Goal: Information Seeking & Learning: Find specific fact

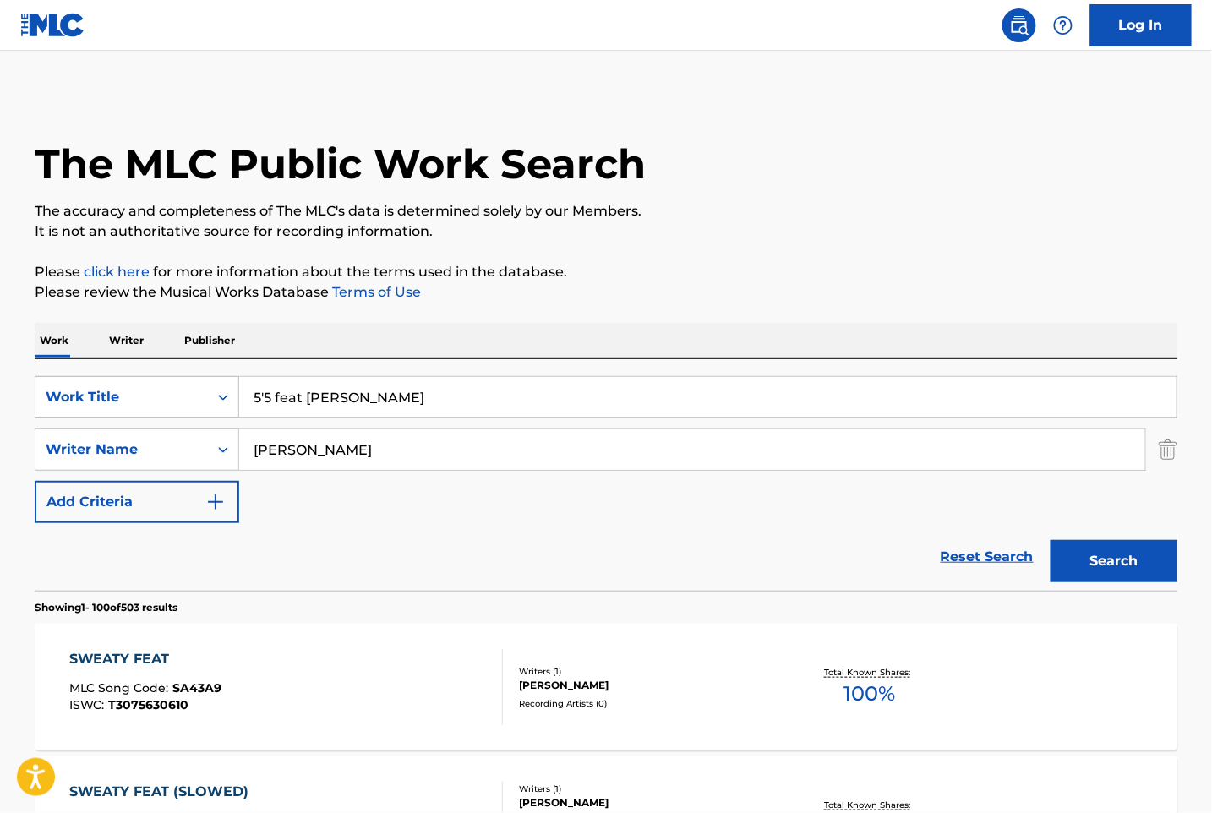
drag, startPoint x: 359, startPoint y: 397, endPoint x: 233, endPoint y: 399, distance: 125.1
click at [233, 399] on div "SearchWithCriteriae2e335a0-d8d7-4cf9-9fe1-92f4b6bc1e10 Work Title 5'5 feat [PER…" at bounding box center [606, 397] width 1143 height 42
paste input "Besame"
type input "Besame"
click at [188, 441] on div "SearchWithCriteriaa2232409-3554-4c05-8736-ef6f256ccc9d Writer Name [PERSON_NAME]" at bounding box center [606, 450] width 1143 height 42
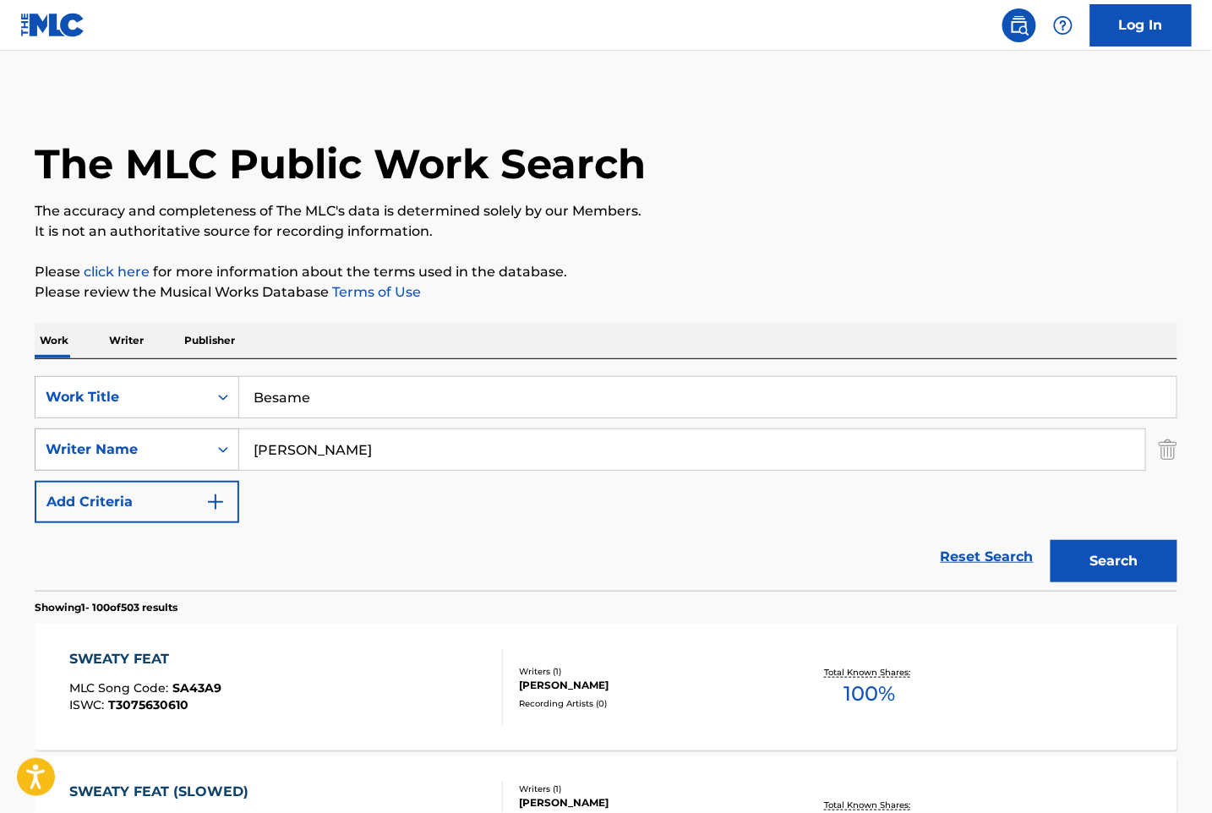
paste input "[PERSON_NAME]"
type input "[PERSON_NAME]"
click at [1124, 563] on button "Search" at bounding box center [1114, 561] width 127 height 42
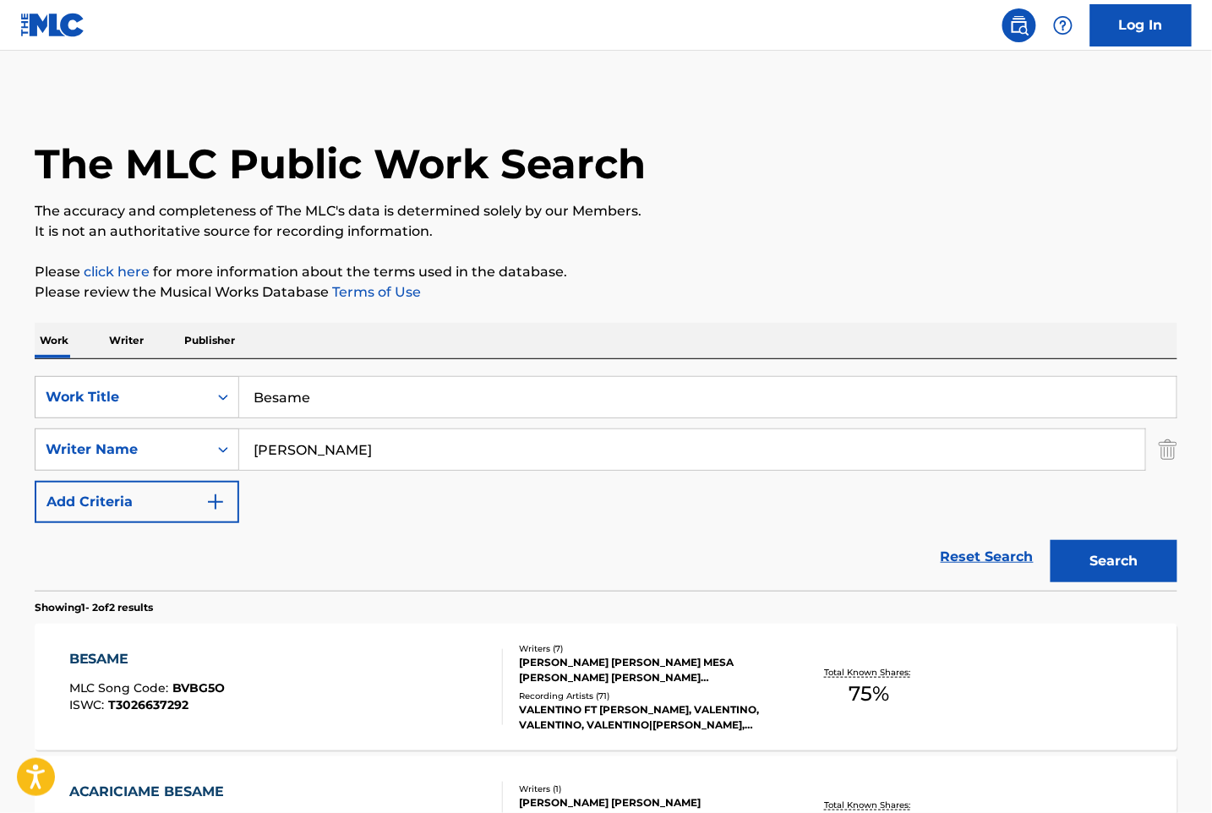
scroll to position [225, 0]
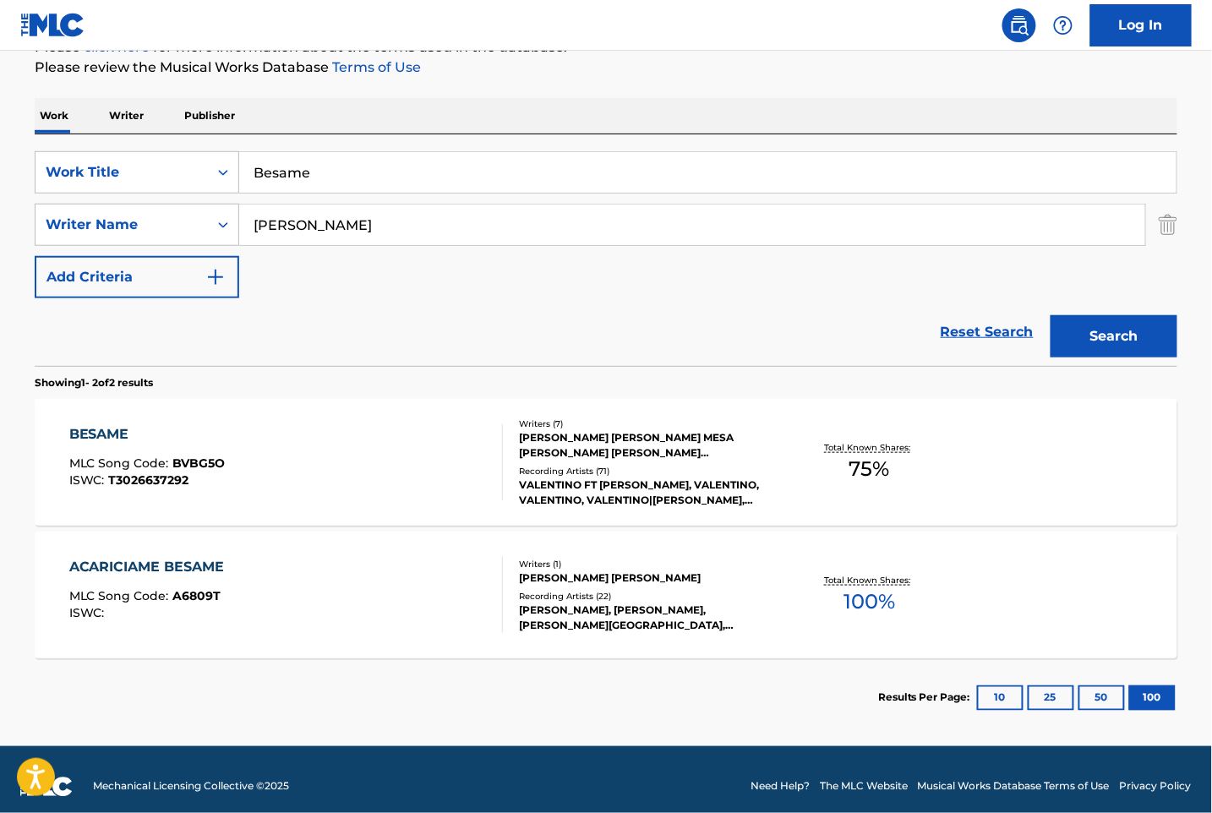
click at [269, 462] on div "BESAME MLC Song Code : BVBG5O ISWC : T3026637292" at bounding box center [286, 462] width 435 height 76
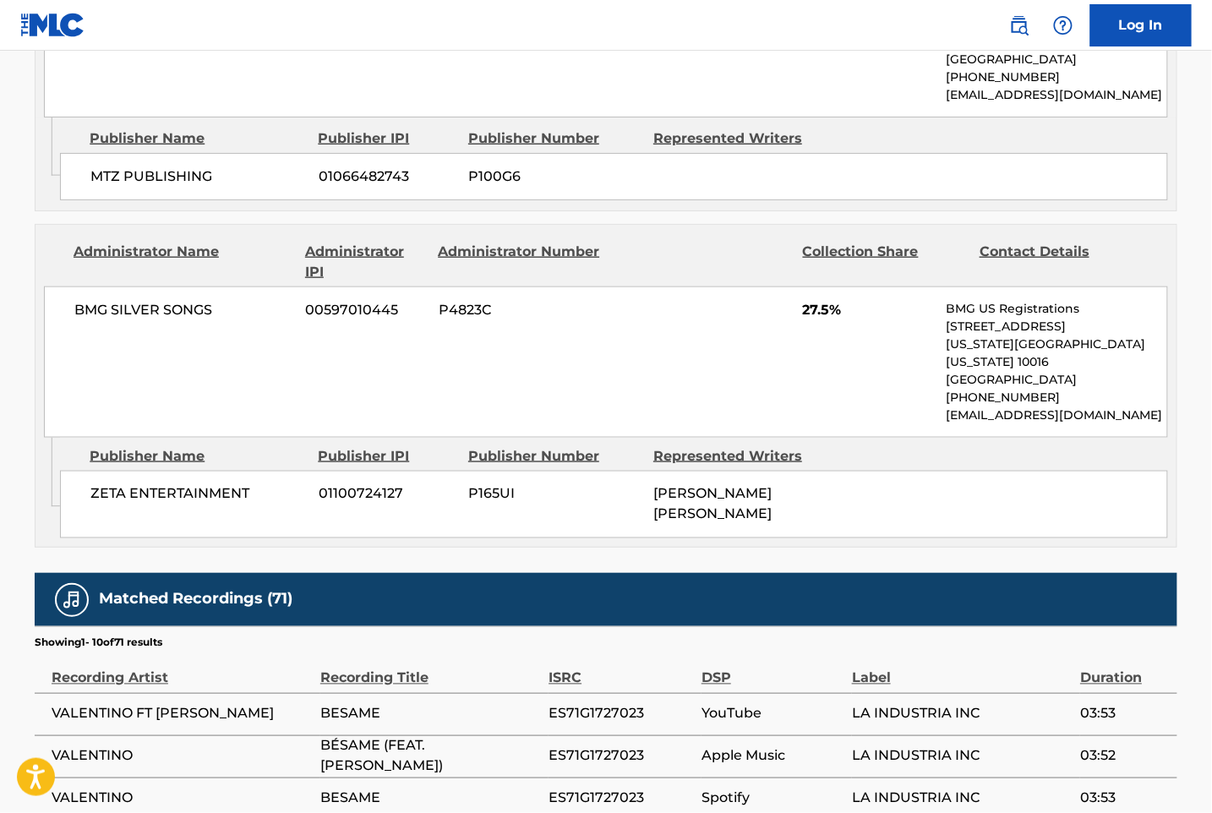
scroll to position [2575, 0]
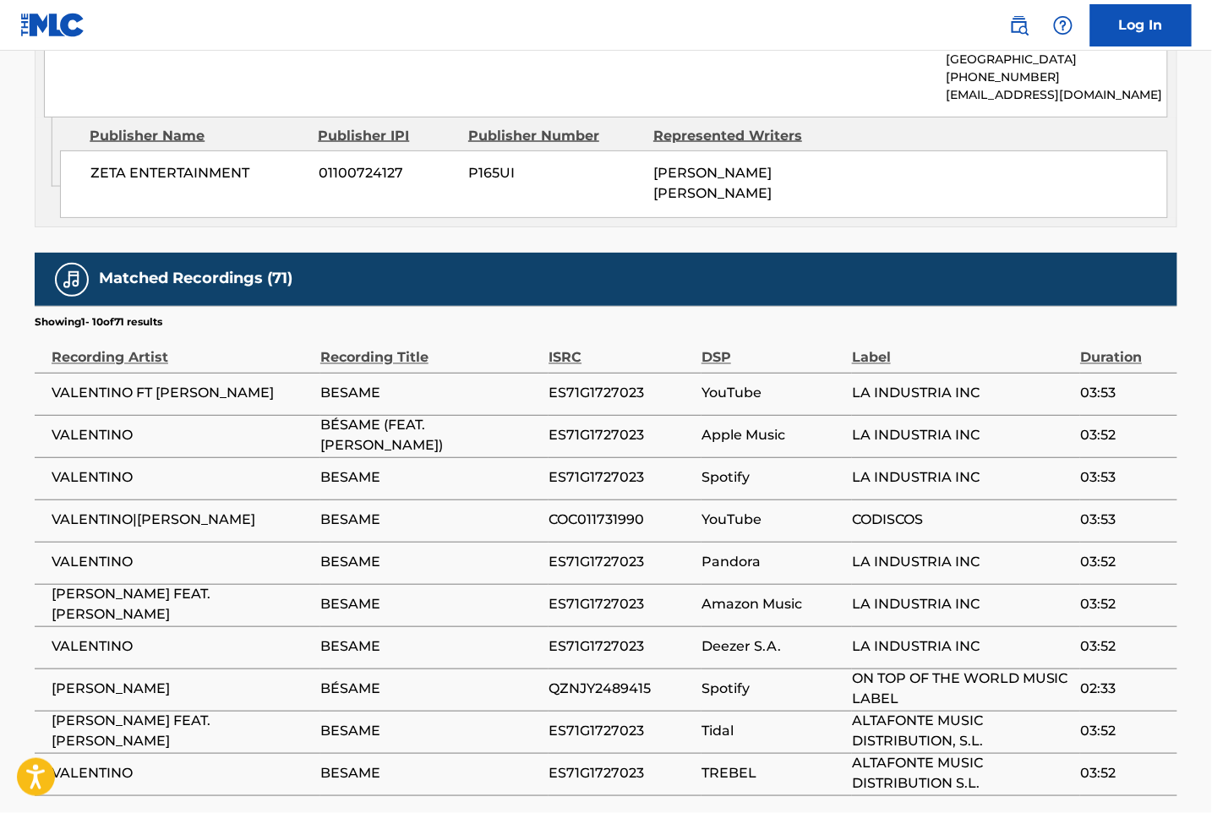
click at [747, 584] on td "Amazon Music" at bounding box center [777, 605] width 151 height 42
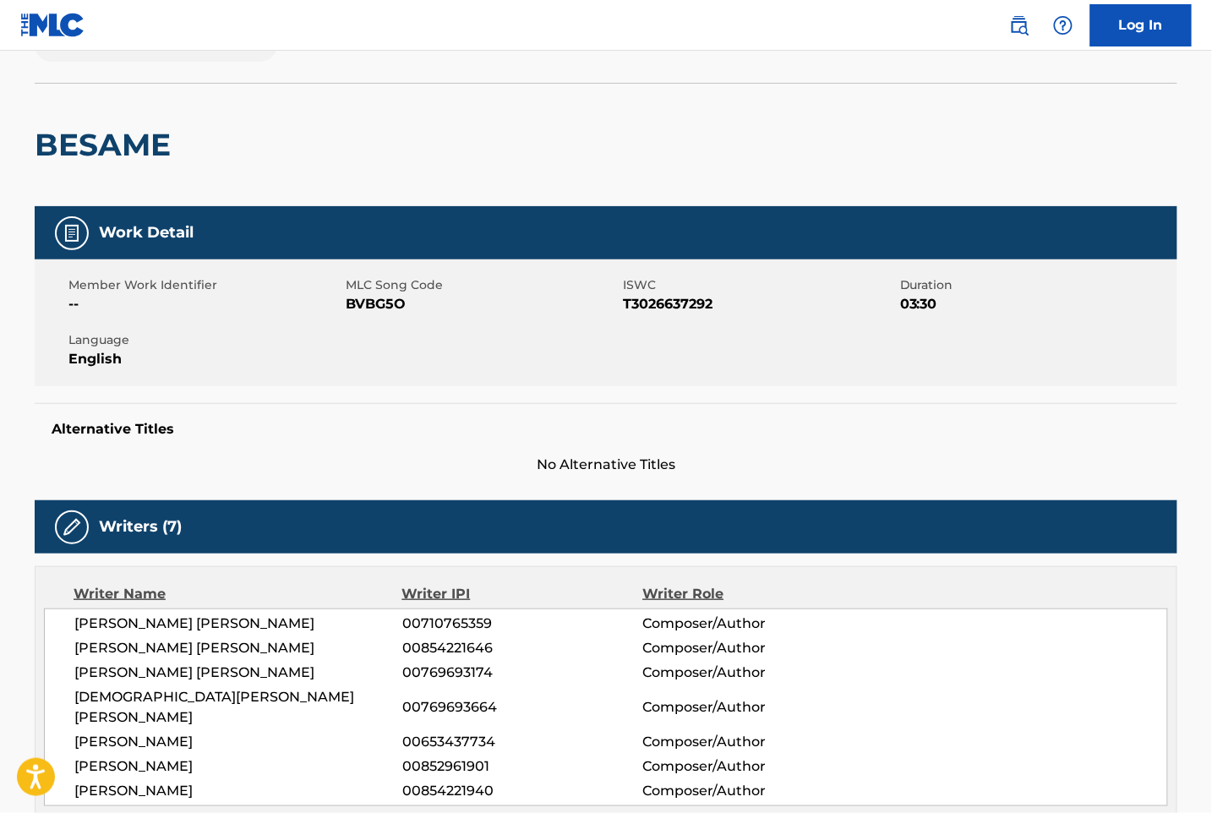
scroll to position [0, 0]
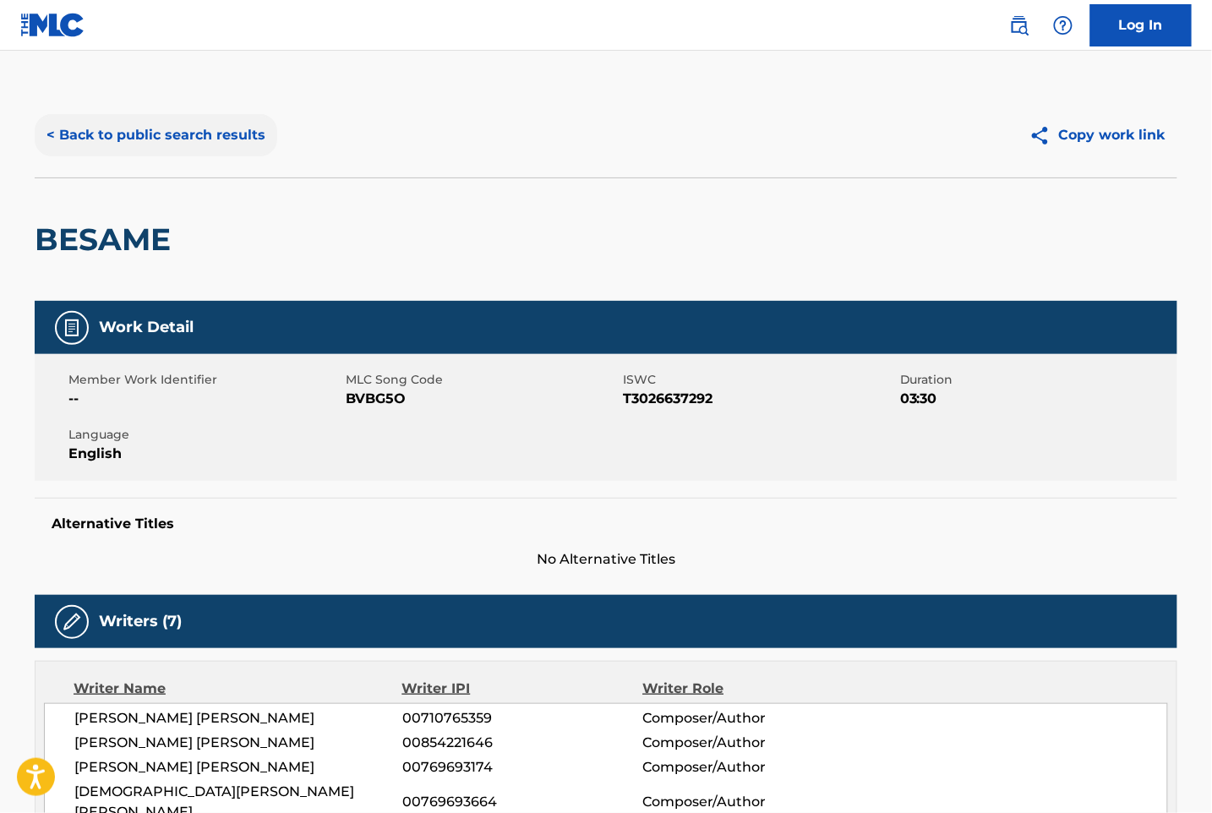
click at [129, 123] on button "< Back to public search results" at bounding box center [156, 135] width 243 height 42
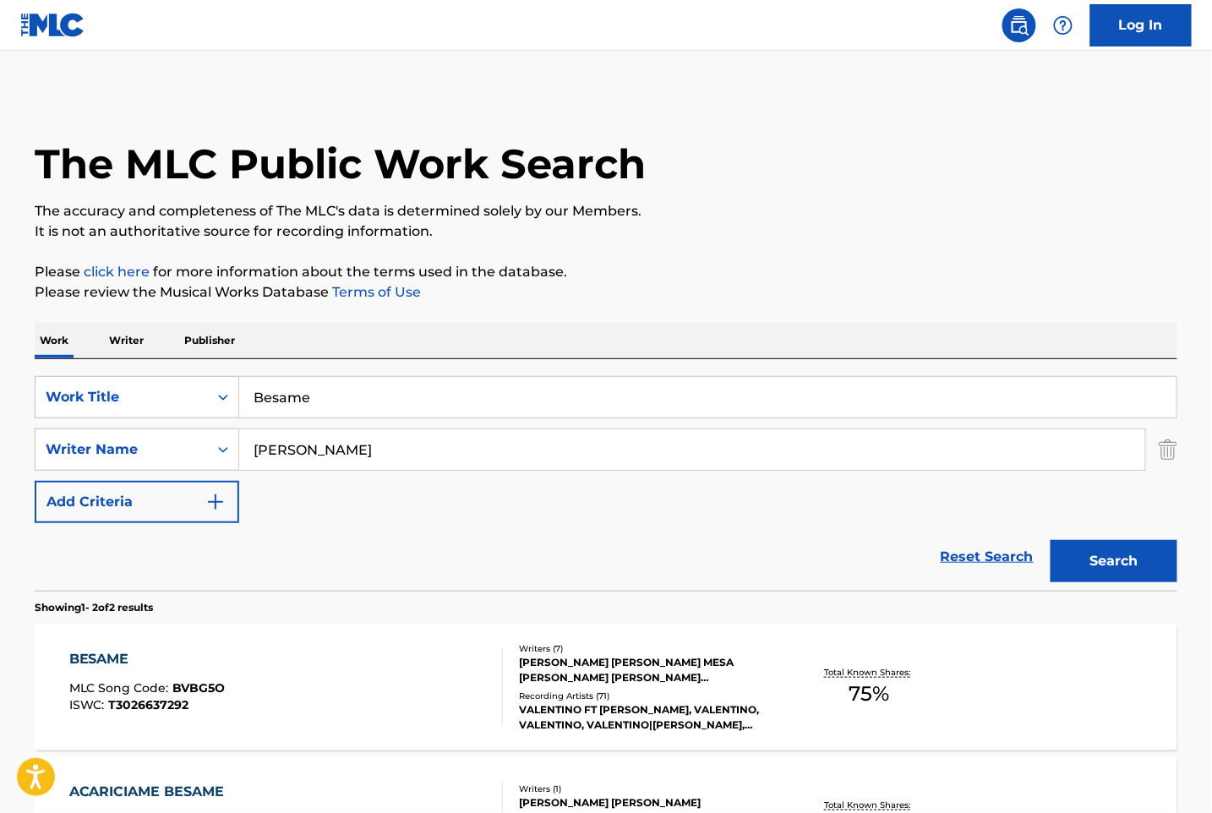
scroll to position [143, 0]
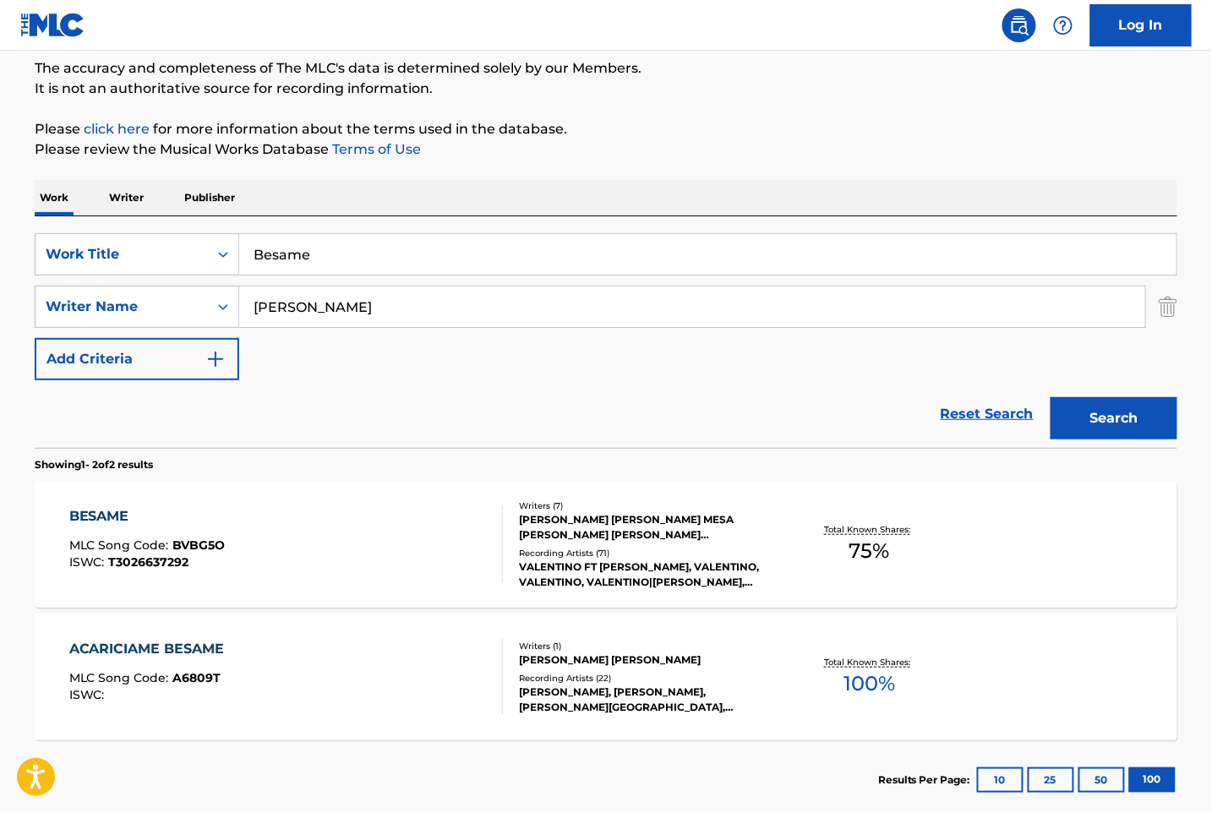
click at [380, 518] on div "BESAME MLC Song Code : BVBG5O ISWC : T3026637292" at bounding box center [286, 544] width 435 height 76
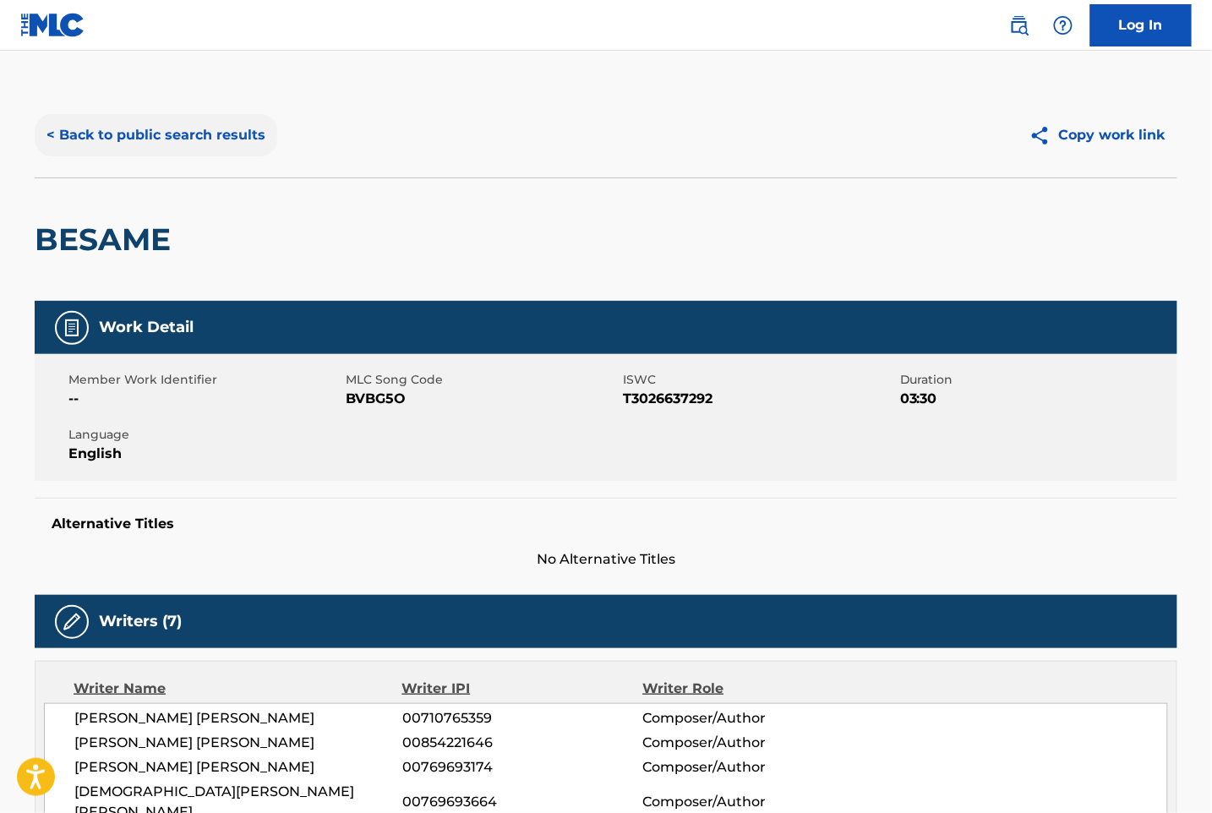
click at [190, 125] on button "< Back to public search results" at bounding box center [156, 135] width 243 height 42
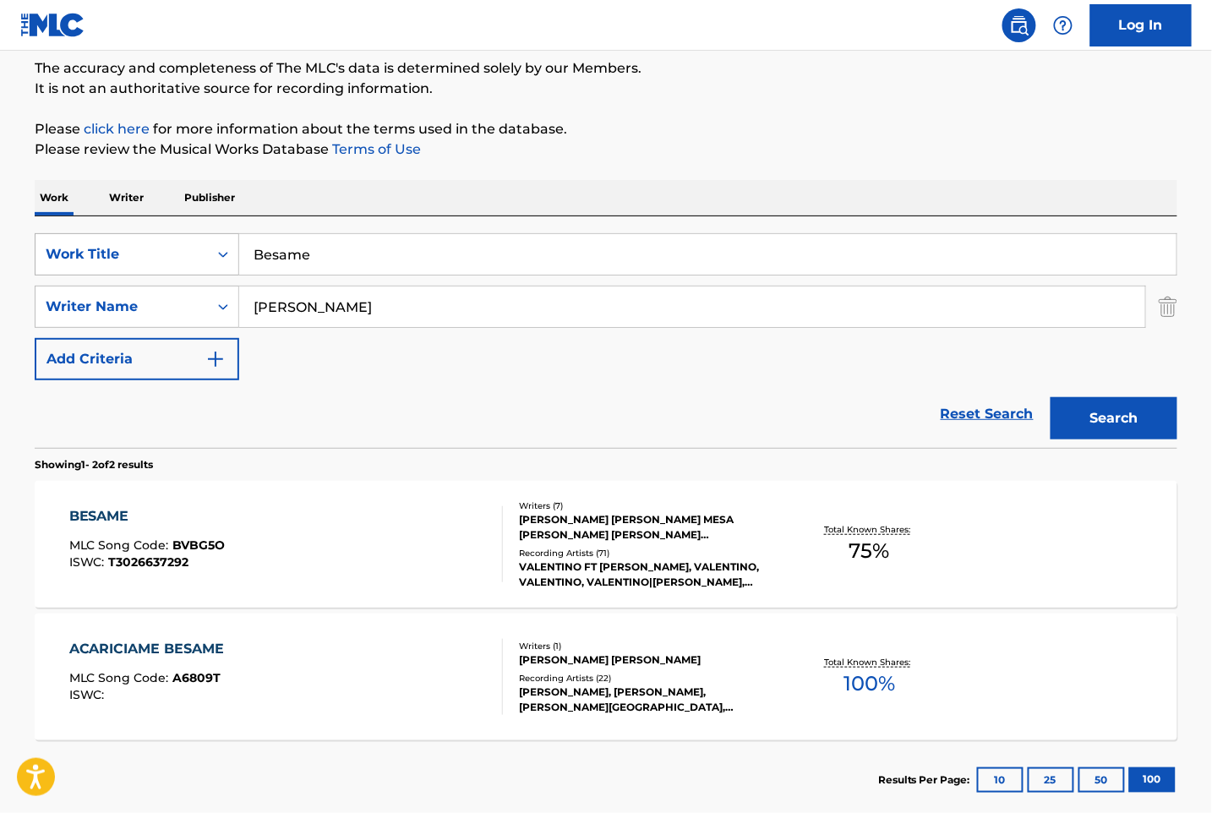
click at [205, 264] on div "Work Title" at bounding box center [122, 254] width 172 height 32
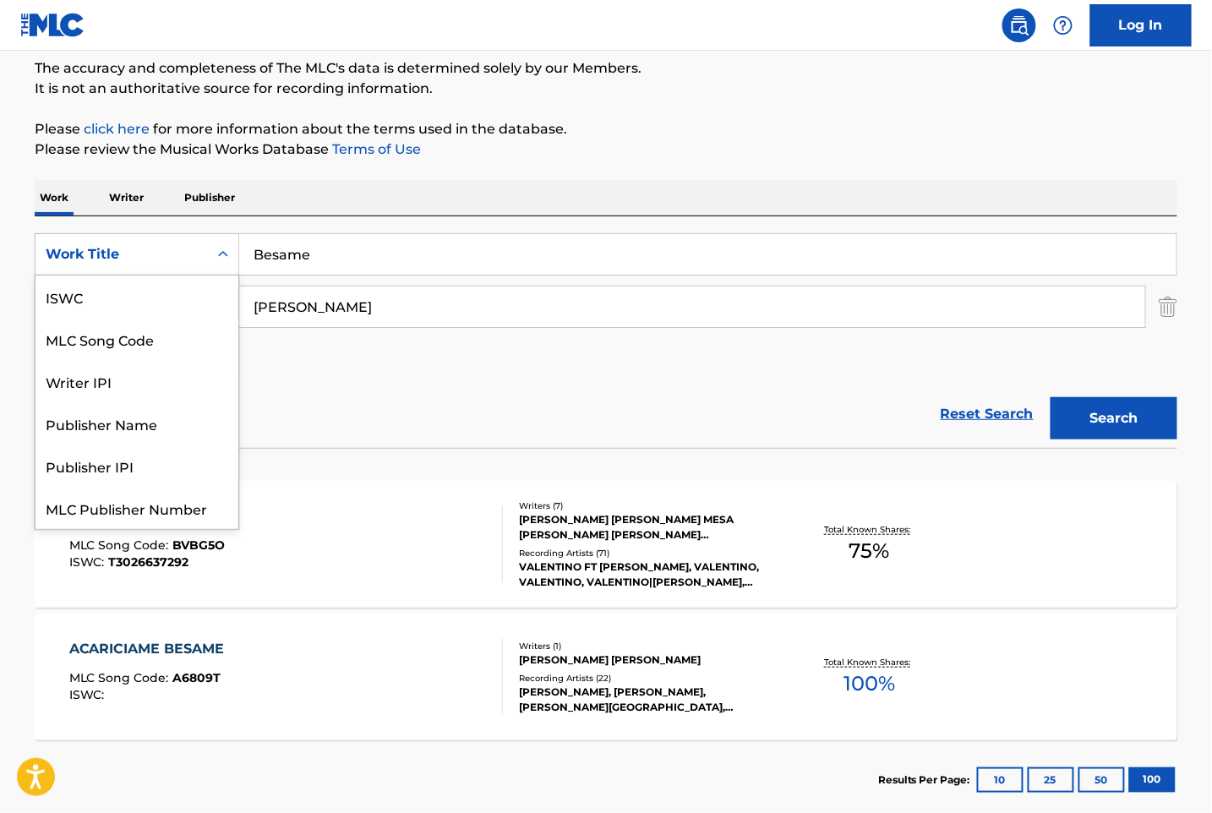
scroll to position [42, 0]
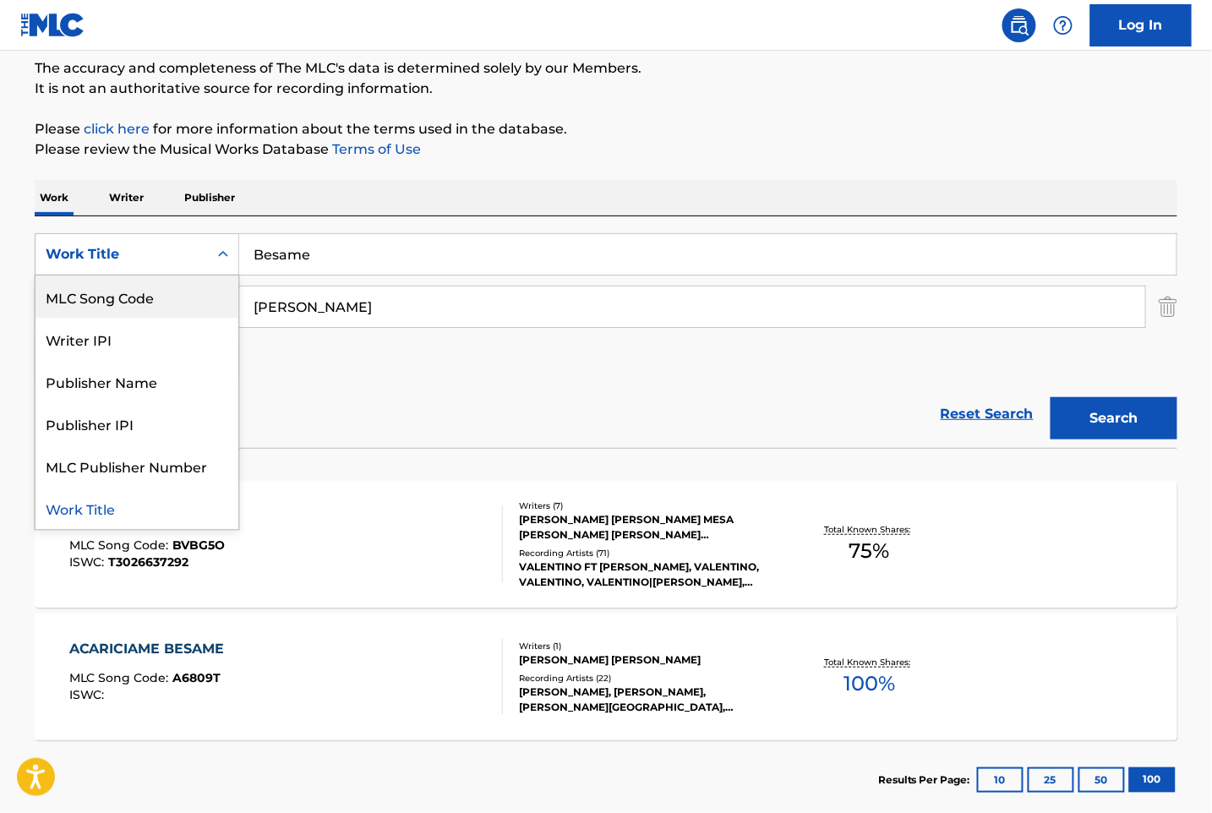
click at [167, 308] on div "MLC Song Code" at bounding box center [137, 297] width 203 height 42
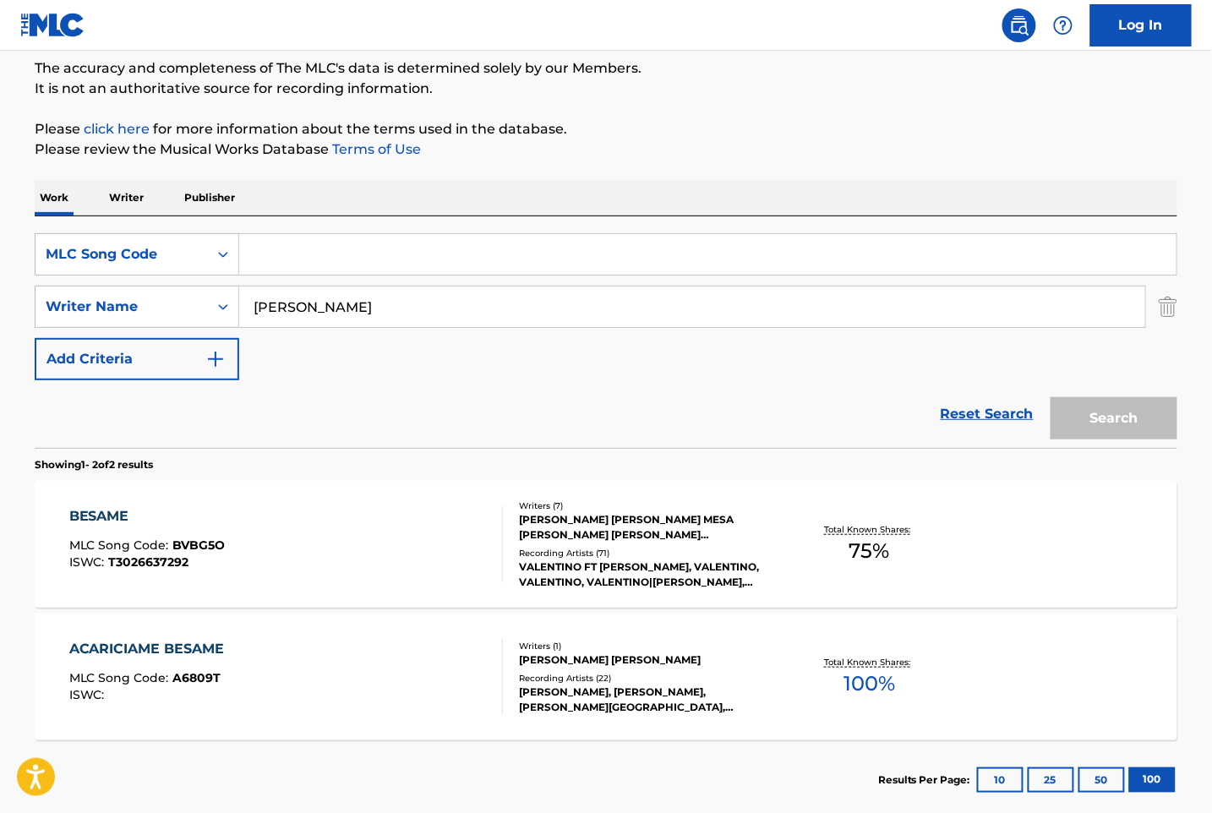
click at [357, 259] on input "Search Form" at bounding box center [708, 254] width 938 height 41
paste input "MG8H6H"
type input "MG8H6H"
click at [1171, 305] on img "Search Form" at bounding box center [1168, 307] width 19 height 42
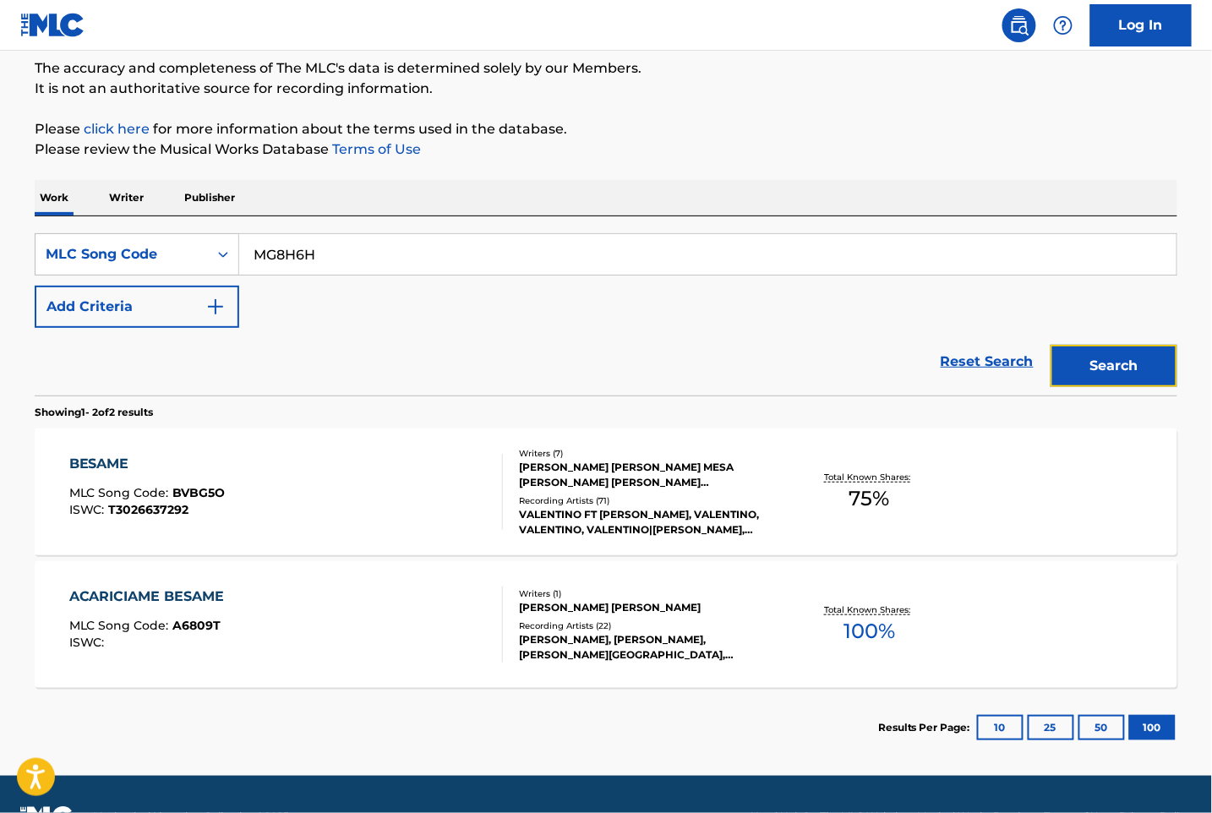
click at [1113, 363] on button "Search" at bounding box center [1114, 366] width 127 height 42
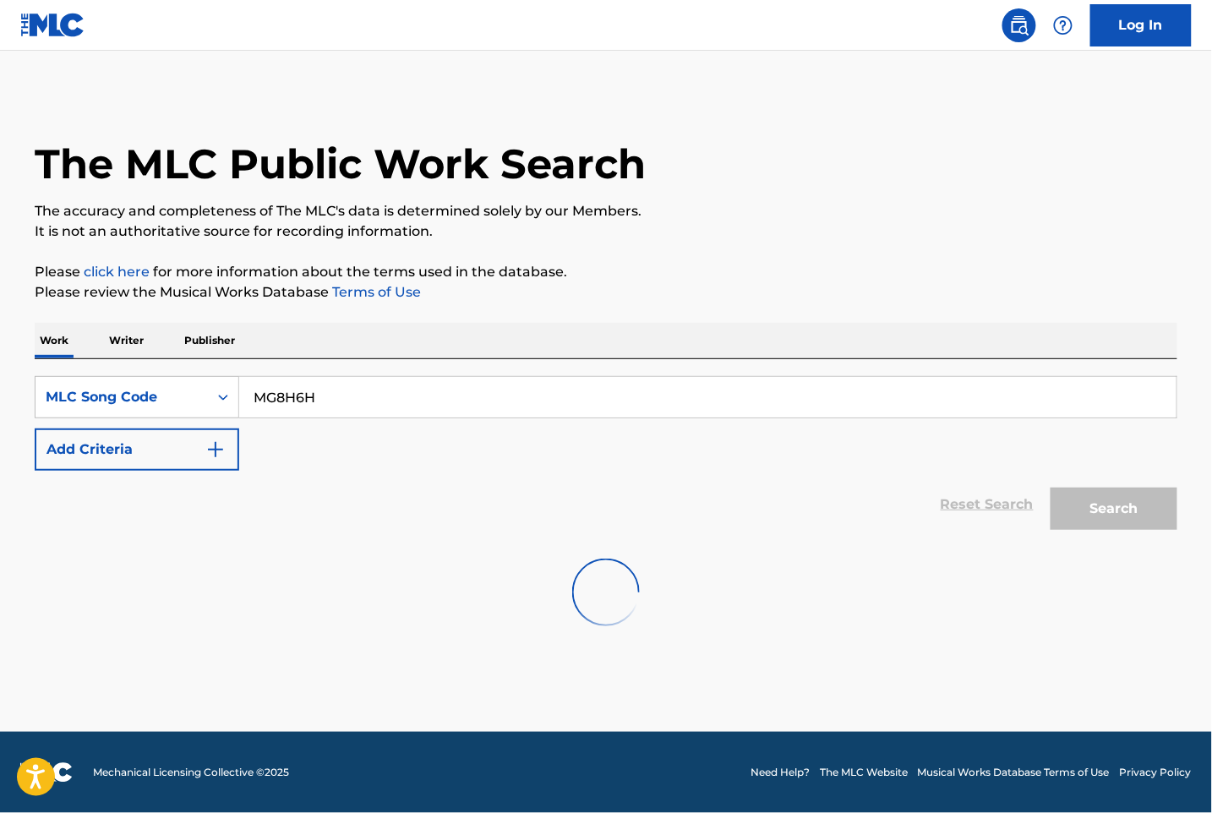
scroll to position [0, 0]
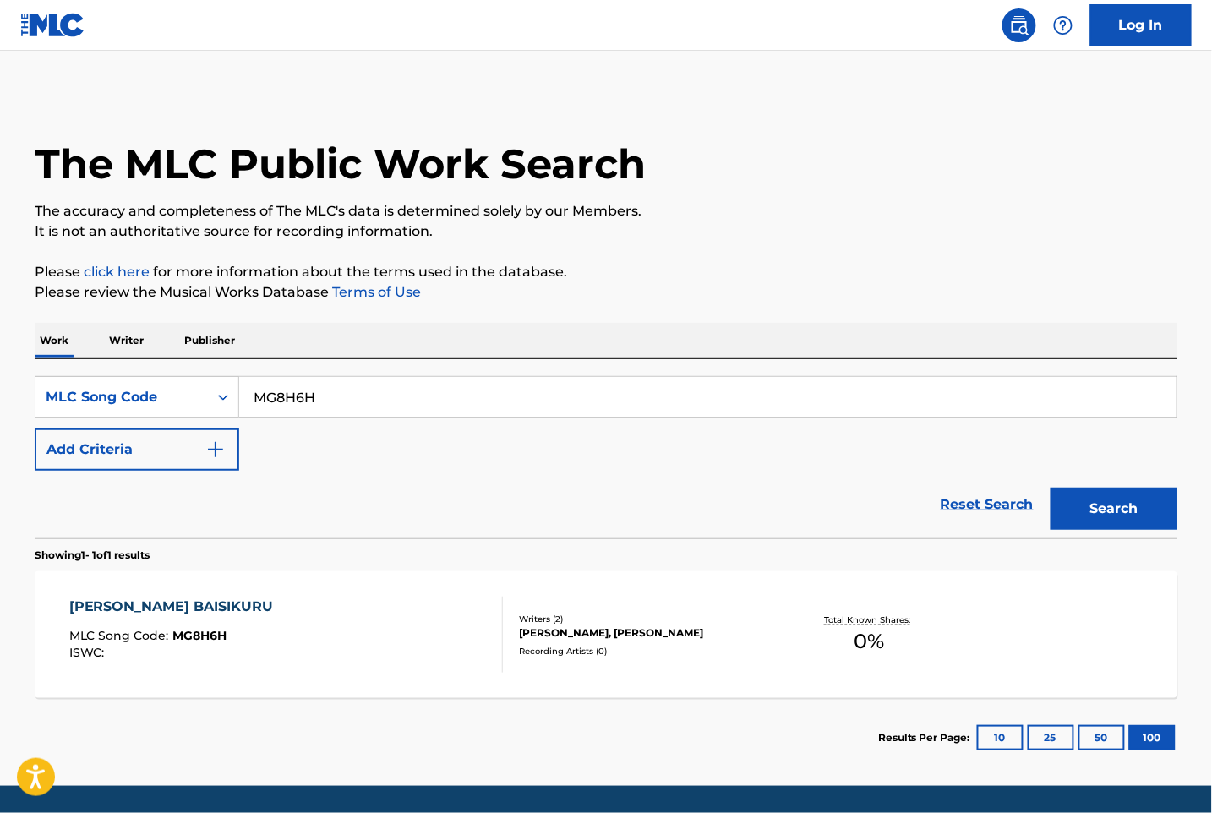
click at [282, 590] on div "[PERSON_NAME] BAISIKURU MLC Song Code : MG8H6H ISWC : Writers ( 2 ) [PERSON_NAM…" at bounding box center [606, 635] width 1143 height 127
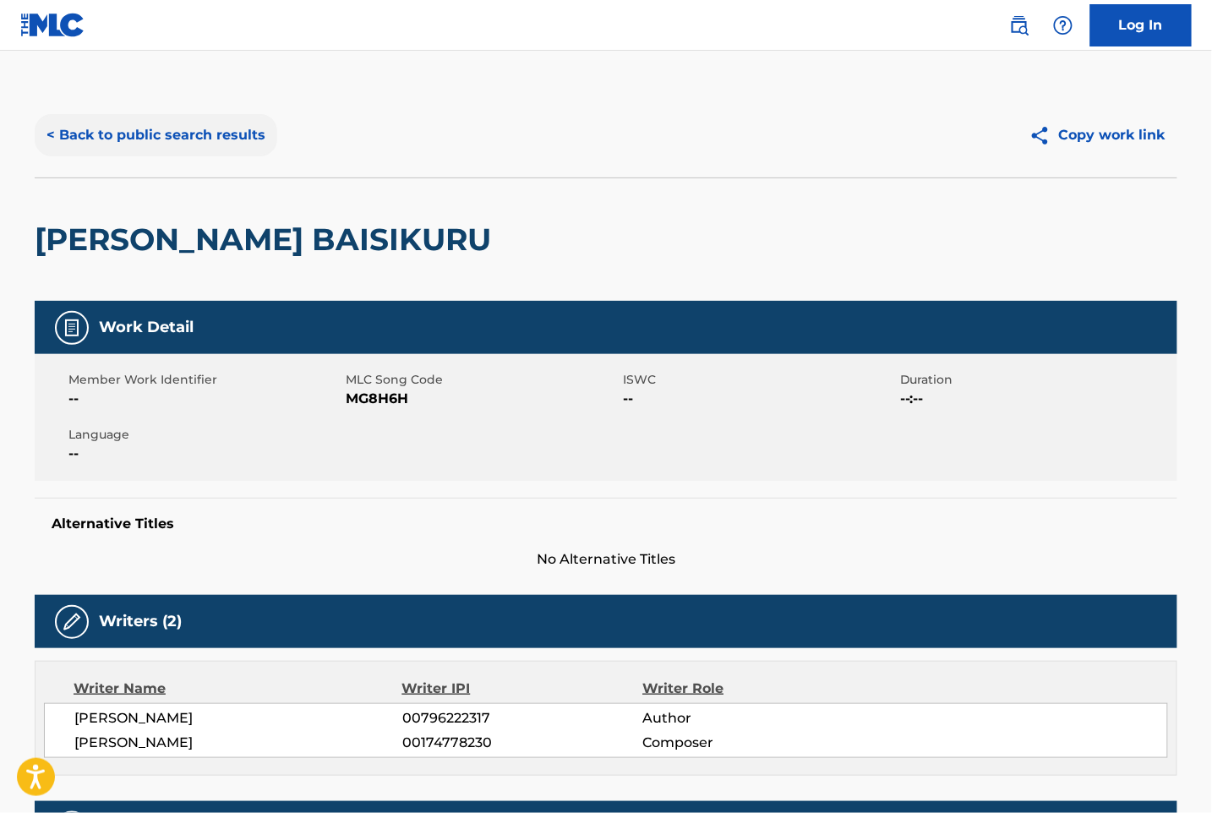
click at [183, 136] on button "< Back to public search results" at bounding box center [156, 135] width 243 height 42
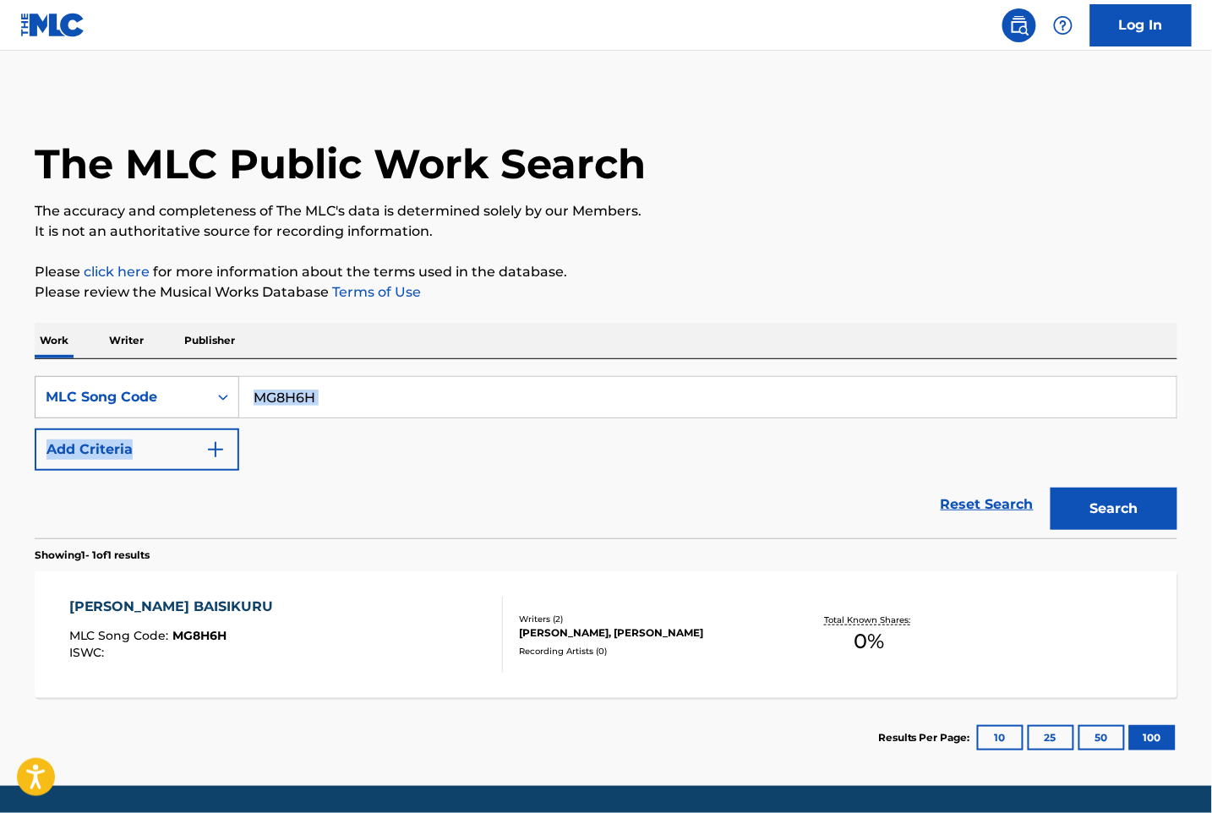
drag, startPoint x: 347, startPoint y: 424, endPoint x: 211, endPoint y: 397, distance: 138.8
click at [211, 397] on div "SearchWithCriteria9a54ea43-238a-4a4b-8874-1f9d0cda7104 MLC Song Code MG8H6H Add…" at bounding box center [606, 423] width 1143 height 95
click at [282, 396] on input "MG8H6H" at bounding box center [708, 397] width 938 height 41
click at [284, 396] on input "MG8H6H" at bounding box center [708, 397] width 938 height 41
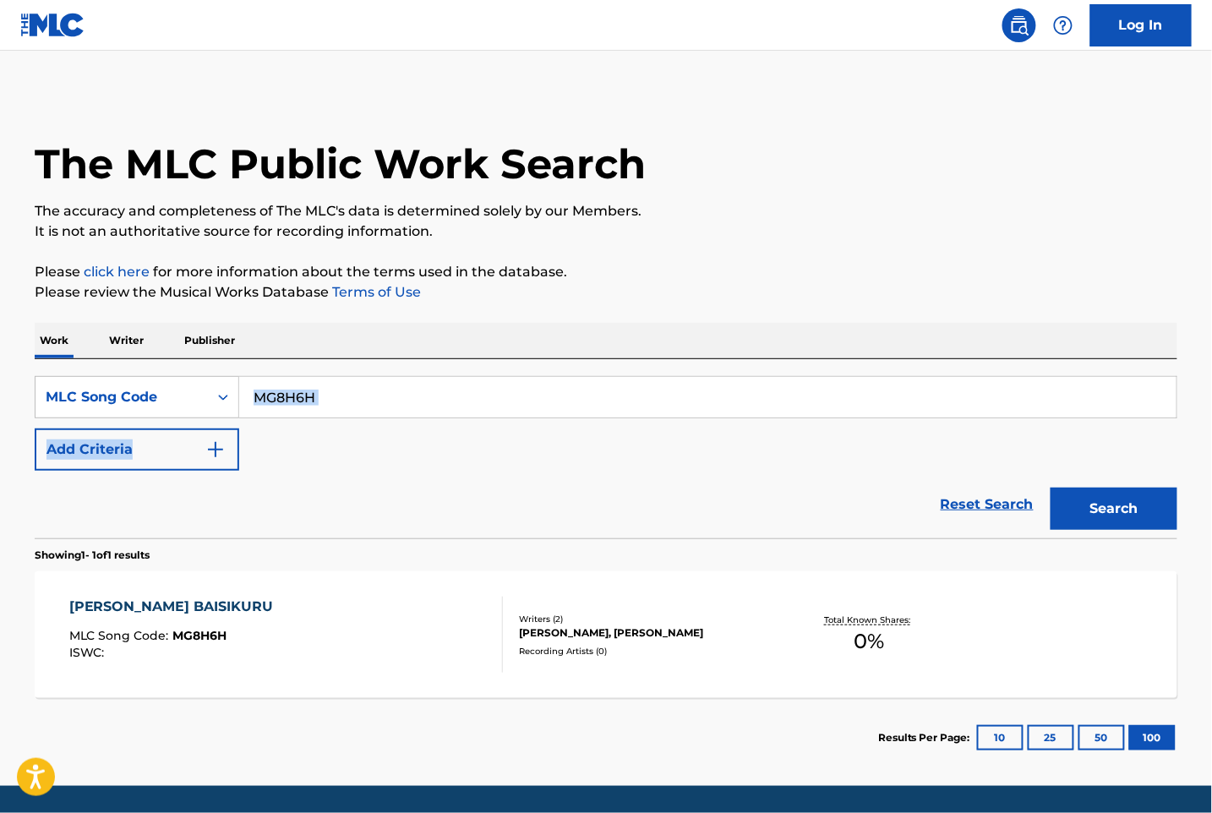
click at [284, 396] on input "MG8H6H" at bounding box center [708, 397] width 938 height 41
click at [305, 402] on input "MG8H6H" at bounding box center [708, 397] width 938 height 41
click at [318, 397] on input "MG8H6H" at bounding box center [708, 397] width 938 height 41
paste input "EC2QTB"
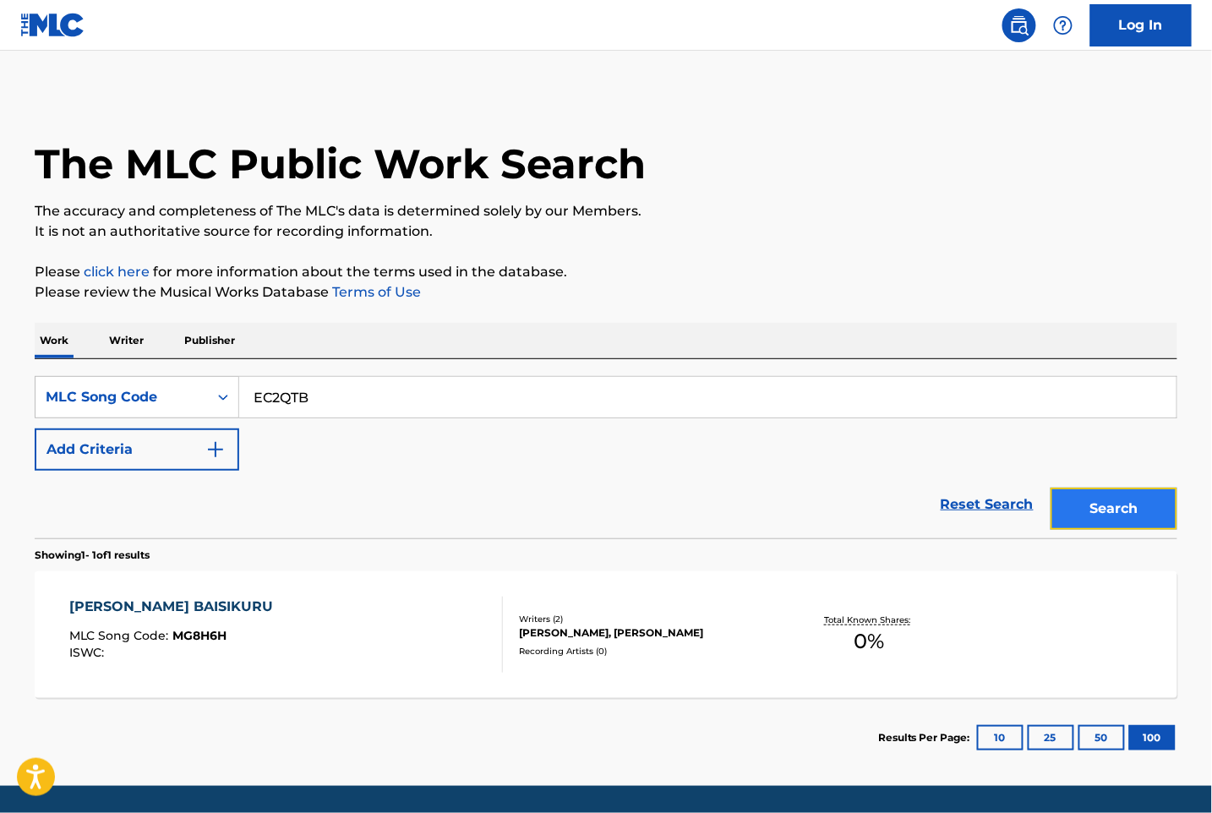
click at [1116, 504] on button "Search" at bounding box center [1114, 509] width 127 height 42
drag, startPoint x: 353, startPoint y: 397, endPoint x: 205, endPoint y: 383, distance: 149.5
click at [203, 383] on div "SearchWithCriteria9a54ea43-238a-4a4b-8874-1f9d0cda7104 MLC Song Code EC2QTB" at bounding box center [606, 397] width 1143 height 42
paste input "HC0E1T"
type input "HC0E1T"
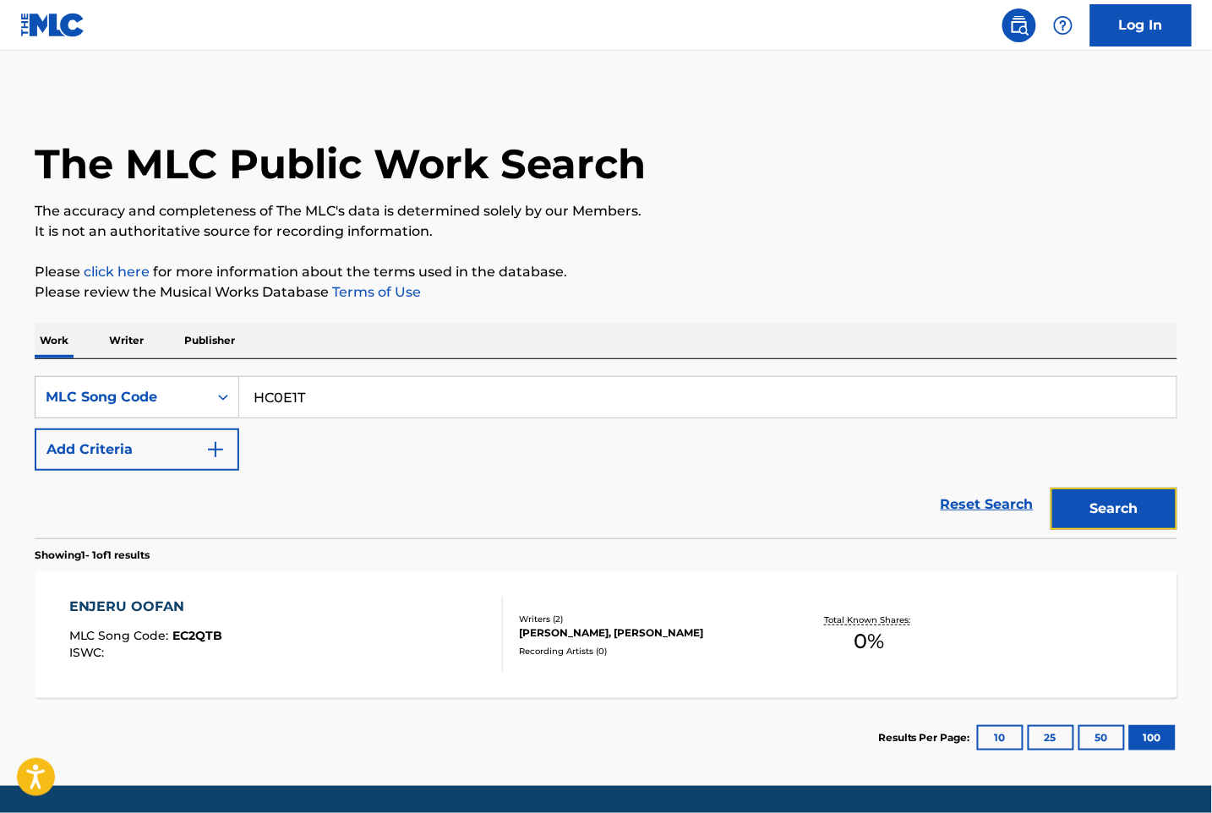
click at [1110, 522] on button "Search" at bounding box center [1114, 509] width 127 height 42
click at [441, 636] on div "HOME BOKURANO ITO MLC Song Code : HC0E1T ISWC : T9275572311" at bounding box center [286, 635] width 435 height 76
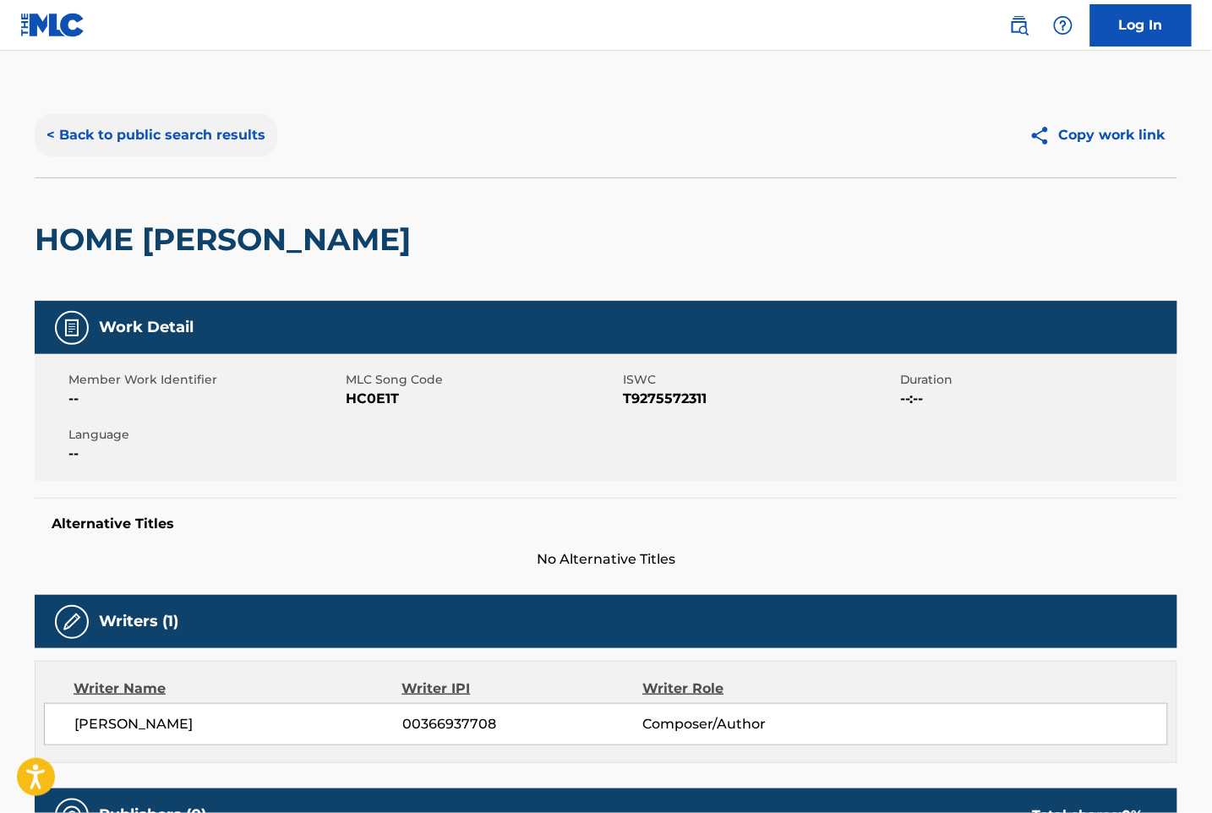
click at [189, 120] on button "< Back to public search results" at bounding box center [156, 135] width 243 height 42
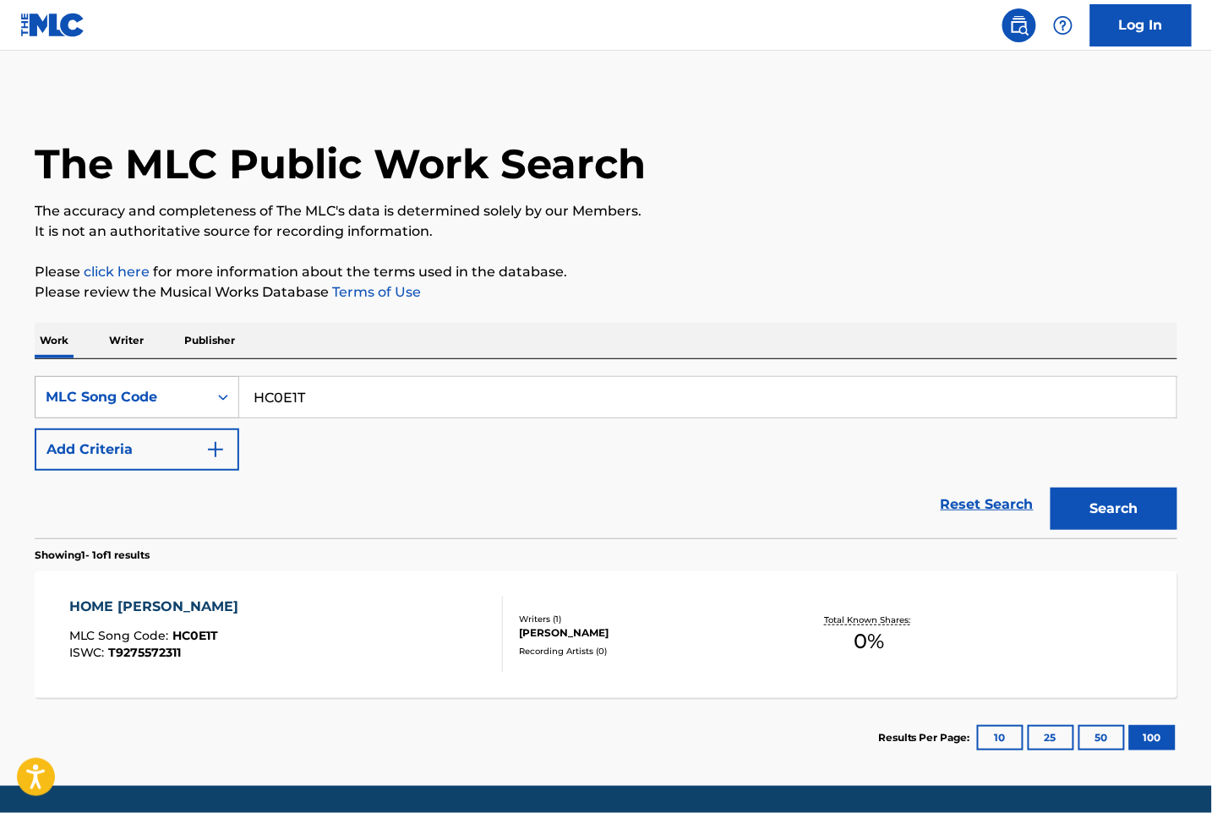
drag, startPoint x: 345, startPoint y: 417, endPoint x: 197, endPoint y: 389, distance: 150.6
click at [197, 389] on div "SearchWithCriteria9a54ea43-238a-4a4b-8874-1f9d0cda7104 MLC Song Code HC0E1T" at bounding box center [606, 397] width 1143 height 42
paste input "BD4M86"
click at [1108, 515] on button "Search" at bounding box center [1114, 509] width 127 height 42
click at [1077, 293] on p "Please review the Musical Works Database Terms of Use" at bounding box center [606, 292] width 1143 height 20
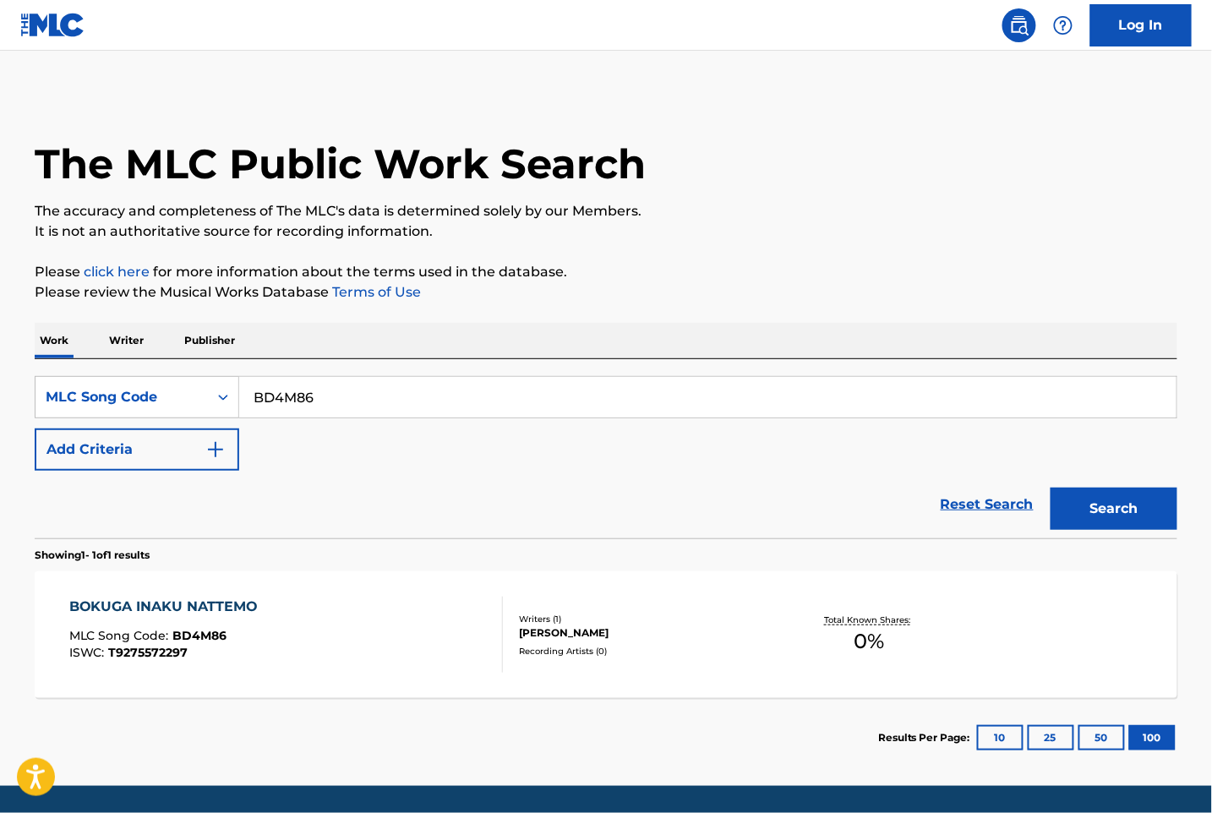
click at [979, 295] on p "Please review the Musical Works Database Terms of Use" at bounding box center [606, 292] width 1143 height 20
click at [805, 264] on p "Please click here for more information about the terms used in the database." at bounding box center [606, 272] width 1143 height 20
click at [359, 401] on input "BD4M86" at bounding box center [708, 397] width 938 height 41
paste input "SC3EBX"
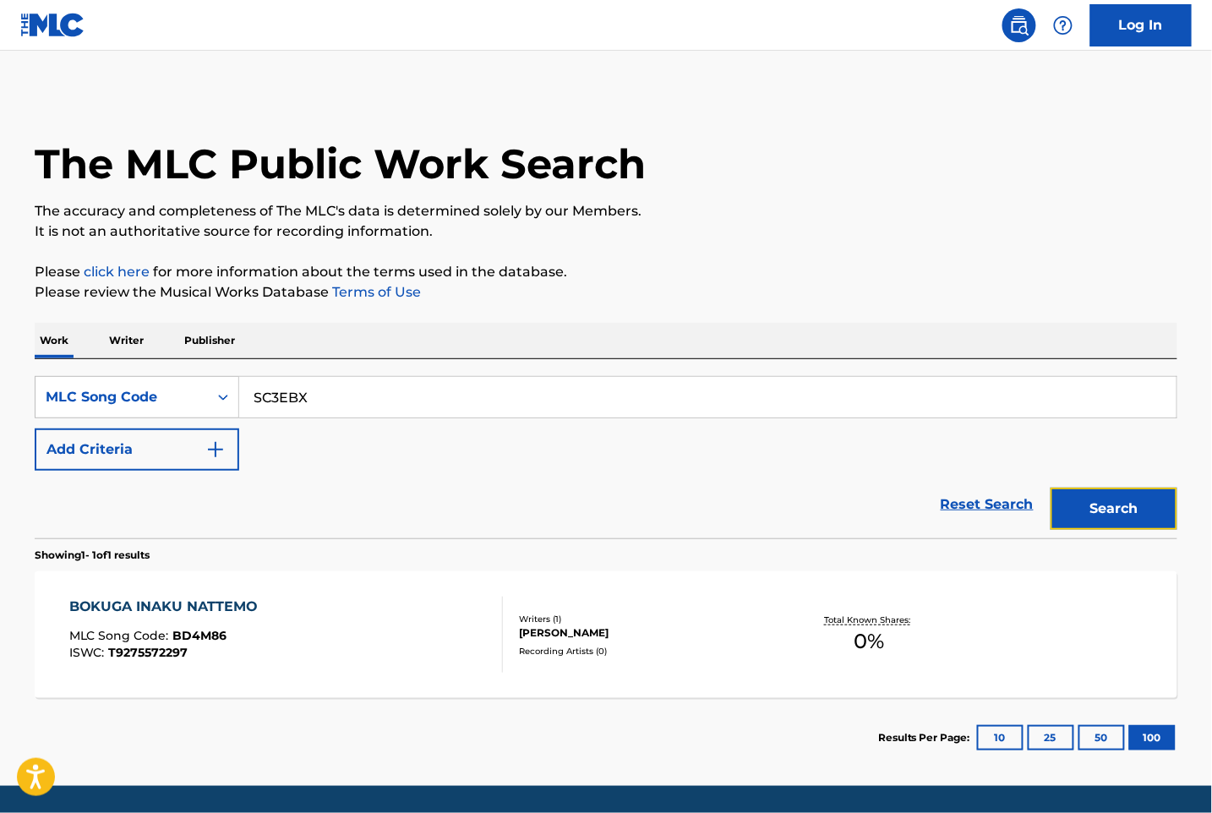
click at [1126, 512] on button "Search" at bounding box center [1114, 509] width 127 height 42
drag, startPoint x: 338, startPoint y: 397, endPoint x: 120, endPoint y: 392, distance: 218.2
click at [129, 397] on div "SearchWithCriteria9a54ea43-238a-4a4b-8874-1f9d0cda7104 MLC Song Code SC3EBX" at bounding box center [606, 397] width 1143 height 42
paste input "KE9SLW"
type input "KE9SLW"
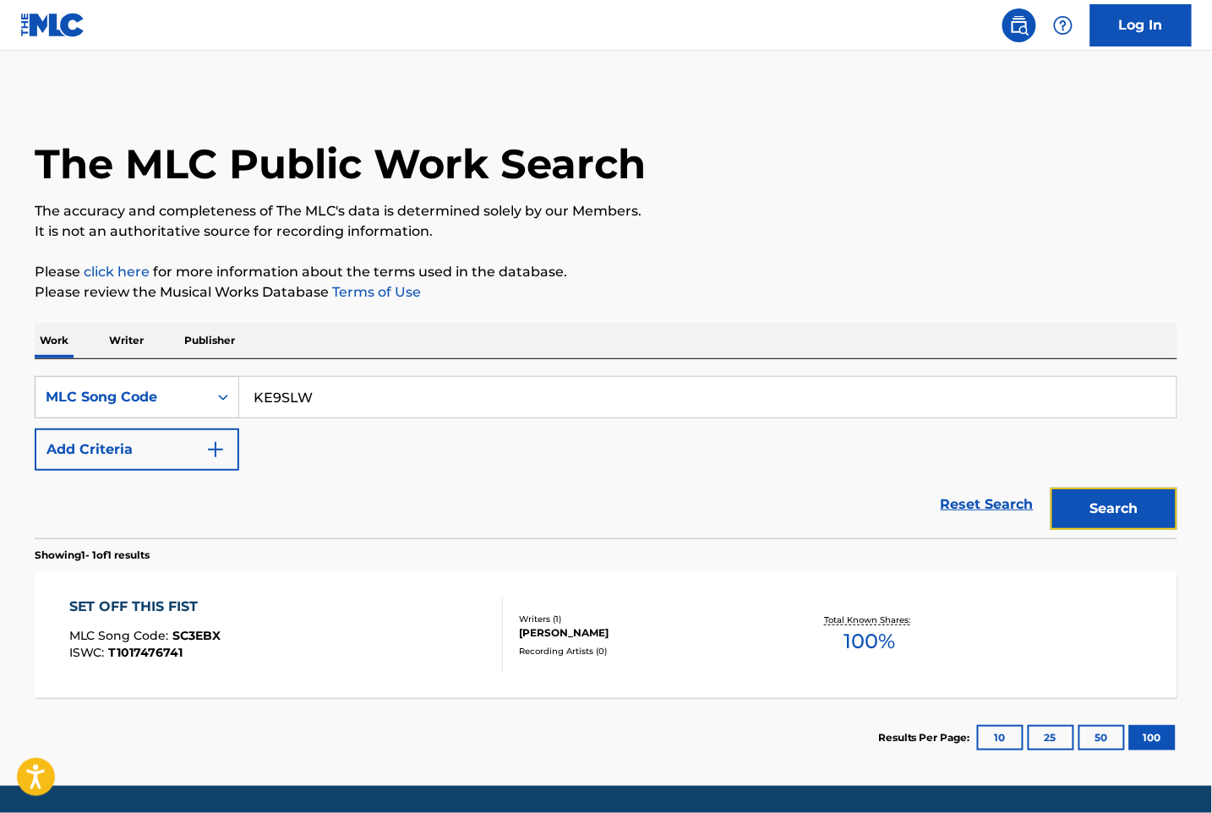
drag, startPoint x: 1091, startPoint y: 501, endPoint x: 932, endPoint y: 647, distance: 215.4
click at [954, 646] on div "SearchWithCriteria9a54ea43-238a-4a4b-8874-1f9d0cda7104 MLC Song Code KE9SLW Add…" at bounding box center [606, 568] width 1143 height 419
click at [864, 639] on span "100 %" at bounding box center [870, 642] width 52 height 30
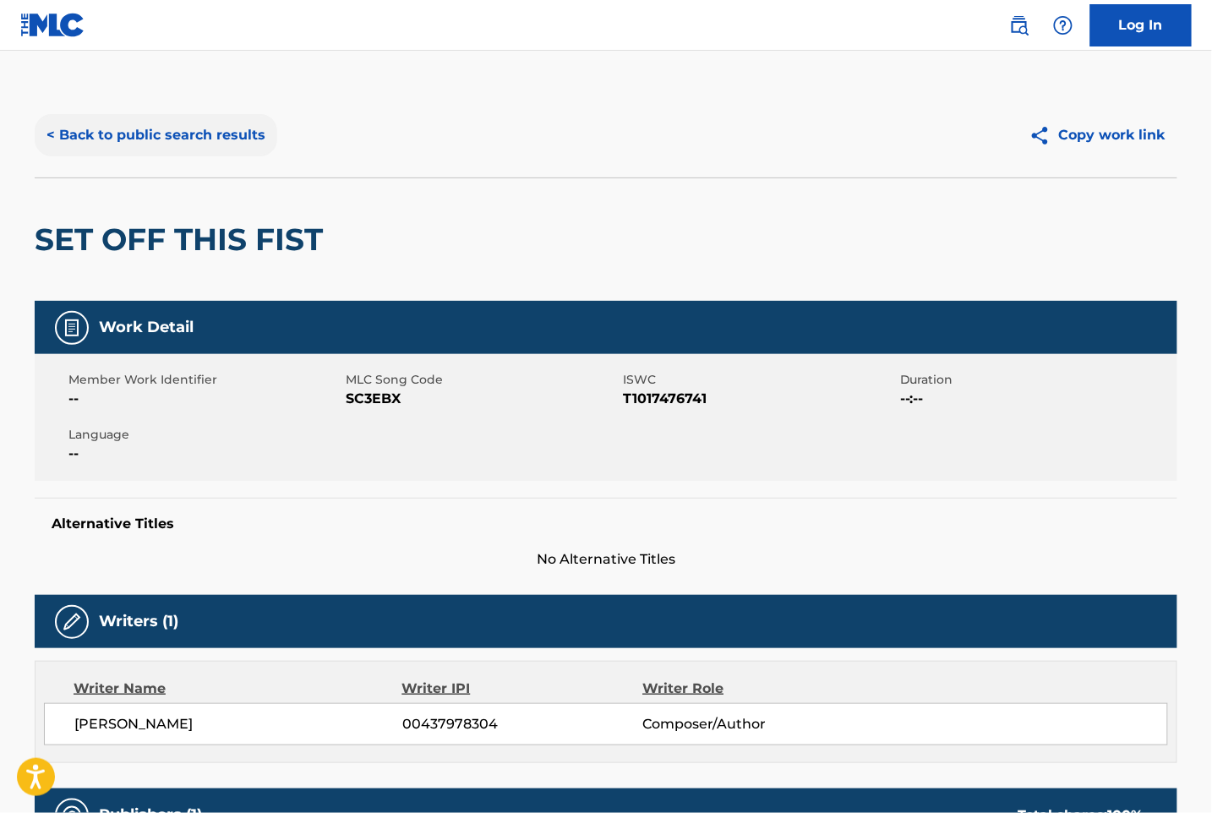
click at [220, 135] on button "< Back to public search results" at bounding box center [156, 135] width 243 height 42
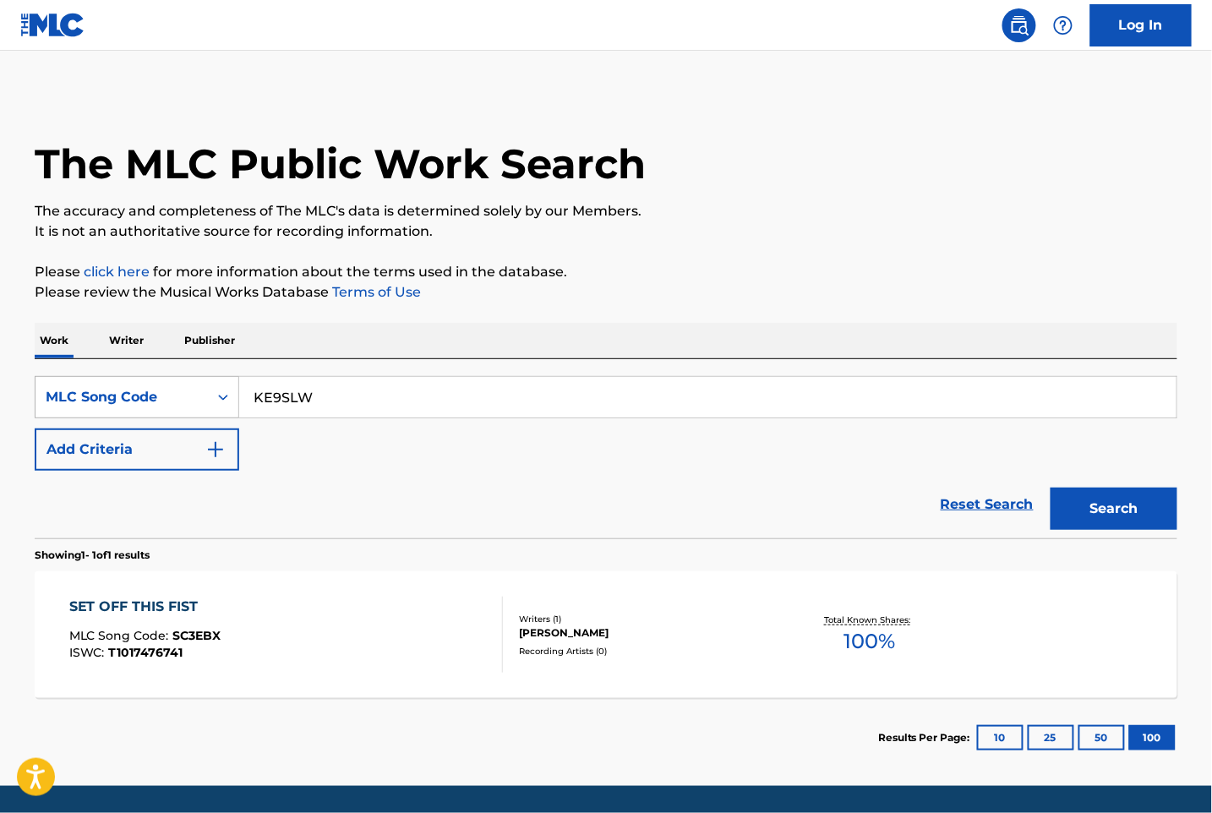
click at [206, 394] on div "SearchWithCriteria9a54ea43-238a-4a4b-8874-1f9d0cda7104 MLC Song Code KE9SLW" at bounding box center [606, 397] width 1143 height 42
click at [1100, 501] on button "Search" at bounding box center [1114, 509] width 127 height 42
click at [375, 633] on div "KOI GOKORO MLC Song Code : KE9SLW ISWC : T1019453995" at bounding box center [286, 635] width 435 height 76
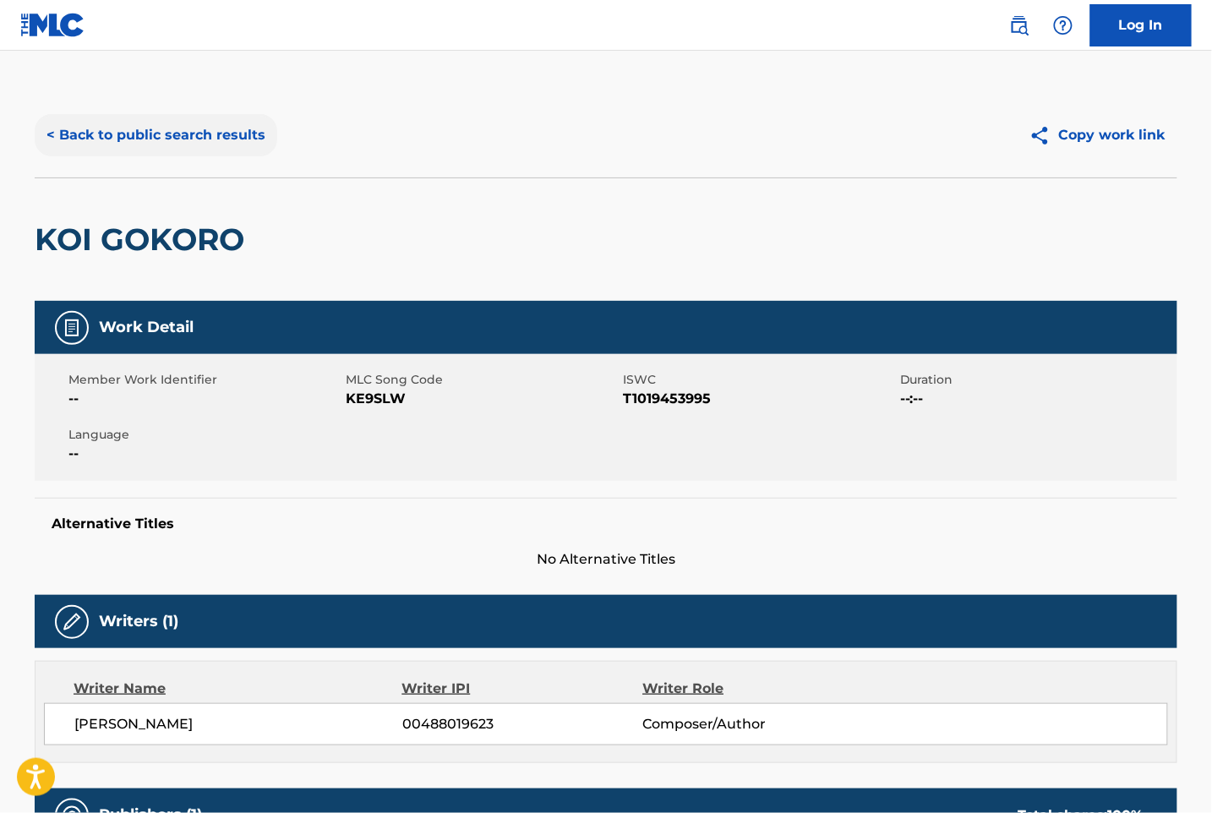
click at [113, 142] on button "< Back to public search results" at bounding box center [156, 135] width 243 height 42
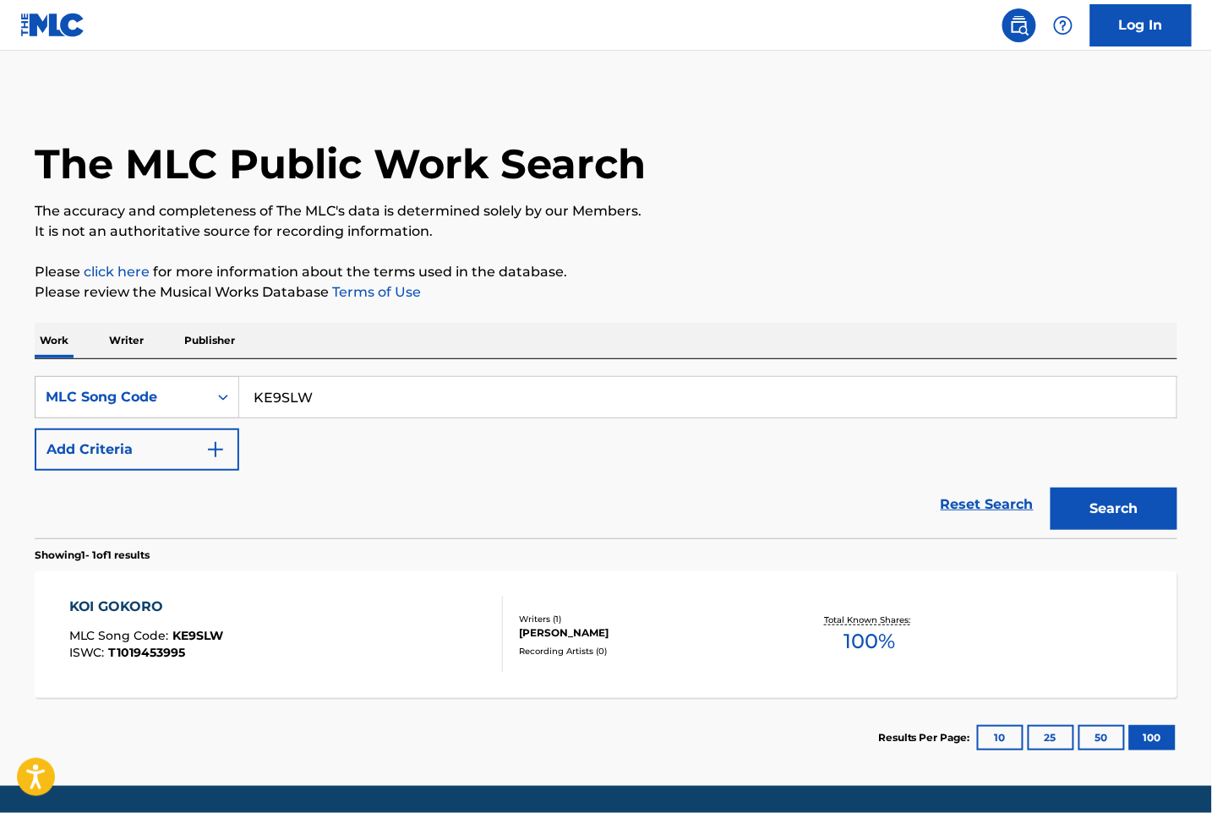
drag, startPoint x: 347, startPoint y: 397, endPoint x: 171, endPoint y: 373, distance: 177.5
click at [171, 373] on div "SearchWithCriteria9a54ea43-238a-4a4b-8874-1f9d0cda7104 MLC Song Code KE9SLW Add…" at bounding box center [606, 448] width 1143 height 179
paste input "SC2YSP"
type input "SC2YSP"
click at [1101, 501] on button "Search" at bounding box center [1114, 509] width 127 height 42
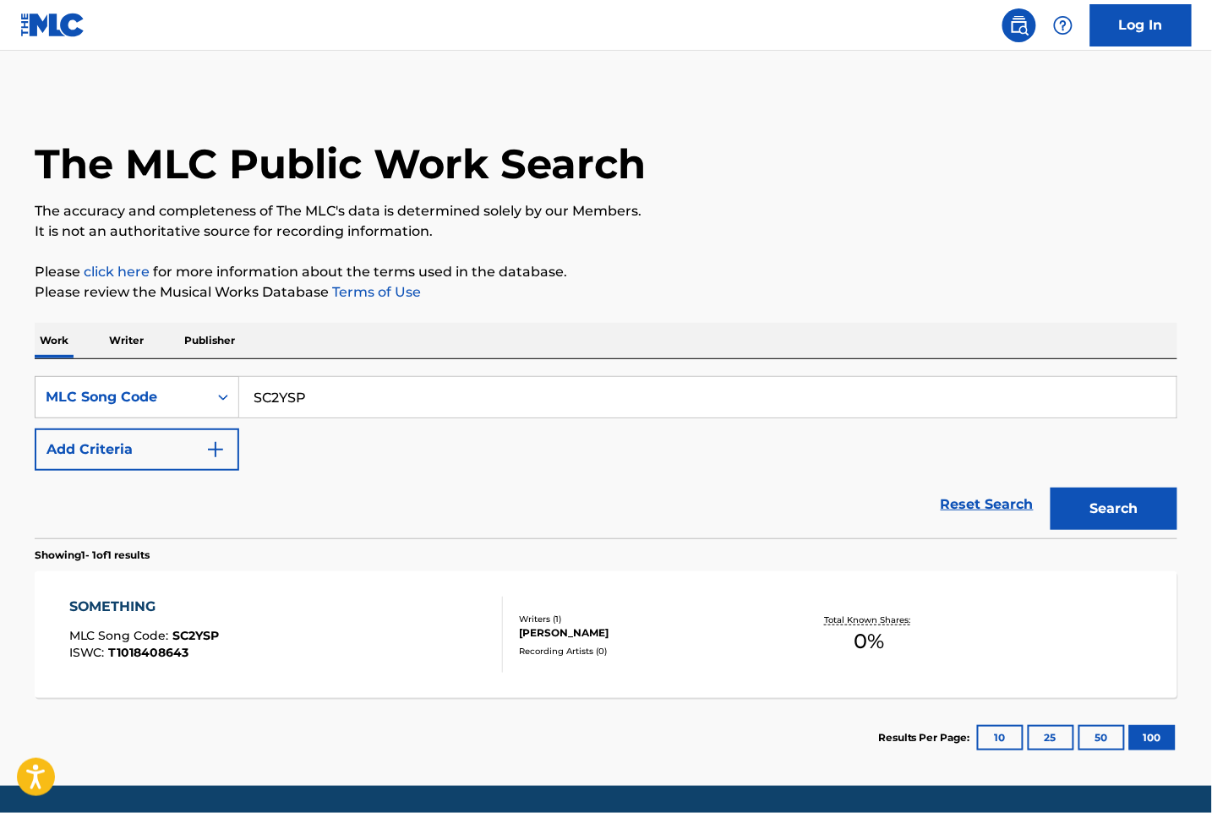
click at [377, 661] on div "SOMETHING MLC Song Code : SC2YSP ISWC : T1018408643" at bounding box center [286, 635] width 435 height 76
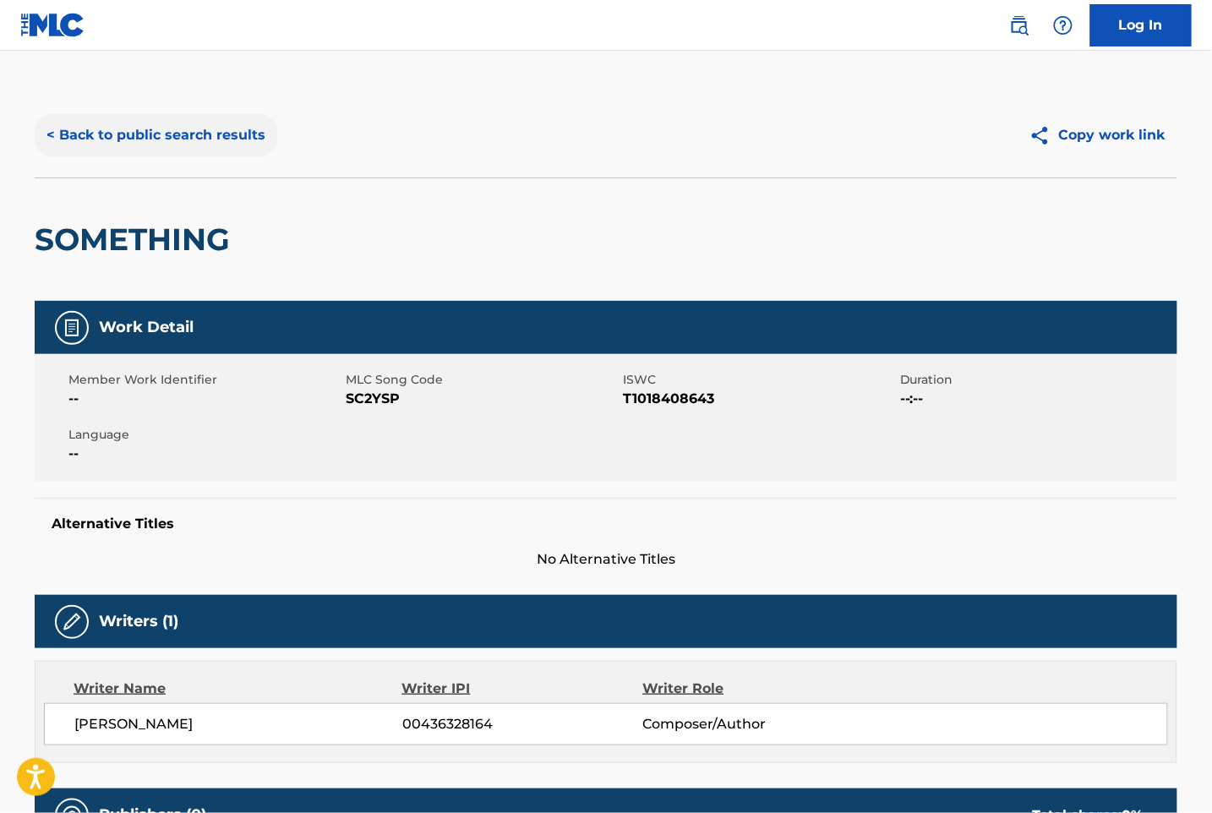
click at [150, 140] on button "< Back to public search results" at bounding box center [156, 135] width 243 height 42
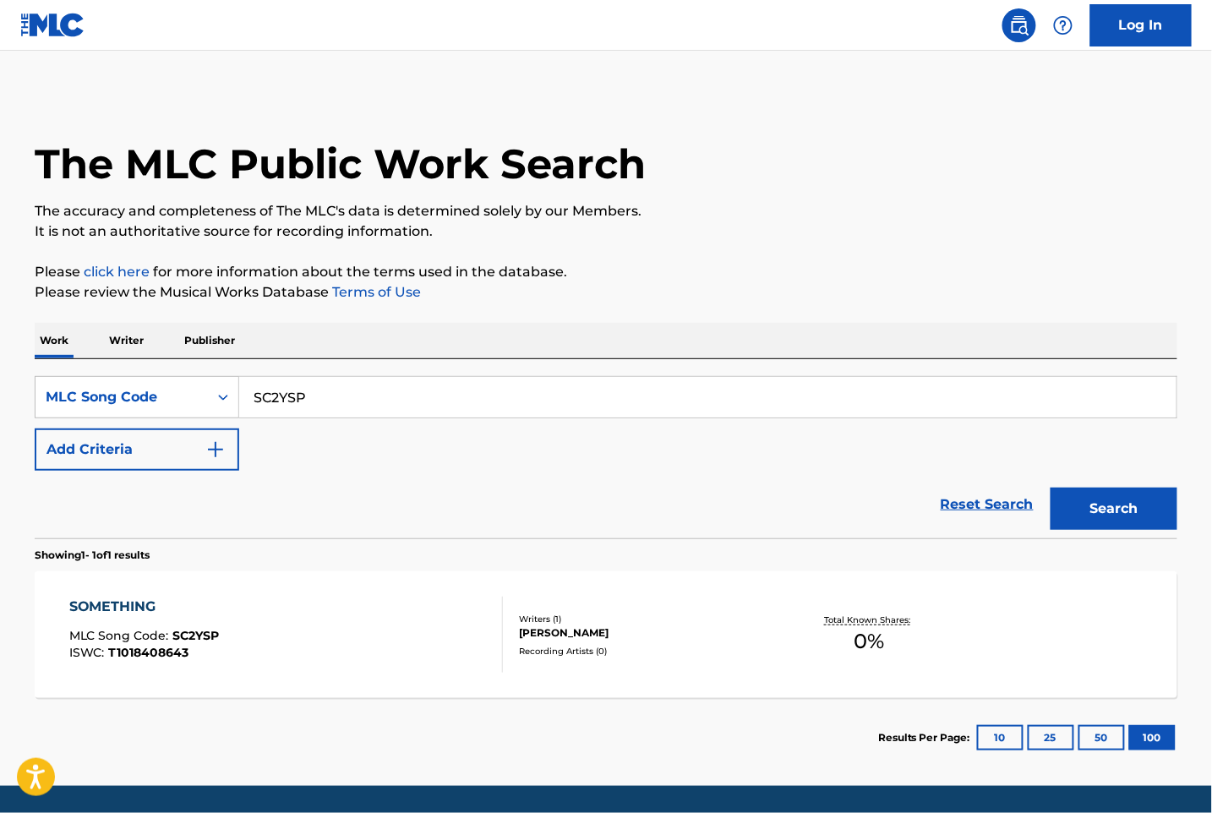
drag, startPoint x: 375, startPoint y: 396, endPoint x: 123, endPoint y: 359, distance: 254.7
click at [130, 359] on div "SearchWithCriteria9a54ea43-238a-4a4b-8874-1f9d0cda7104 MLC Song Code SC2YSP Add…" at bounding box center [606, 448] width 1143 height 179
paste input "KE9SLW"
type input "KE9SLW"
click at [1083, 516] on button "Search" at bounding box center [1114, 509] width 127 height 42
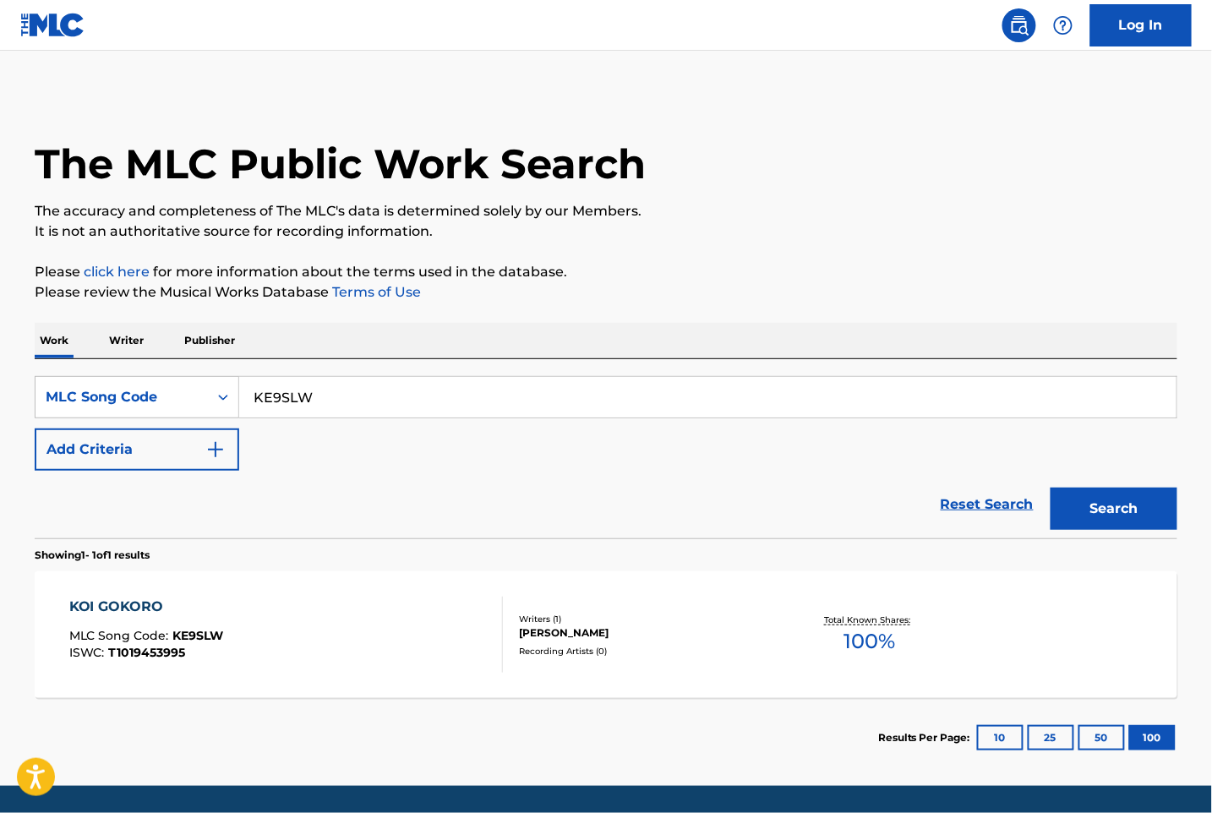
click at [311, 600] on div "KOI GOKORO MLC Song Code : KE9SLW ISWC : T1019453995" at bounding box center [286, 635] width 435 height 76
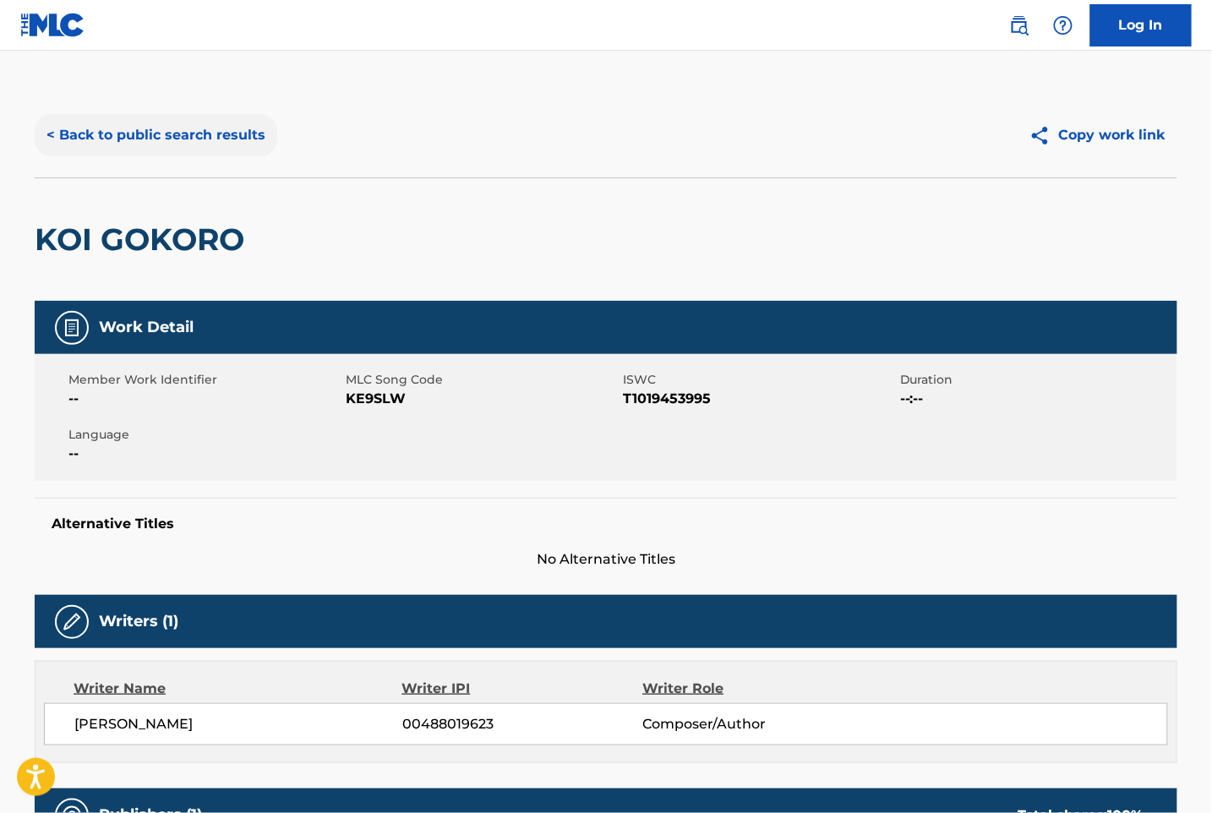
click at [157, 140] on button "< Back to public search results" at bounding box center [156, 135] width 243 height 42
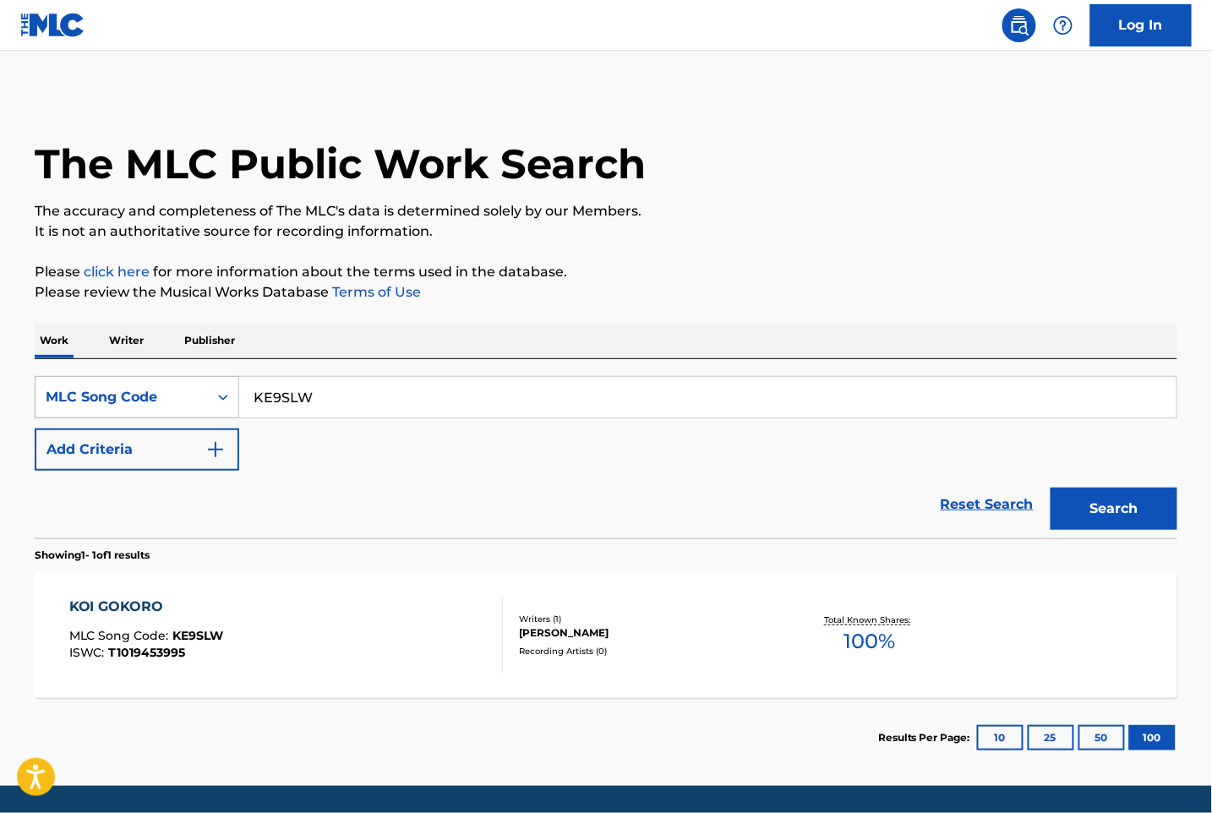
drag, startPoint x: 216, startPoint y: 390, endPoint x: 200, endPoint y: 390, distance: 16.9
click at [200, 391] on div "SearchWithCriteria9a54ea43-238a-4a4b-8874-1f9d0cda7104 MLC Song Code KE9SLW" at bounding box center [606, 397] width 1143 height 42
paste input "AD8ZZ8"
type input "AD8ZZ8"
click at [1070, 514] on button "Search" at bounding box center [1114, 509] width 127 height 42
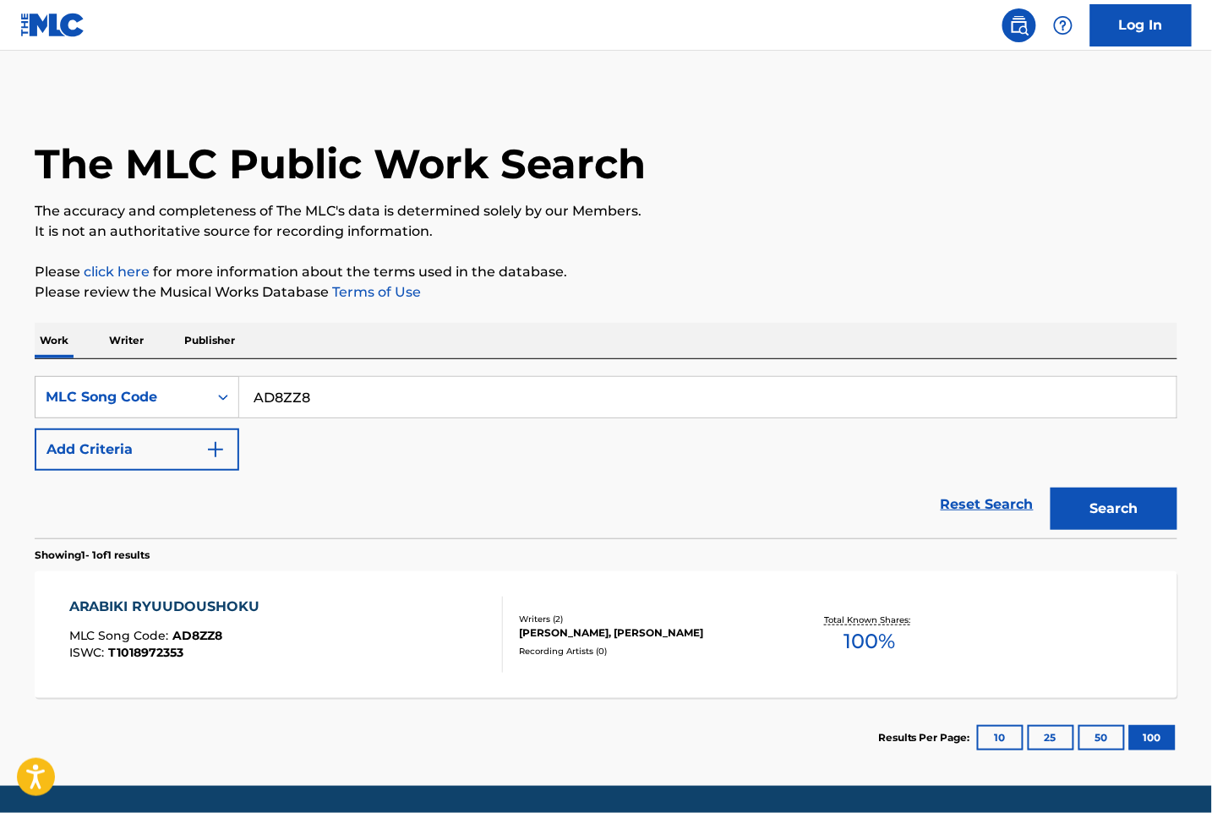
click at [667, 664] on div "ARABIKI RYUUDOUSHOKU MLC Song Code : AD8ZZ8 ISWC : T1018972353 Writers ( 2 ) [P…" at bounding box center [606, 635] width 1143 height 127
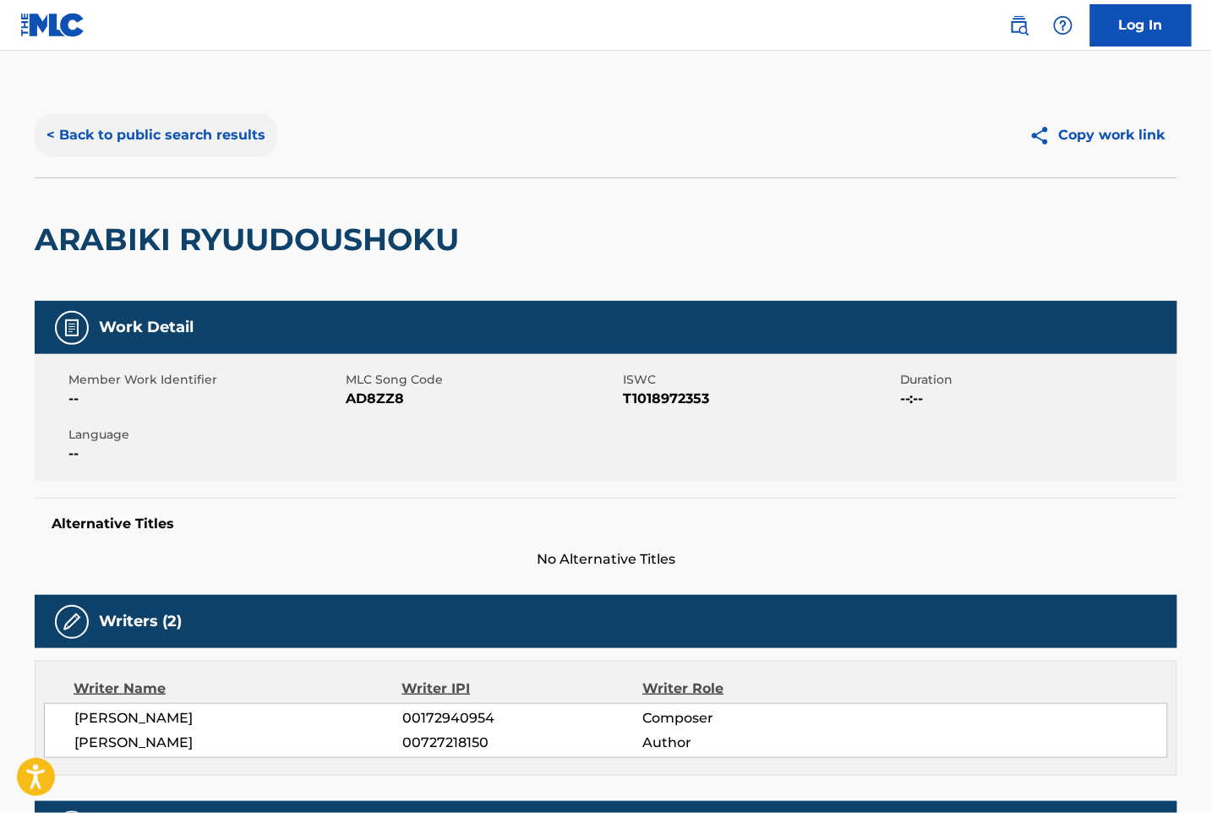
click at [123, 149] on button "< Back to public search results" at bounding box center [156, 135] width 243 height 42
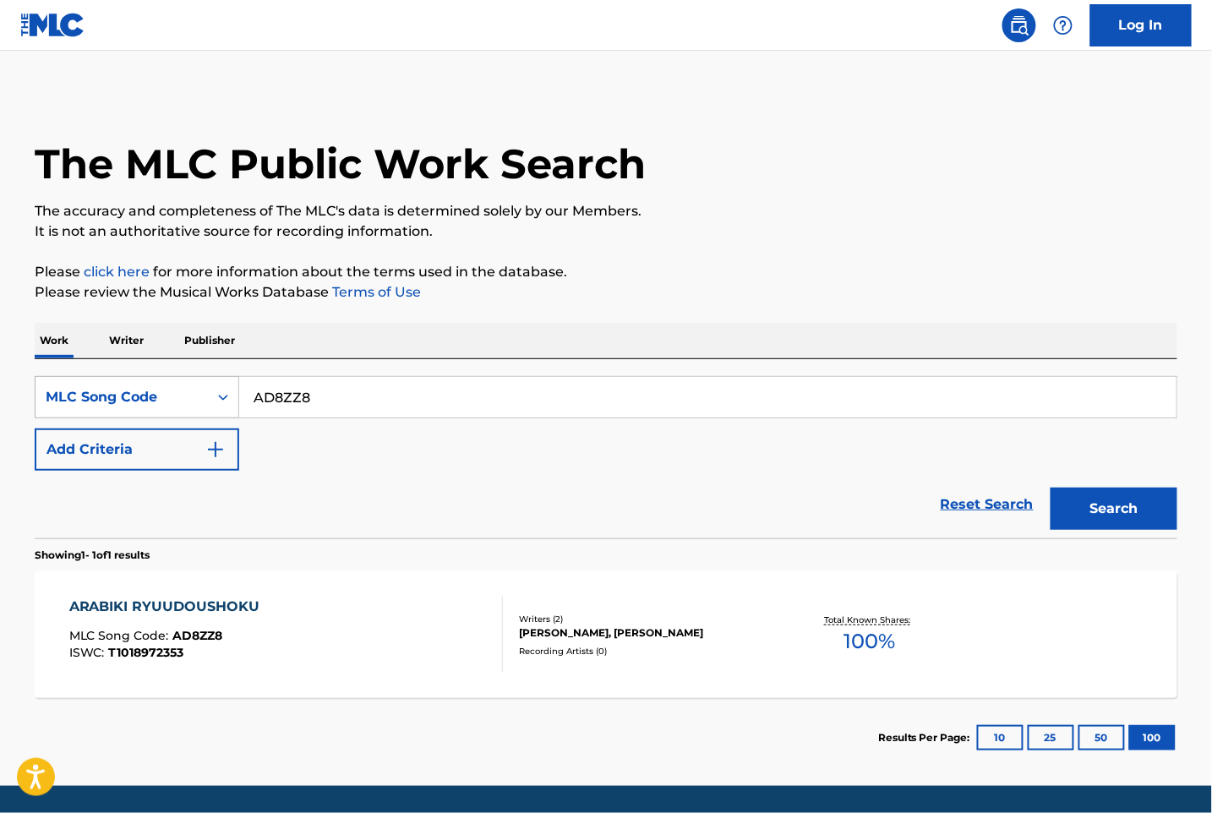
drag, startPoint x: 330, startPoint y: 386, endPoint x: 152, endPoint y: 379, distance: 177.7
click at [156, 380] on div "SearchWithCriteria9a54ea43-238a-4a4b-8874-1f9d0cda7104 MLC Song Code AD8ZZ8" at bounding box center [606, 397] width 1143 height 42
paste input "MG8OXQ"
type input "MG8OXQ"
drag, startPoint x: 1097, startPoint y: 502, endPoint x: 1026, endPoint y: 511, distance: 71.5
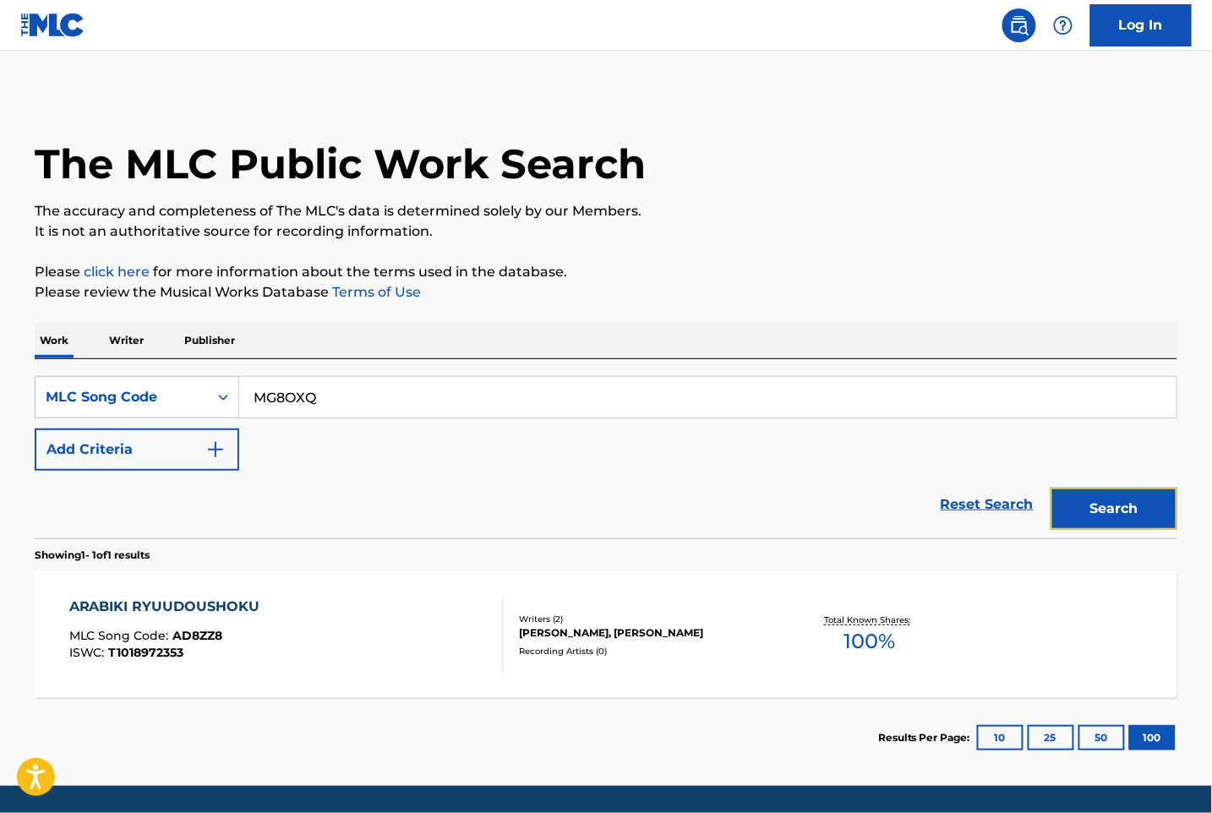
click at [1097, 504] on button "Search" at bounding box center [1114, 509] width 127 height 42
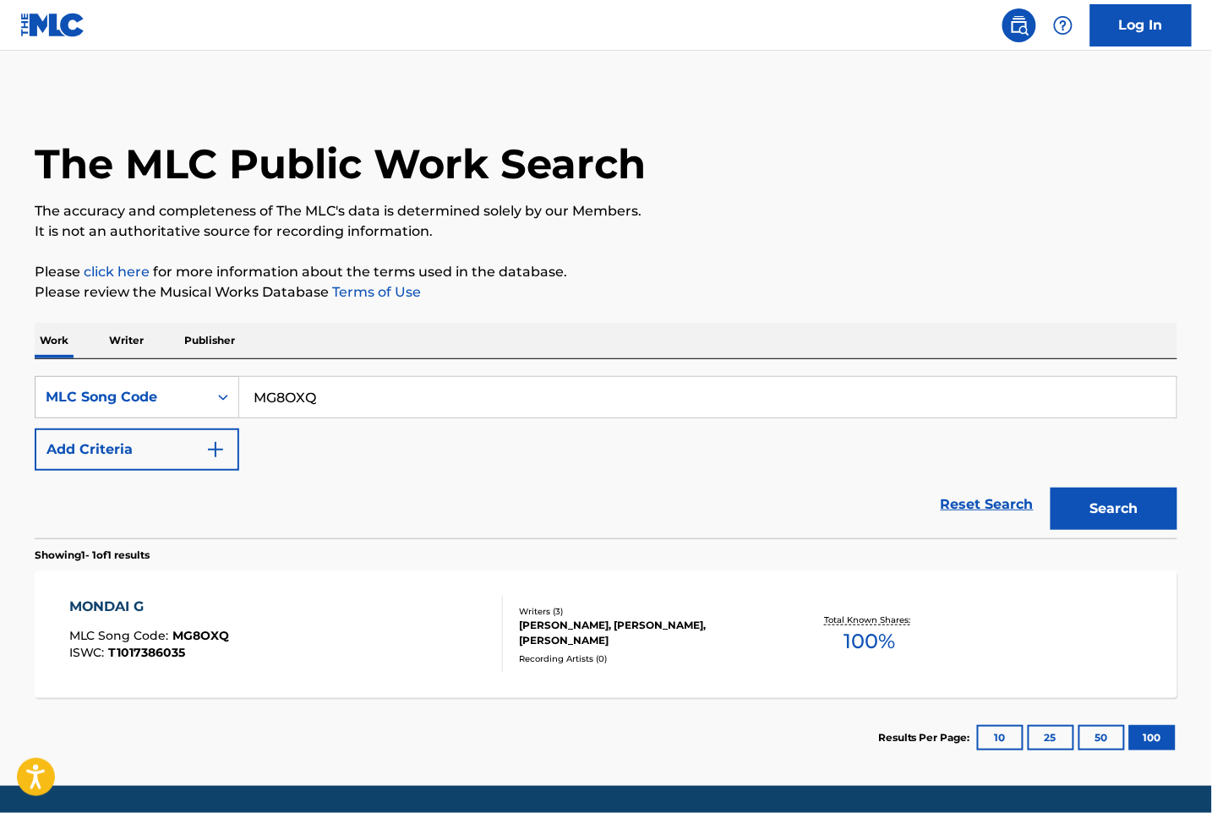
click at [328, 632] on div "MONDAI G MLC Song Code : MG8OXQ ISWC : T1017386035" at bounding box center [286, 635] width 435 height 76
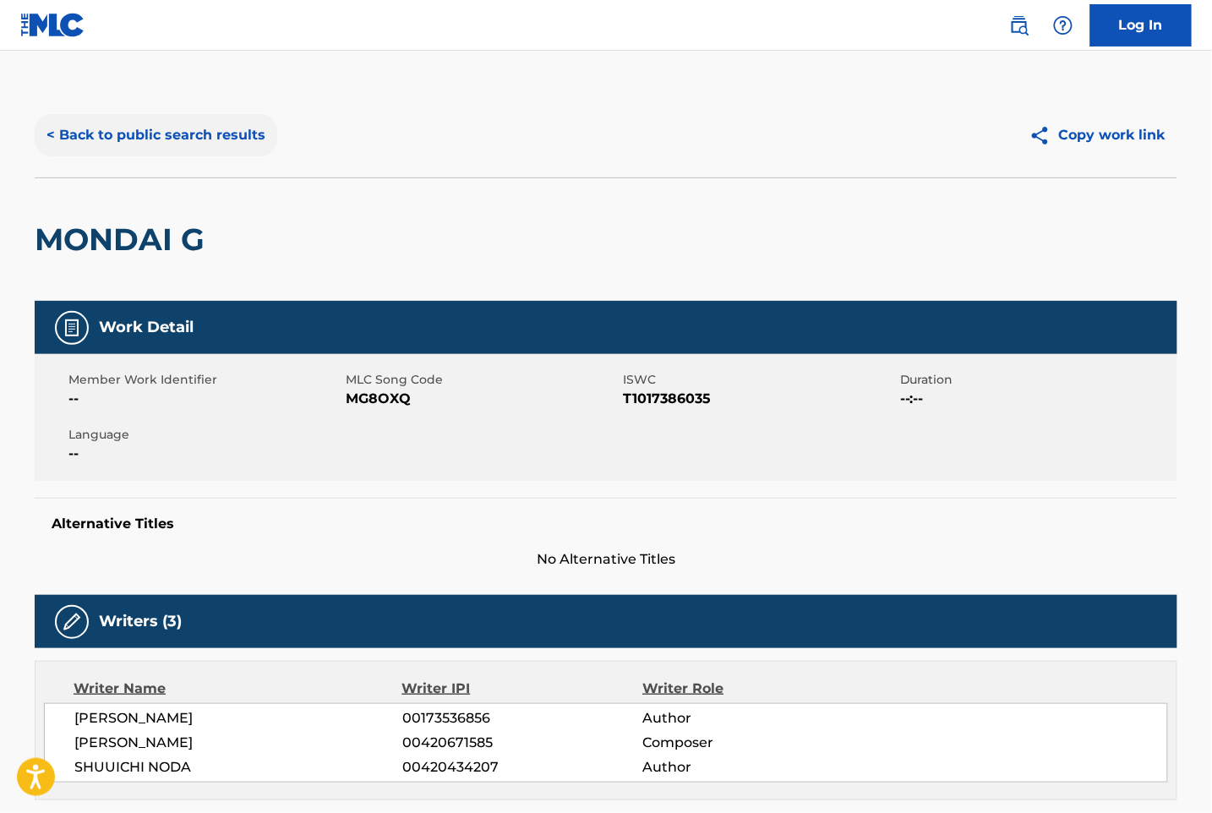
click at [127, 140] on button "< Back to public search results" at bounding box center [156, 135] width 243 height 42
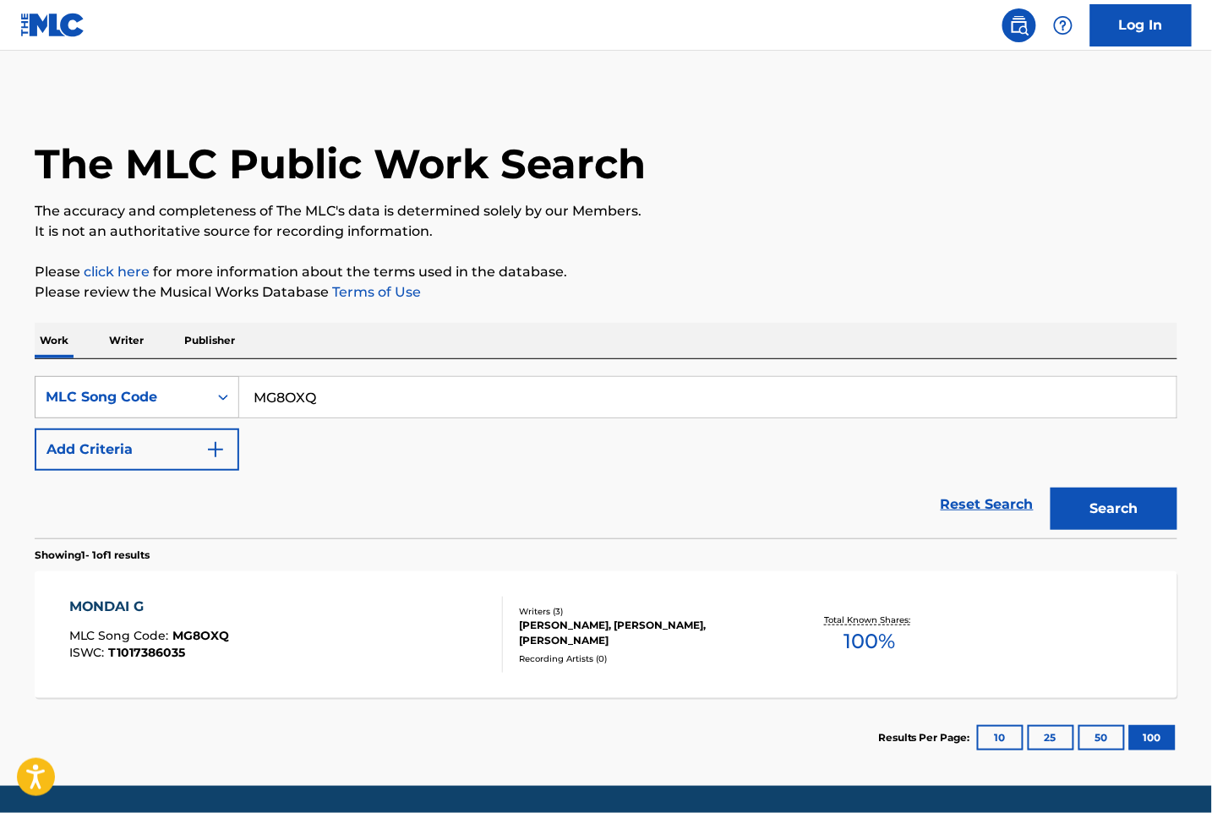
click at [178, 397] on div "SearchWithCriteria9a54ea43-238a-4a4b-8874-1f9d0cda7104 MLC Song Code MG8OXQ" at bounding box center [606, 397] width 1143 height 42
paste input "HC0EYE"
type input "HC0EYE"
click at [1110, 502] on button "Search" at bounding box center [1114, 509] width 127 height 42
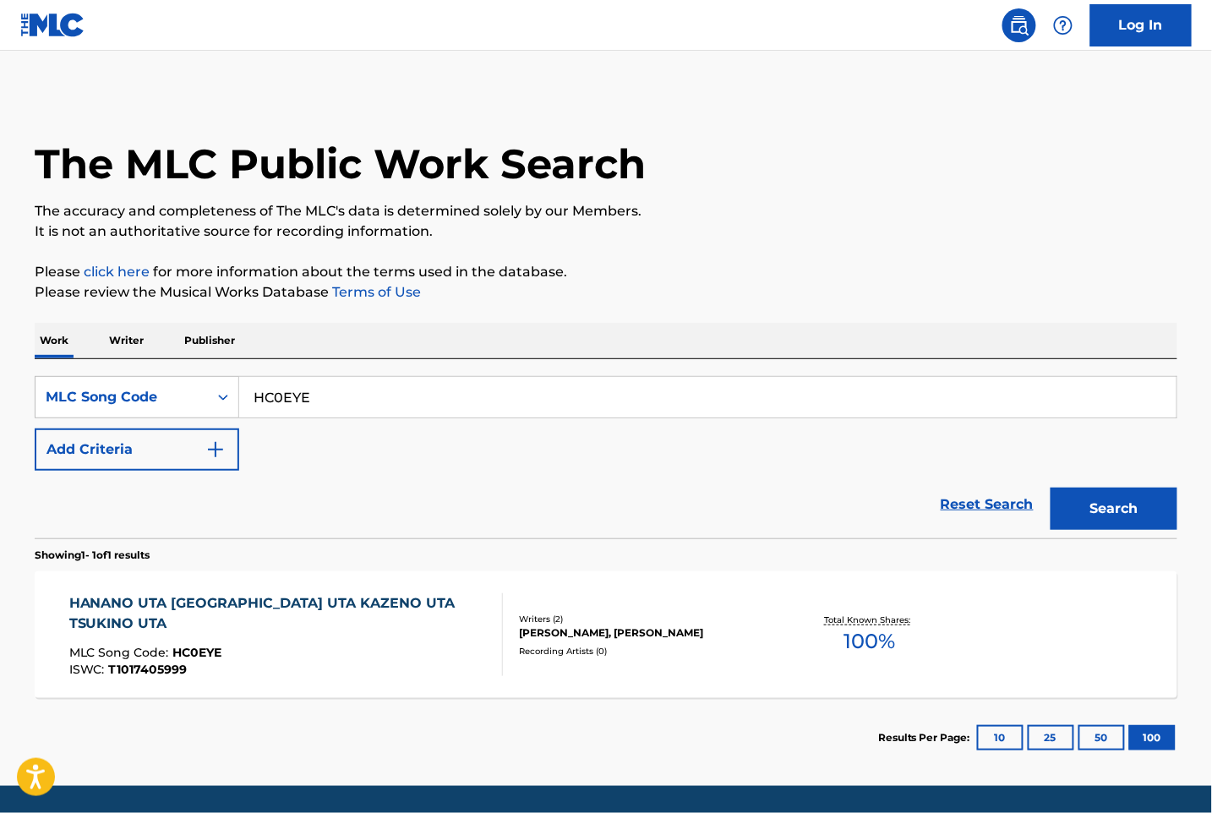
click at [271, 647] on div "MLC Song Code : HC0EYE" at bounding box center [279, 655] width 420 height 17
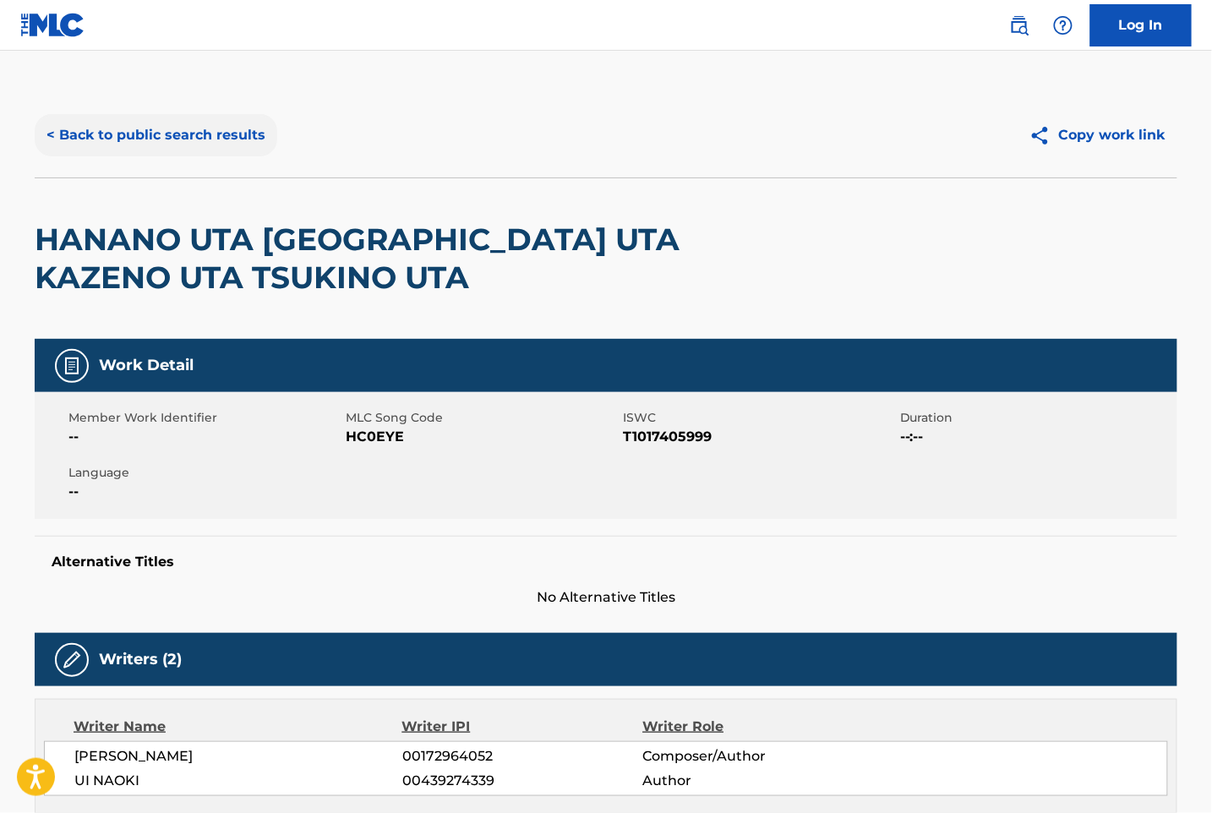
click at [96, 137] on button "< Back to public search results" at bounding box center [156, 135] width 243 height 42
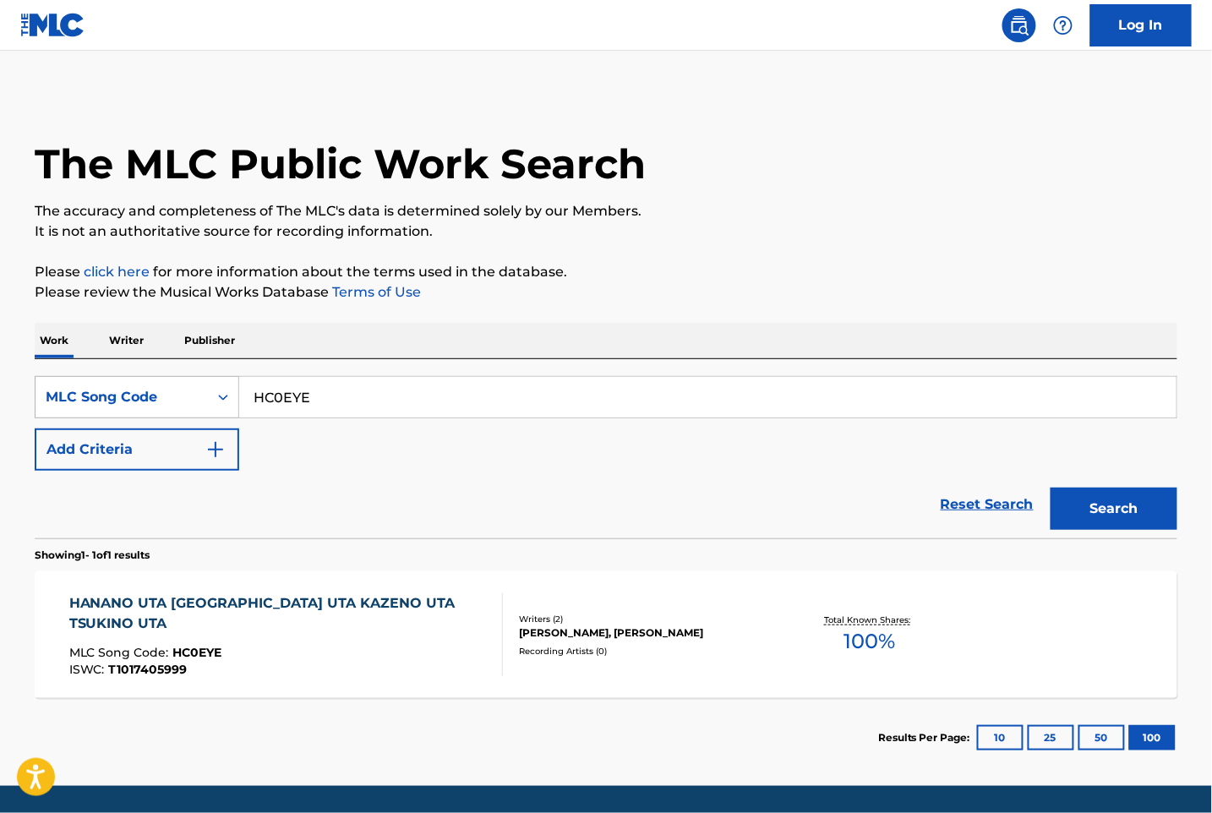
drag, startPoint x: 306, startPoint y: 386, endPoint x: 186, endPoint y: 392, distance: 120.2
click at [186, 392] on div "SearchWithCriteria9a54ea43-238a-4a4b-8874-1f9d0cda7104 MLC Song Code HC0EYE" at bounding box center [606, 397] width 1143 height 42
paste input "SC26KX"
type input "SC26KX"
click at [1106, 521] on button "Search" at bounding box center [1114, 509] width 127 height 42
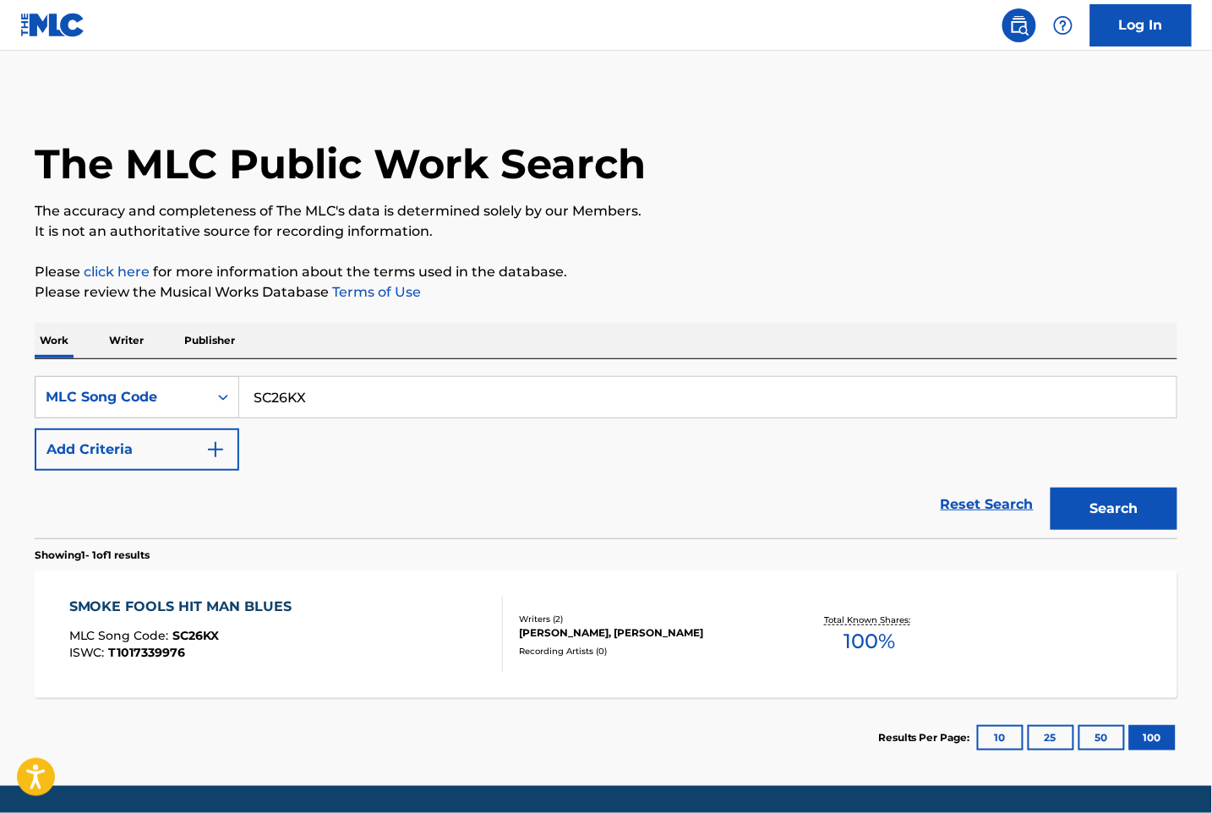
click at [342, 630] on div "SMOKE FOOLS HIT MAN BLUES MLC Song Code : SC26KX ISWC : T1017339976" at bounding box center [286, 635] width 435 height 76
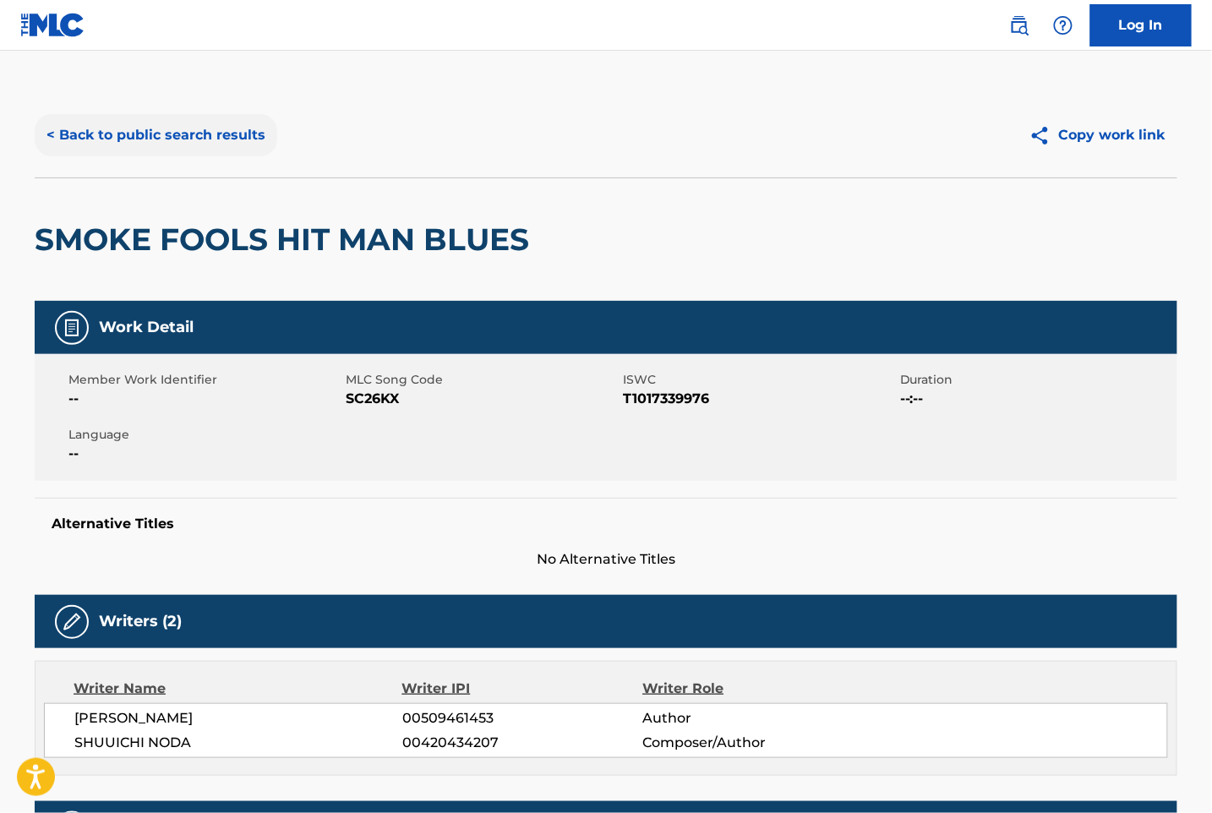
click at [142, 126] on button "< Back to public search results" at bounding box center [156, 135] width 243 height 42
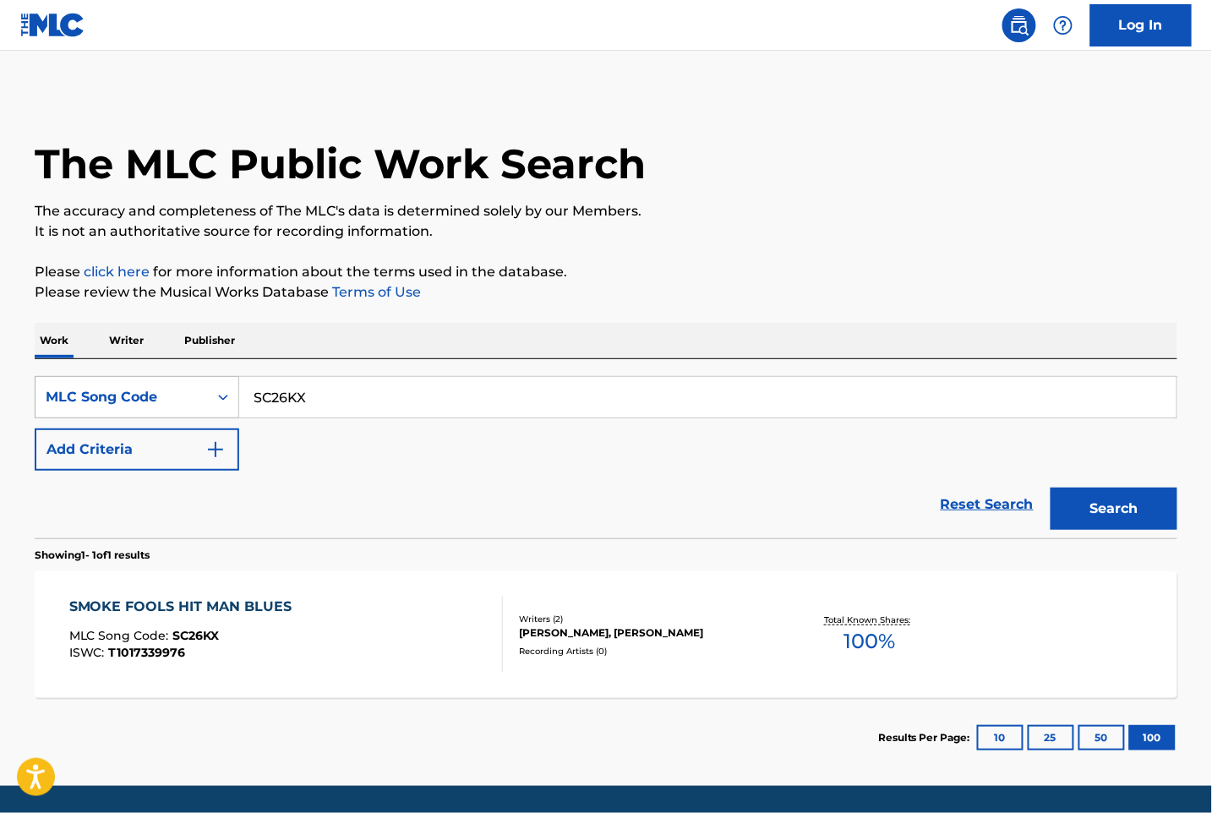
drag, startPoint x: 189, startPoint y: 400, endPoint x: 173, endPoint y: 399, distance: 16.1
click at [173, 399] on div "SearchWithCriteria9a54ea43-238a-4a4b-8874-1f9d0cda7104 MLC Song Code SC26KX" at bounding box center [606, 397] width 1143 height 42
paste input "DB83NG"
type input "DB83NG"
click at [1157, 509] on button "Search" at bounding box center [1114, 509] width 127 height 42
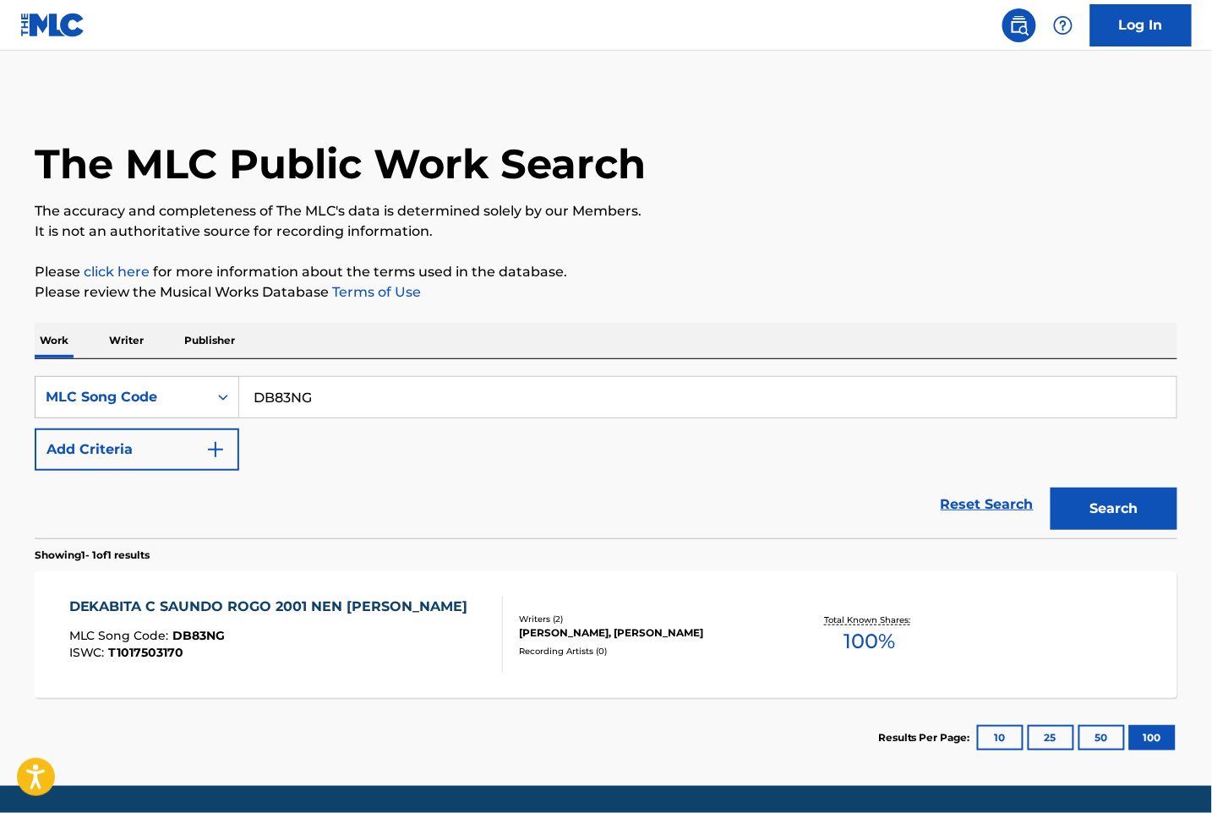
click at [391, 681] on div "DEKABITA C SAUNDO ROGO 2001 NEN [PERSON_NAME] MLC Song Code : DB83NG ISWC : T10…" at bounding box center [606, 635] width 1143 height 127
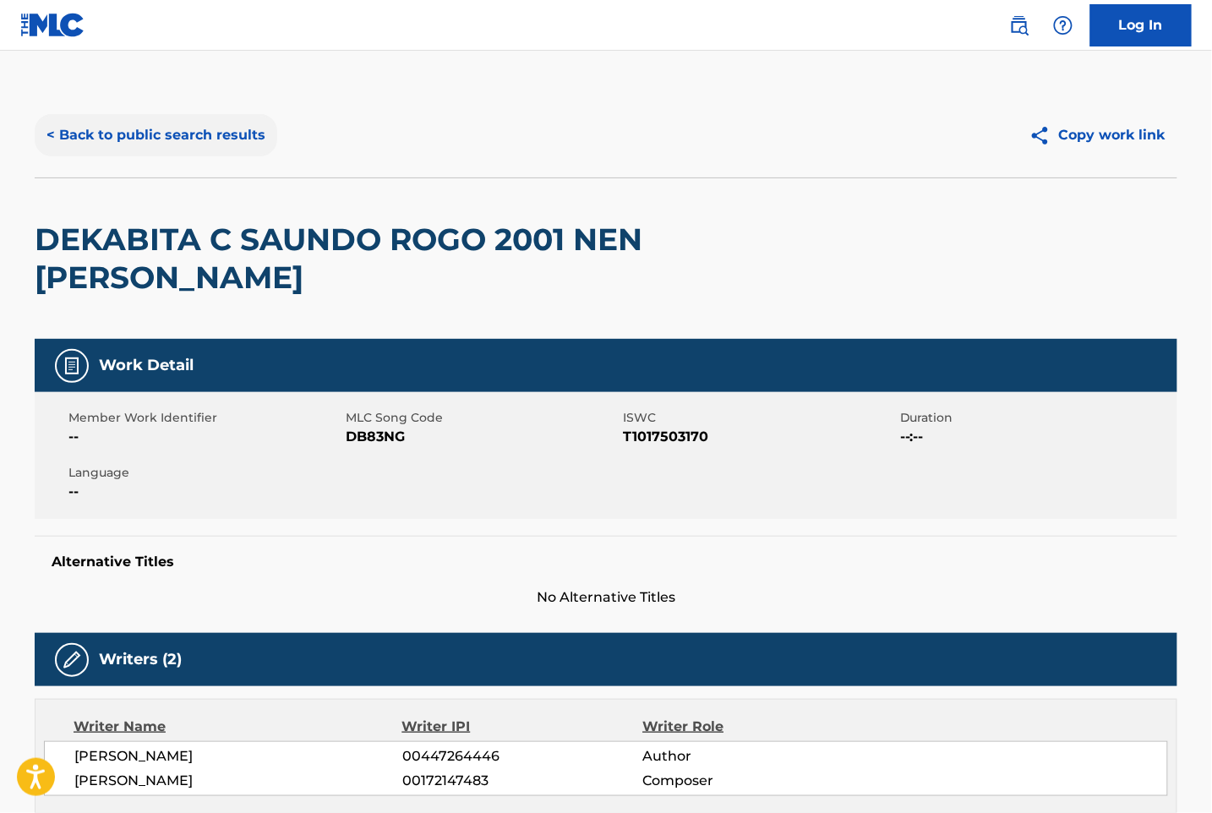
click at [136, 142] on button "< Back to public search results" at bounding box center [156, 135] width 243 height 42
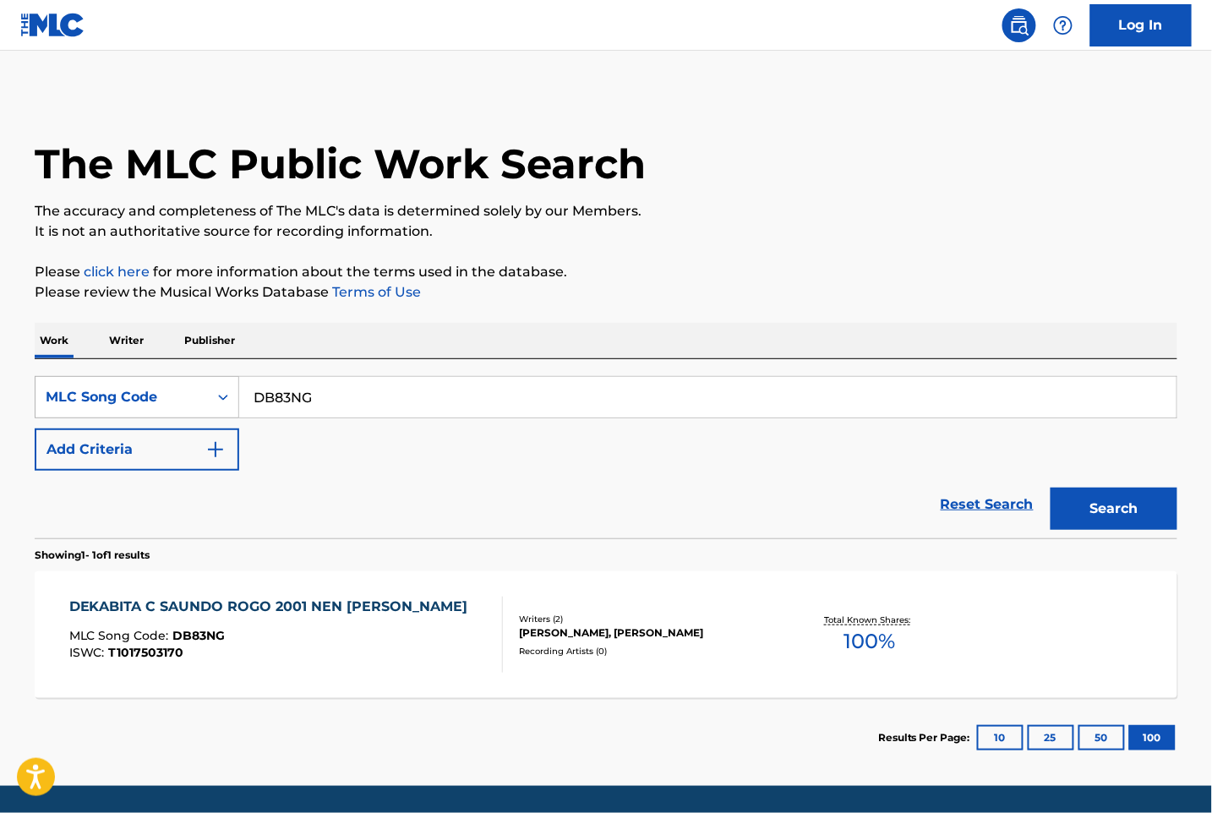
click at [167, 380] on div "SearchWithCriteria9a54ea43-238a-4a4b-8874-1f9d0cda7104 MLC Song Code DB83NG" at bounding box center [606, 397] width 1143 height 42
paste input "TA0R7C"
type input "TA0R7C"
drag, startPoint x: 1147, startPoint y: 509, endPoint x: 1127, endPoint y: 532, distance: 30.5
click at [1147, 511] on button "Search" at bounding box center [1114, 509] width 127 height 42
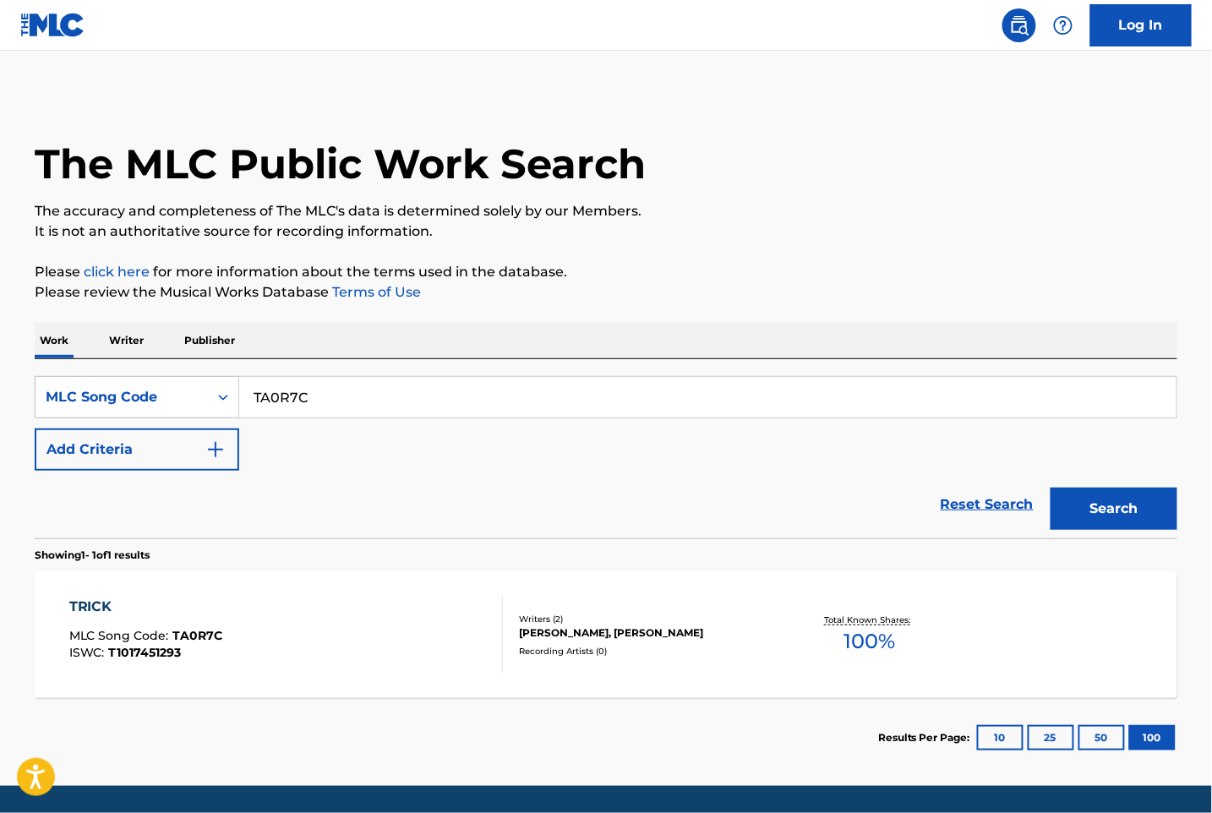
click at [424, 621] on div "TRICK MLC Song Code : TA0R7C ISWC : T1017451293" at bounding box center [286, 635] width 435 height 76
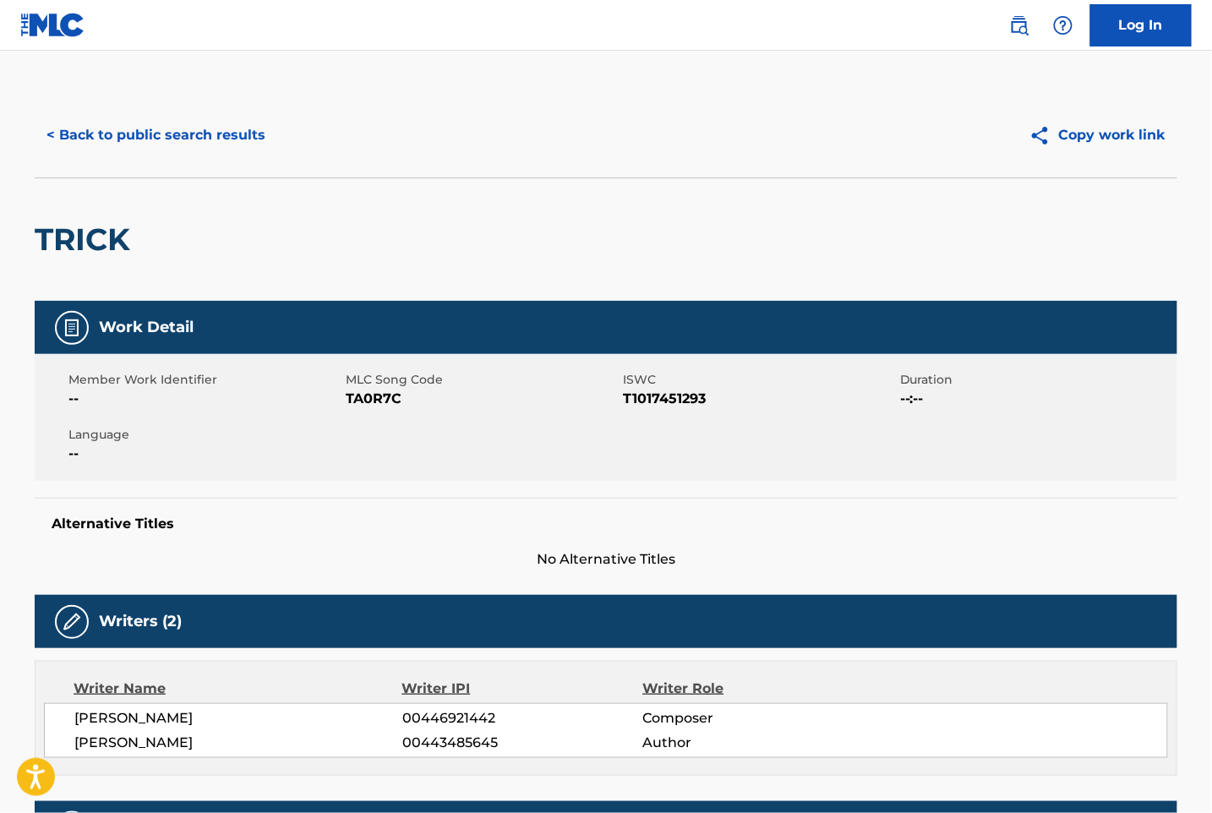
click at [79, 247] on h2 "TRICK" at bounding box center [87, 240] width 104 height 38
click at [86, 140] on button "< Back to public search results" at bounding box center [156, 135] width 243 height 42
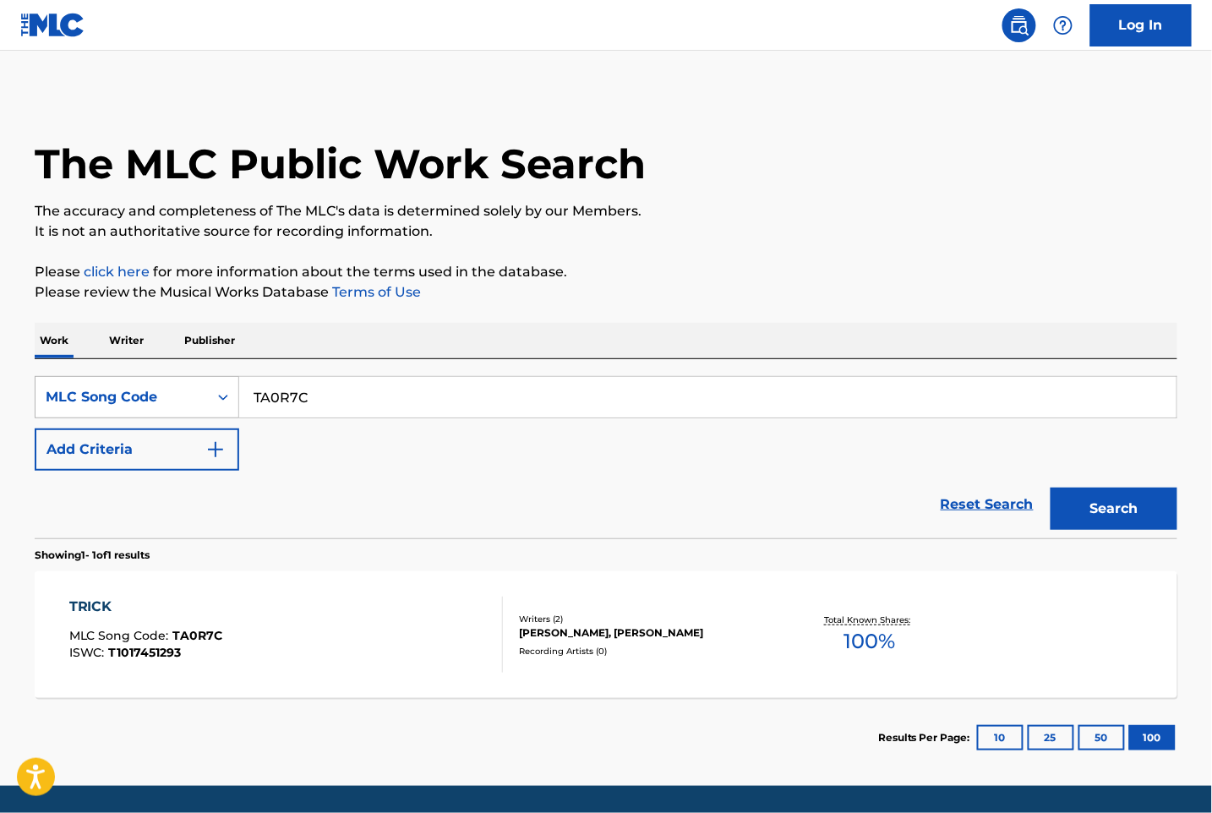
drag, startPoint x: 316, startPoint y: 400, endPoint x: 163, endPoint y: 387, distance: 153.6
click at [163, 387] on div "SearchWithCriteria9a54ea43-238a-4a4b-8874-1f9d0cda7104 MLC Song Code TA0R7C" at bounding box center [606, 397] width 1143 height 42
paste input "PJ0AHN"
type input "PJ0AHN"
click at [1136, 499] on button "Search" at bounding box center [1114, 509] width 127 height 42
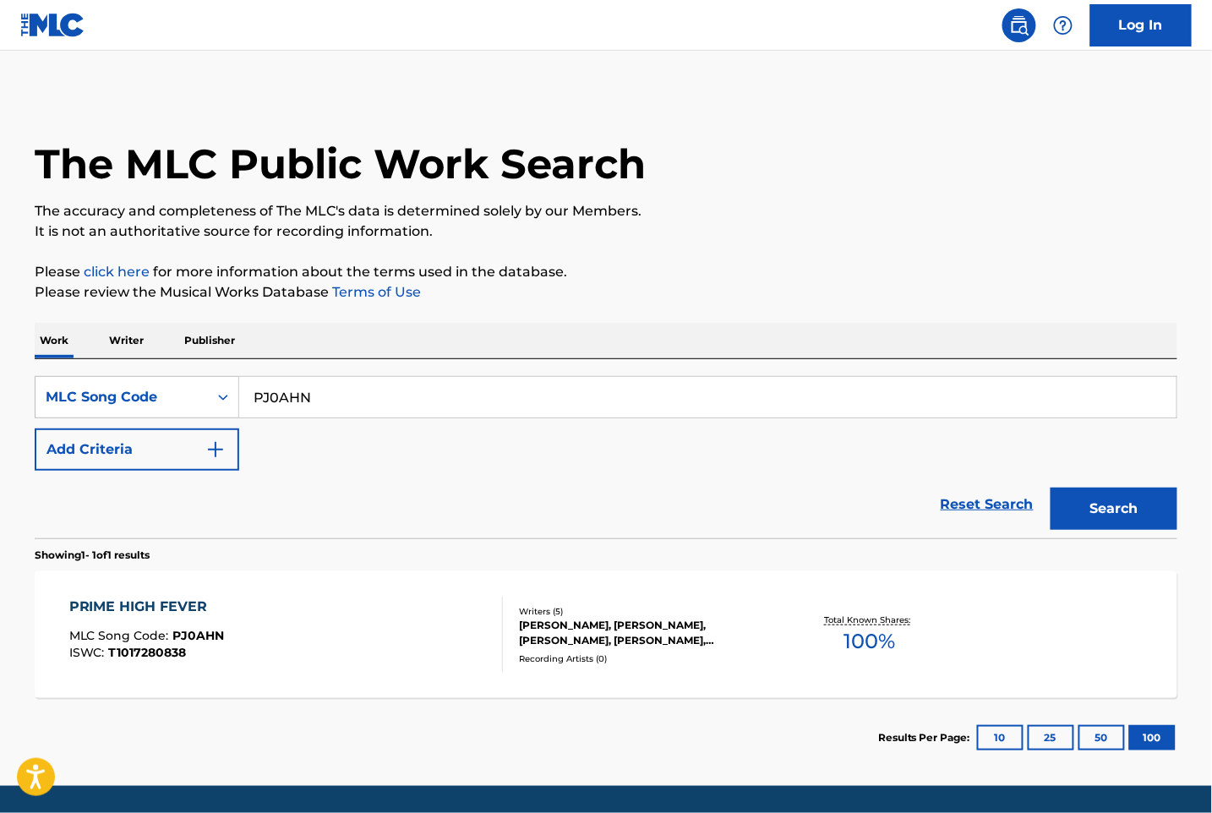
click at [560, 621] on div "[PERSON_NAME], [PERSON_NAME], [PERSON_NAME], [PERSON_NAME], [PERSON_NAME]" at bounding box center [646, 633] width 255 height 30
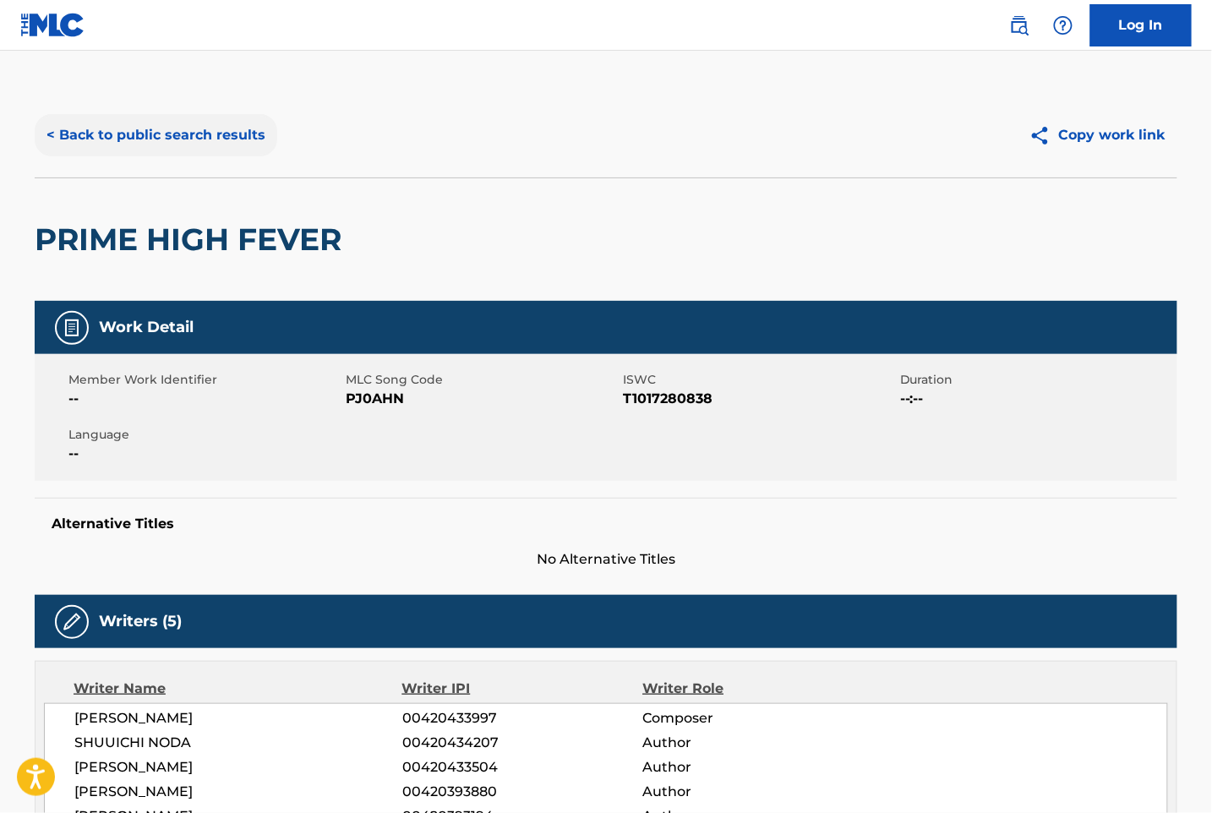
click at [156, 119] on button "< Back to public search results" at bounding box center [156, 135] width 243 height 42
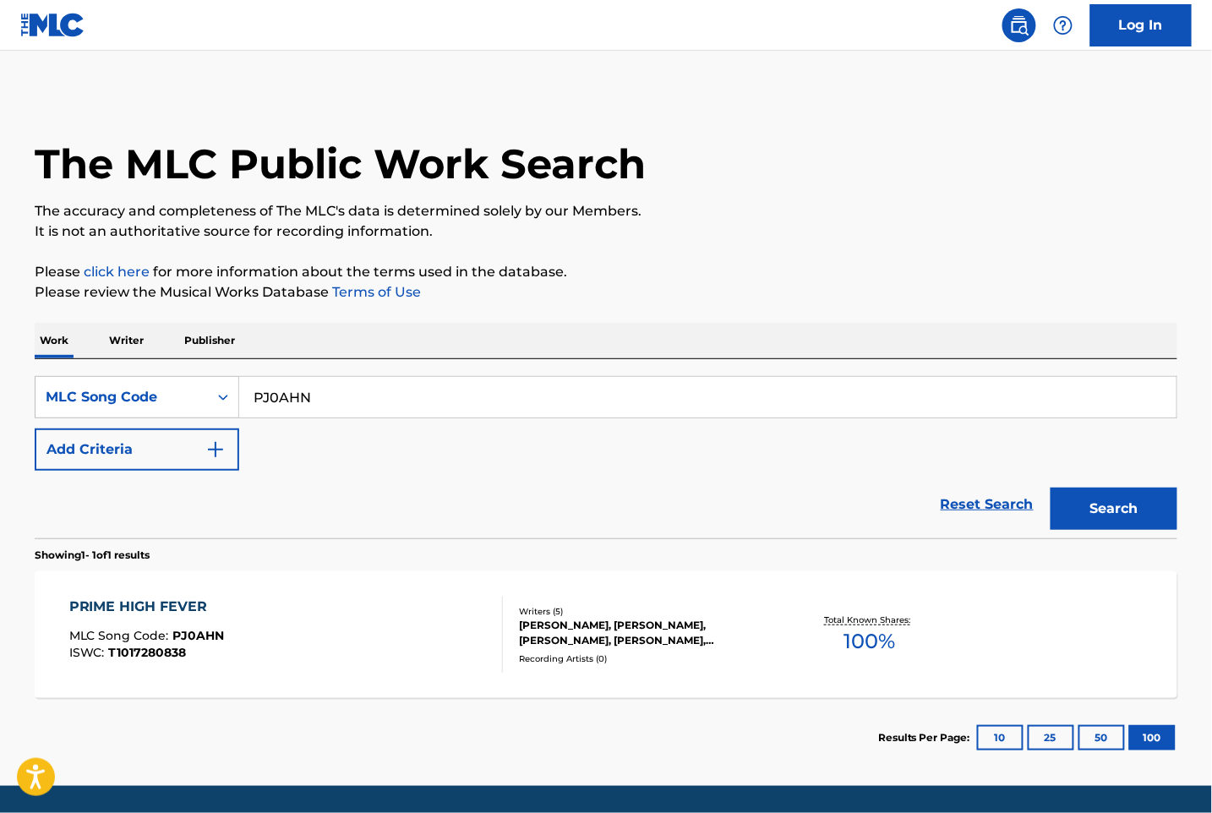
drag, startPoint x: 323, startPoint y: 393, endPoint x: 150, endPoint y: 373, distance: 174.5
click at [150, 373] on div "SearchWithCriteria9a54ea43-238a-4a4b-8874-1f9d0cda7104 MLC Song Code PJ0AHN Add…" at bounding box center [606, 448] width 1143 height 179
paste input "GE4F3W"
type input "GE4F3W"
click at [1092, 507] on button "Search" at bounding box center [1114, 509] width 127 height 42
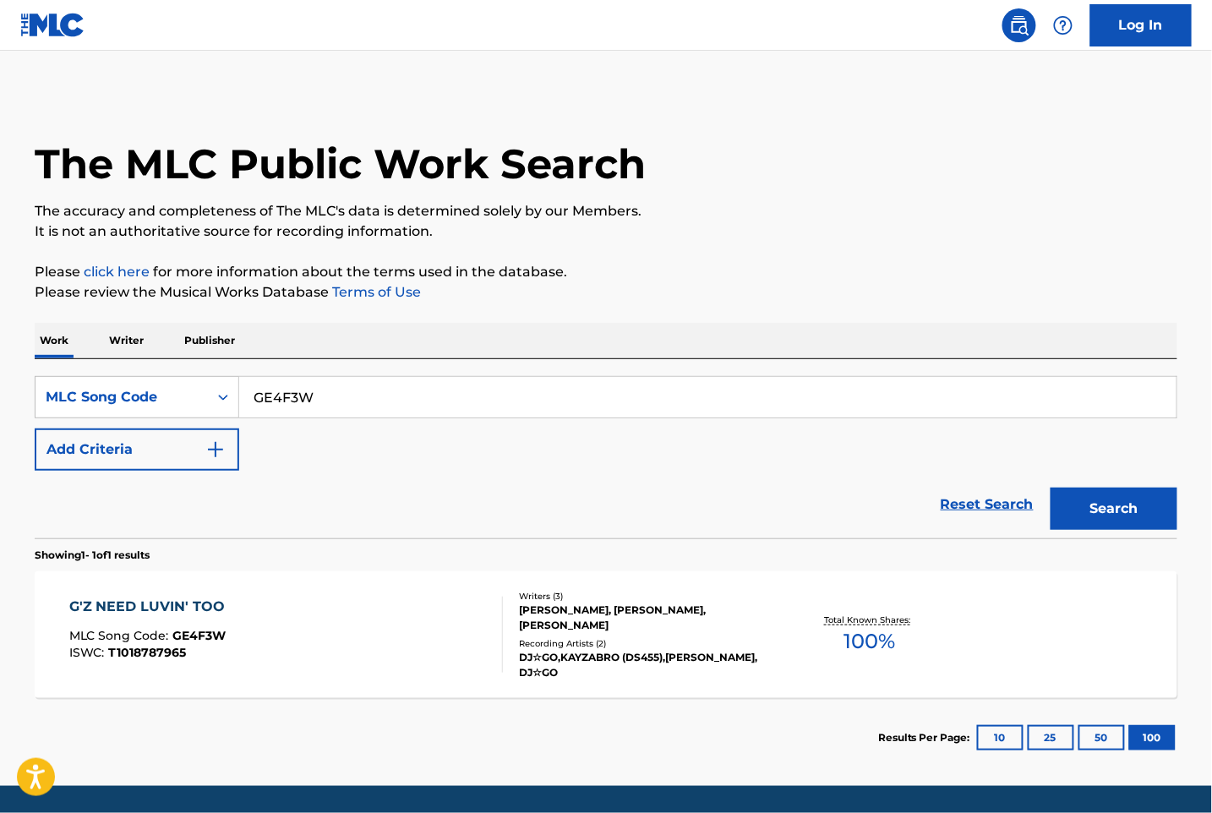
click at [348, 613] on div "G'Z NEED LUVIN' TOO MLC Song Code : GE4F3W ISWC : T1018787965" at bounding box center [286, 635] width 435 height 76
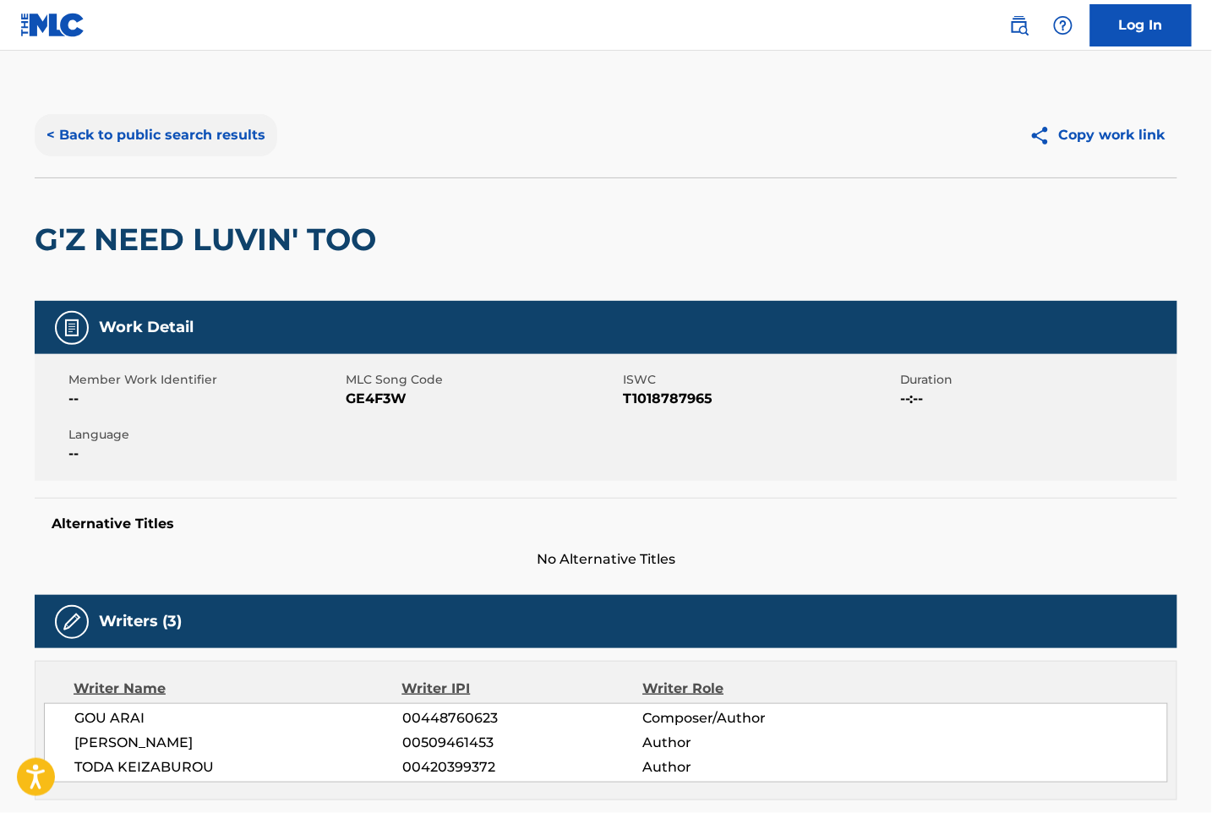
click at [191, 123] on button "< Back to public search results" at bounding box center [156, 135] width 243 height 42
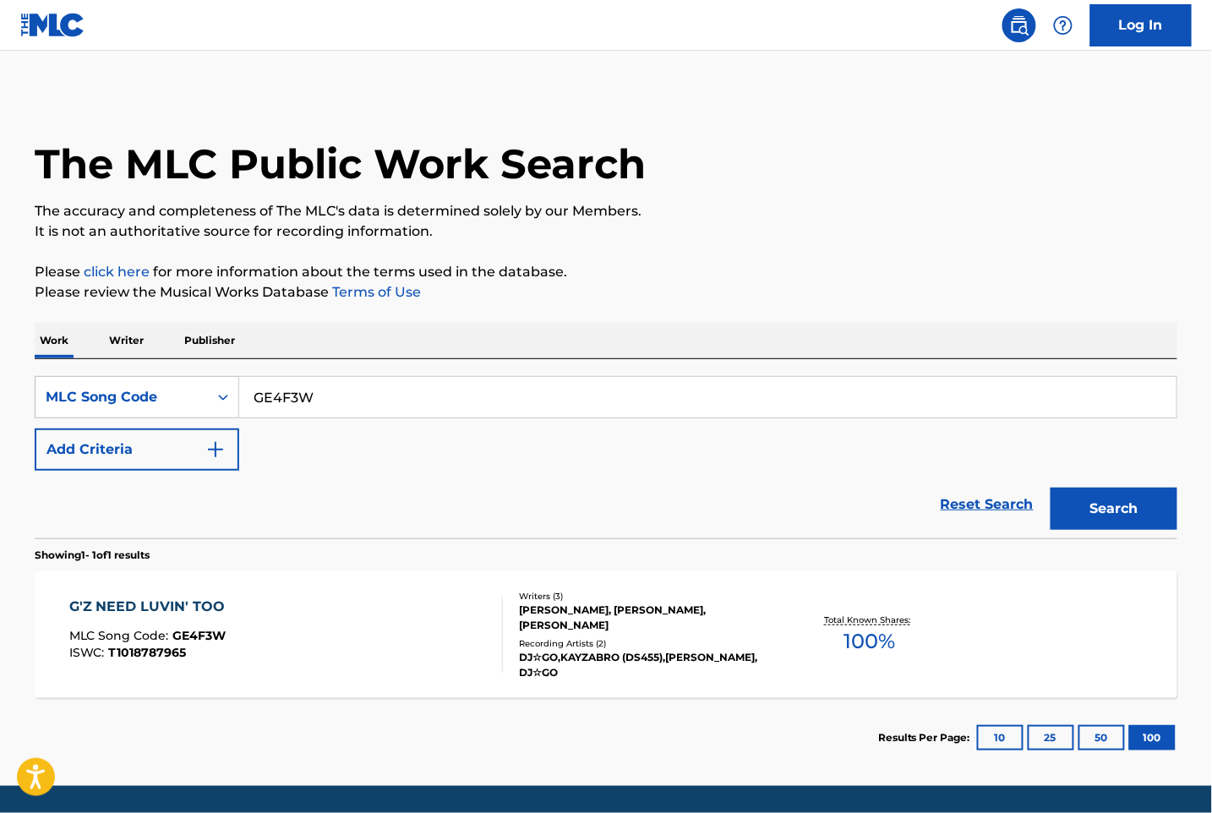
drag, startPoint x: 342, startPoint y: 401, endPoint x: 96, endPoint y: 370, distance: 247.1
click at [96, 373] on div "SearchWithCriteria9a54ea43-238a-4a4b-8874-1f9d0cda7104 MLC Song Code GE4F3W Add…" at bounding box center [606, 448] width 1143 height 179
paste input "RB89DC"
type input "RB89DC"
click at [1106, 515] on button "Search" at bounding box center [1114, 509] width 127 height 42
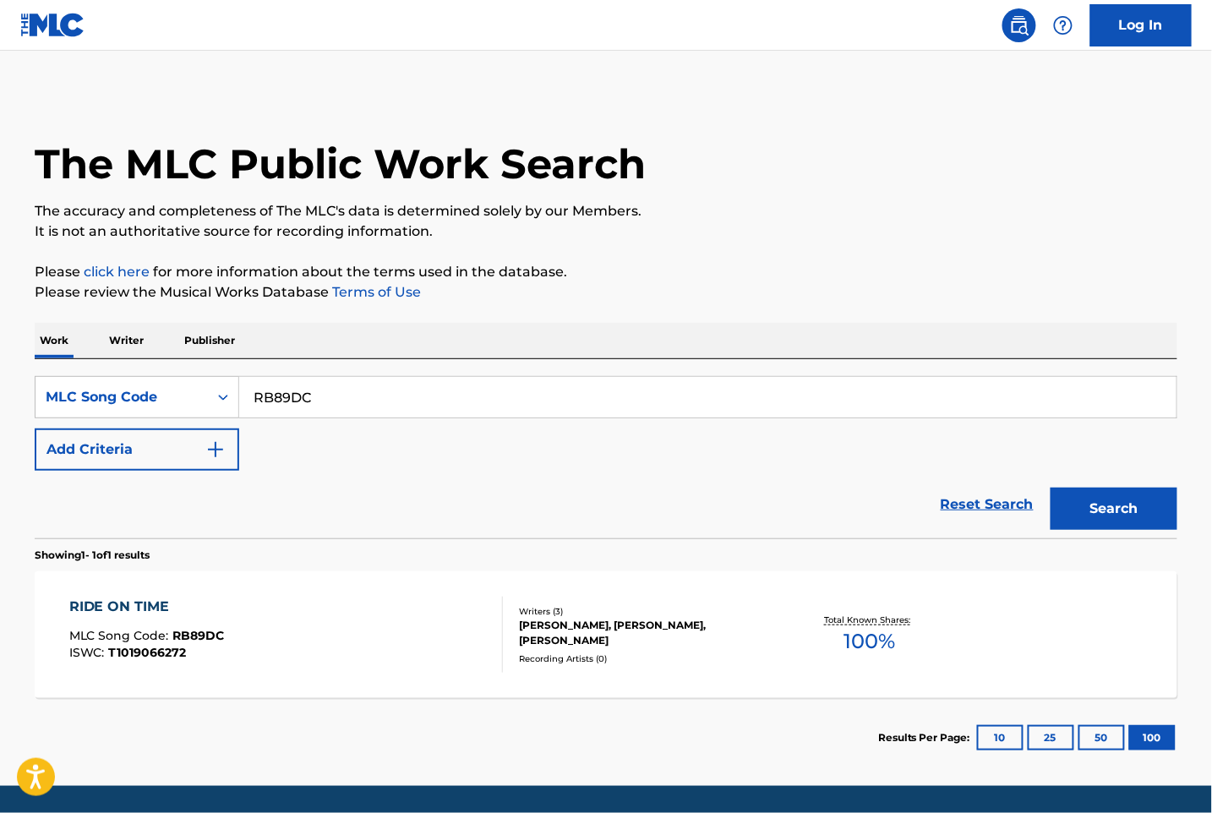
click at [321, 604] on div "RIDE ON TIME MLC Song Code : RB89DC ISWC : T1019066272" at bounding box center [286, 635] width 435 height 76
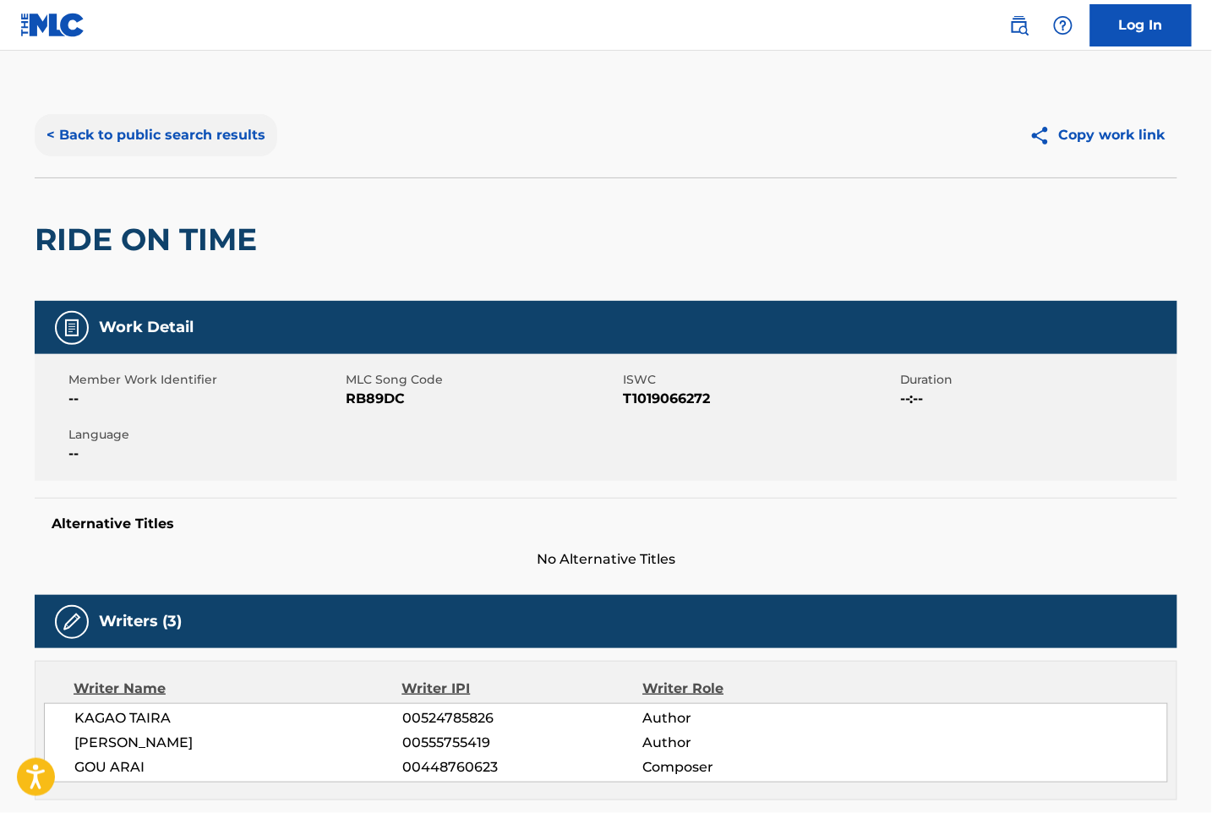
click at [156, 146] on button "< Back to public search results" at bounding box center [156, 135] width 243 height 42
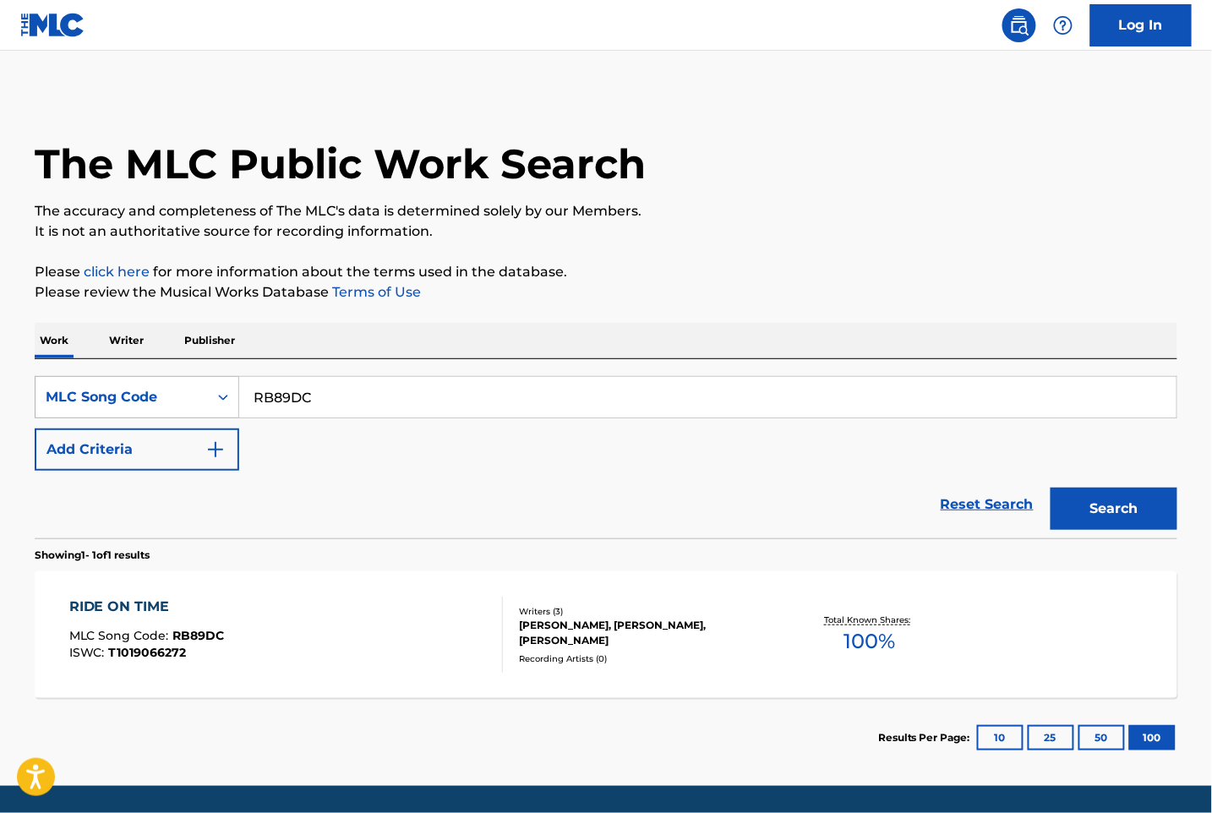
drag, startPoint x: 333, startPoint y: 399, endPoint x: 228, endPoint y: 397, distance: 104.9
click at [228, 397] on div "SearchWithCriteria9a54ea43-238a-4a4b-8874-1f9d0cda7104 MLC Song Code RB89DC" at bounding box center [606, 397] width 1143 height 42
paste input "XD7E5I"
type input "XD7E5I"
click at [1111, 511] on button "Search" at bounding box center [1114, 509] width 127 height 42
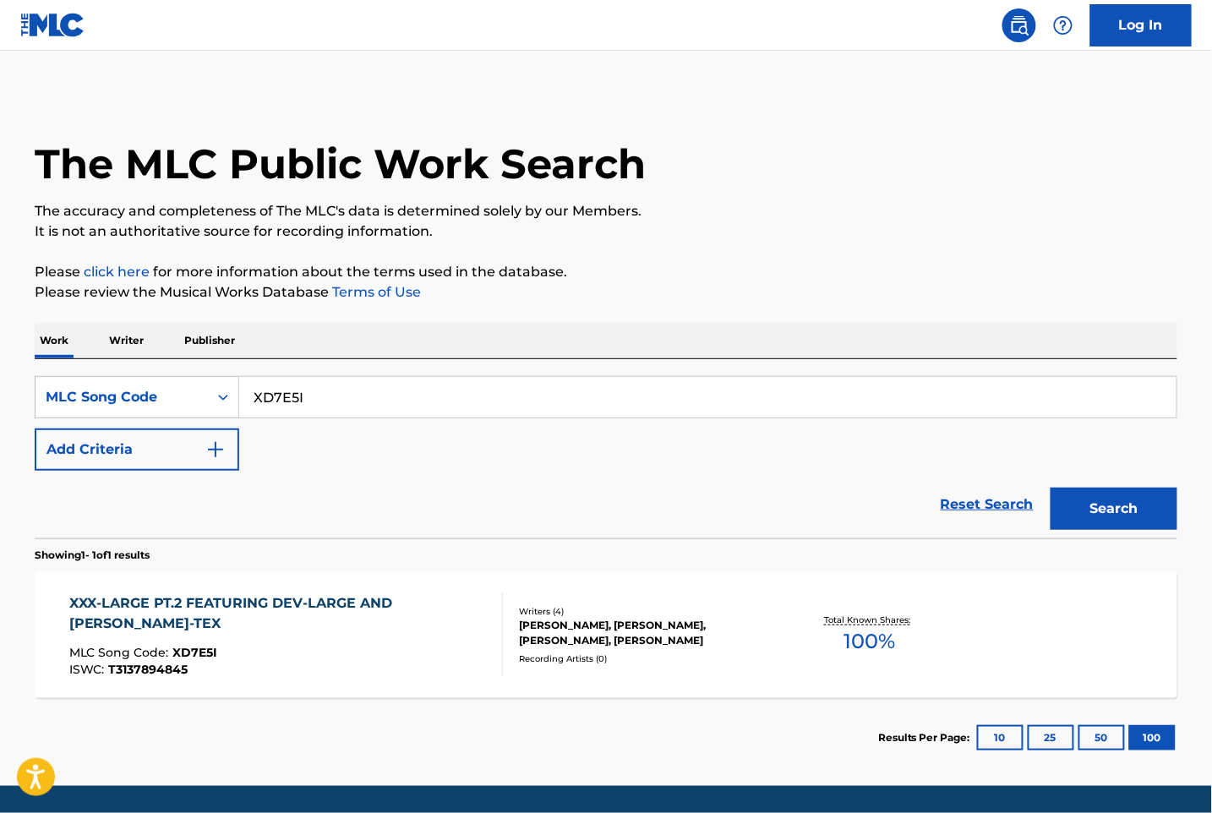
click at [326, 614] on div "XXX-LARGE PT.2 FEATURING DEV-LARGE AND [PERSON_NAME]-TEX" at bounding box center [279, 614] width 420 height 41
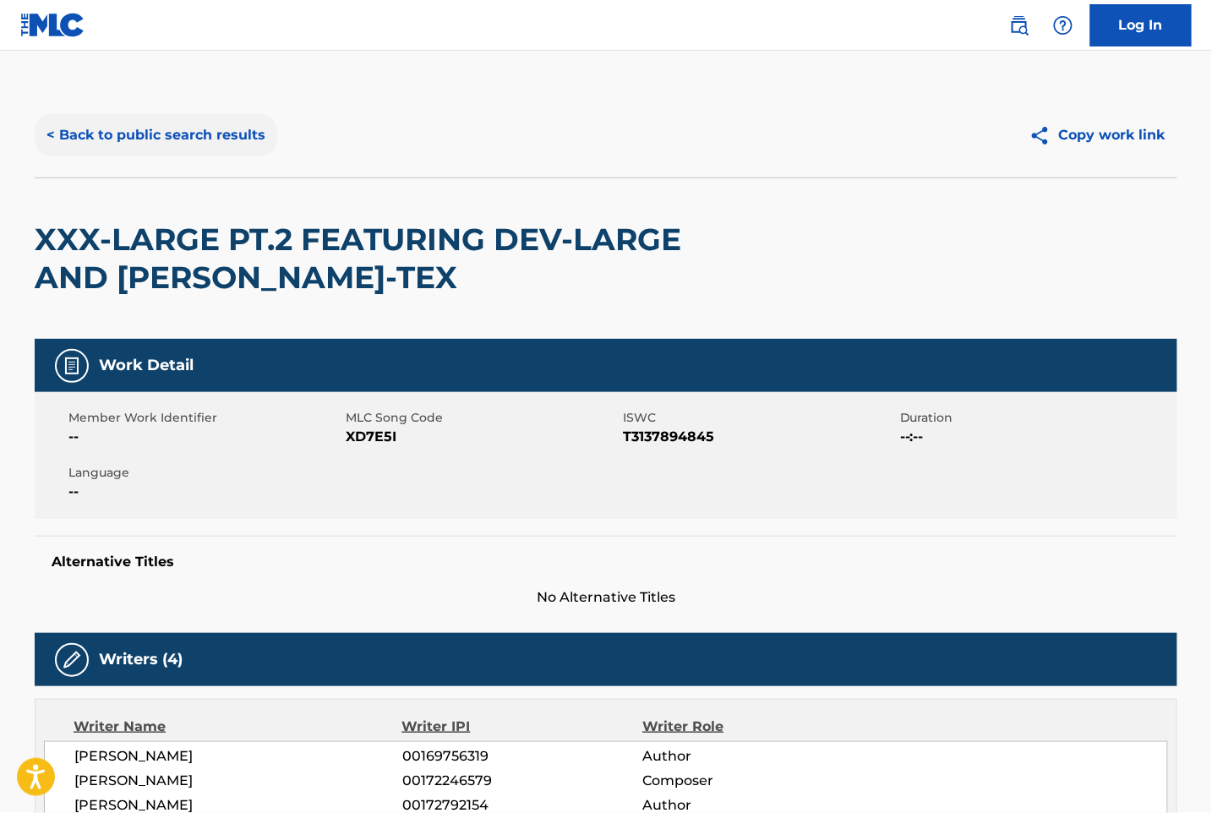
click at [164, 125] on button "< Back to public search results" at bounding box center [156, 135] width 243 height 42
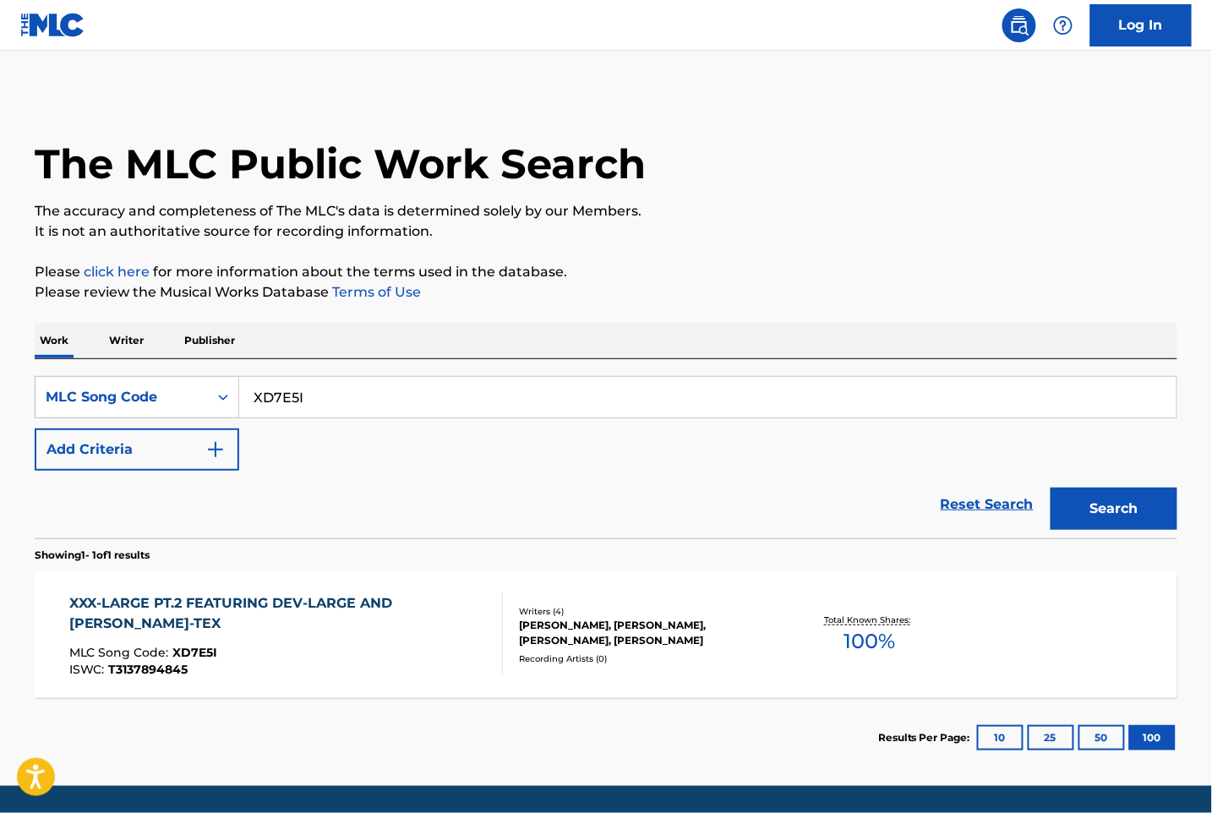
drag, startPoint x: 311, startPoint y: 401, endPoint x: 272, endPoint y: 394, distance: 39.5
click at [274, 397] on input "XD7E5I" at bounding box center [708, 397] width 938 height 41
click at [264, 394] on input "XD7E5I" at bounding box center [708, 397] width 938 height 41
click at [264, 396] on input "XD7E5I" at bounding box center [708, 397] width 938 height 41
paste input "SC4MTM"
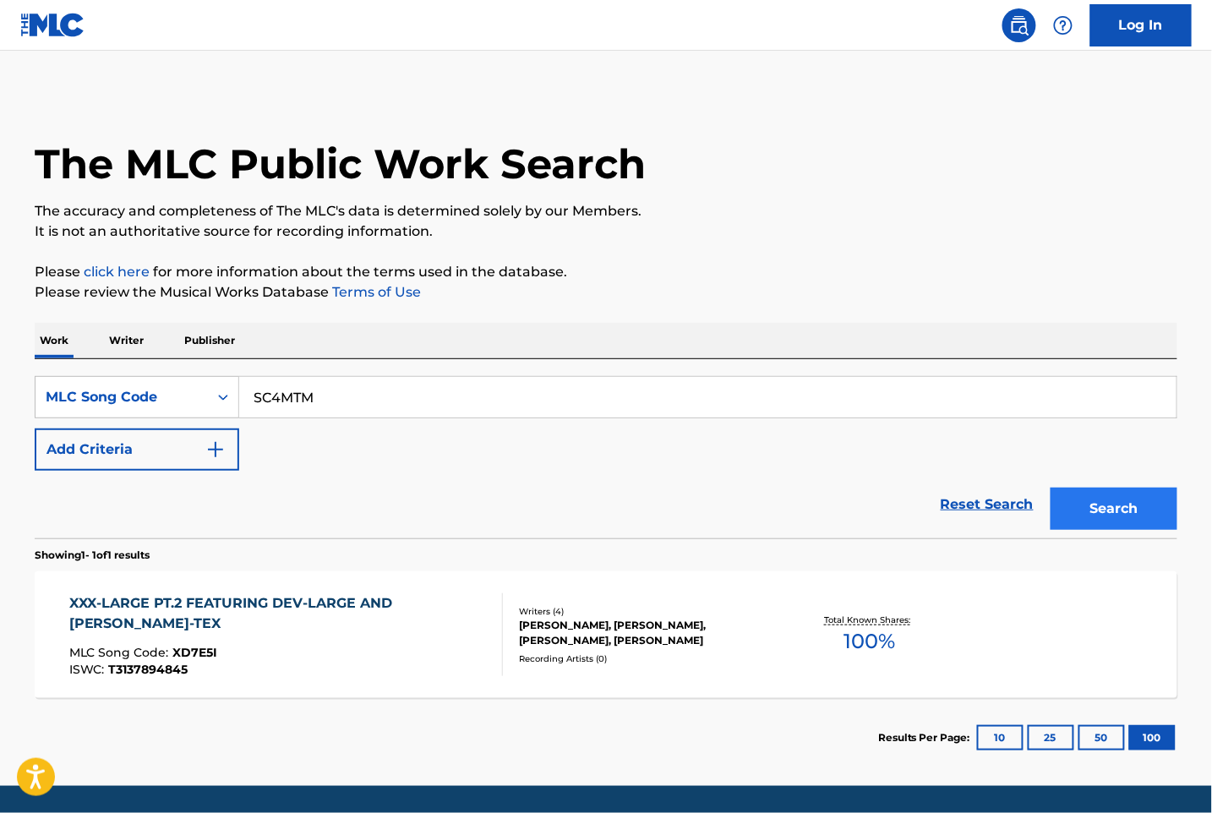
type input "SC4MTM"
click at [1086, 497] on button "Search" at bounding box center [1114, 509] width 127 height 42
